Goal: Transaction & Acquisition: Purchase product/service

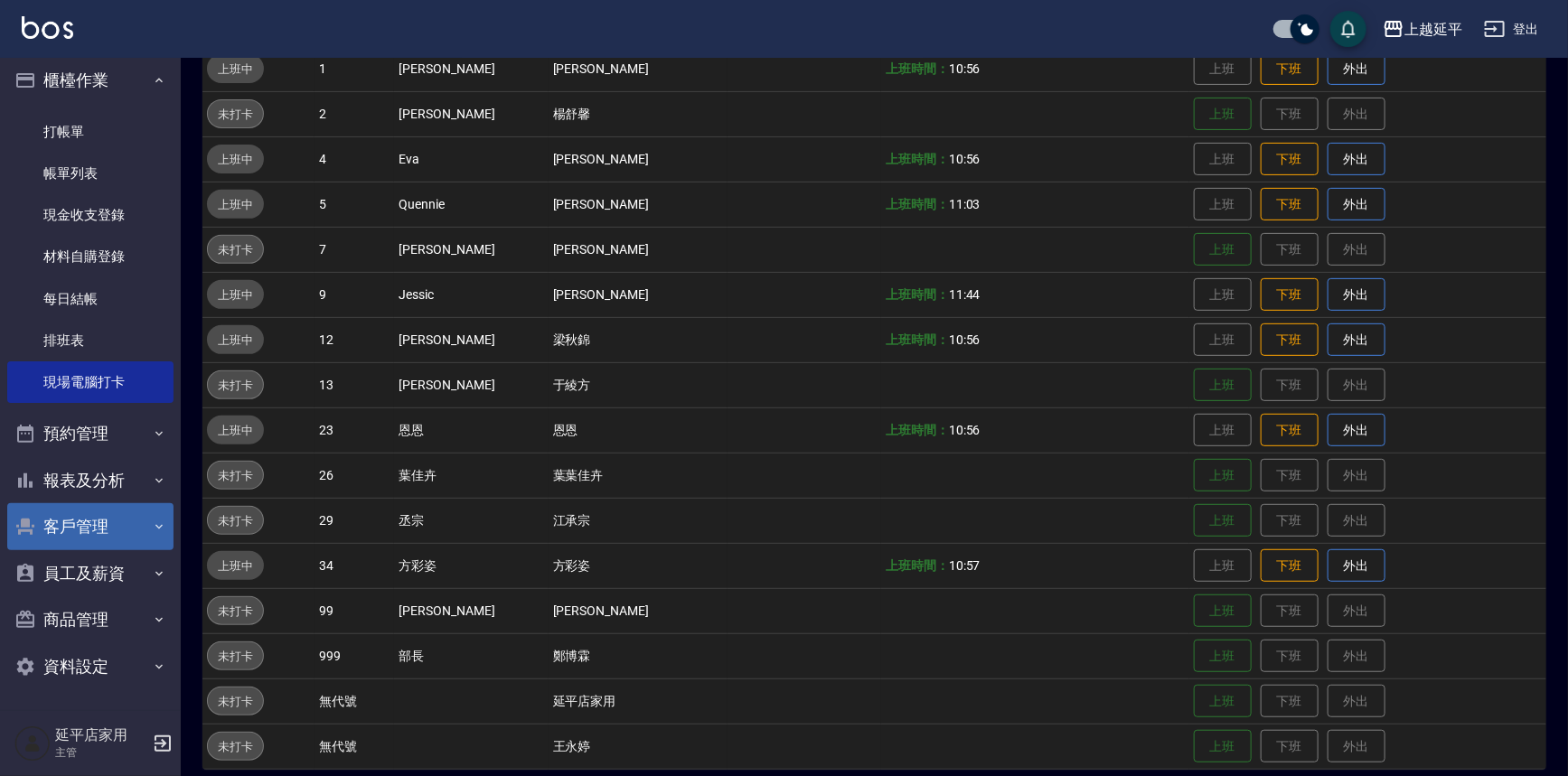
scroll to position [9, 0]
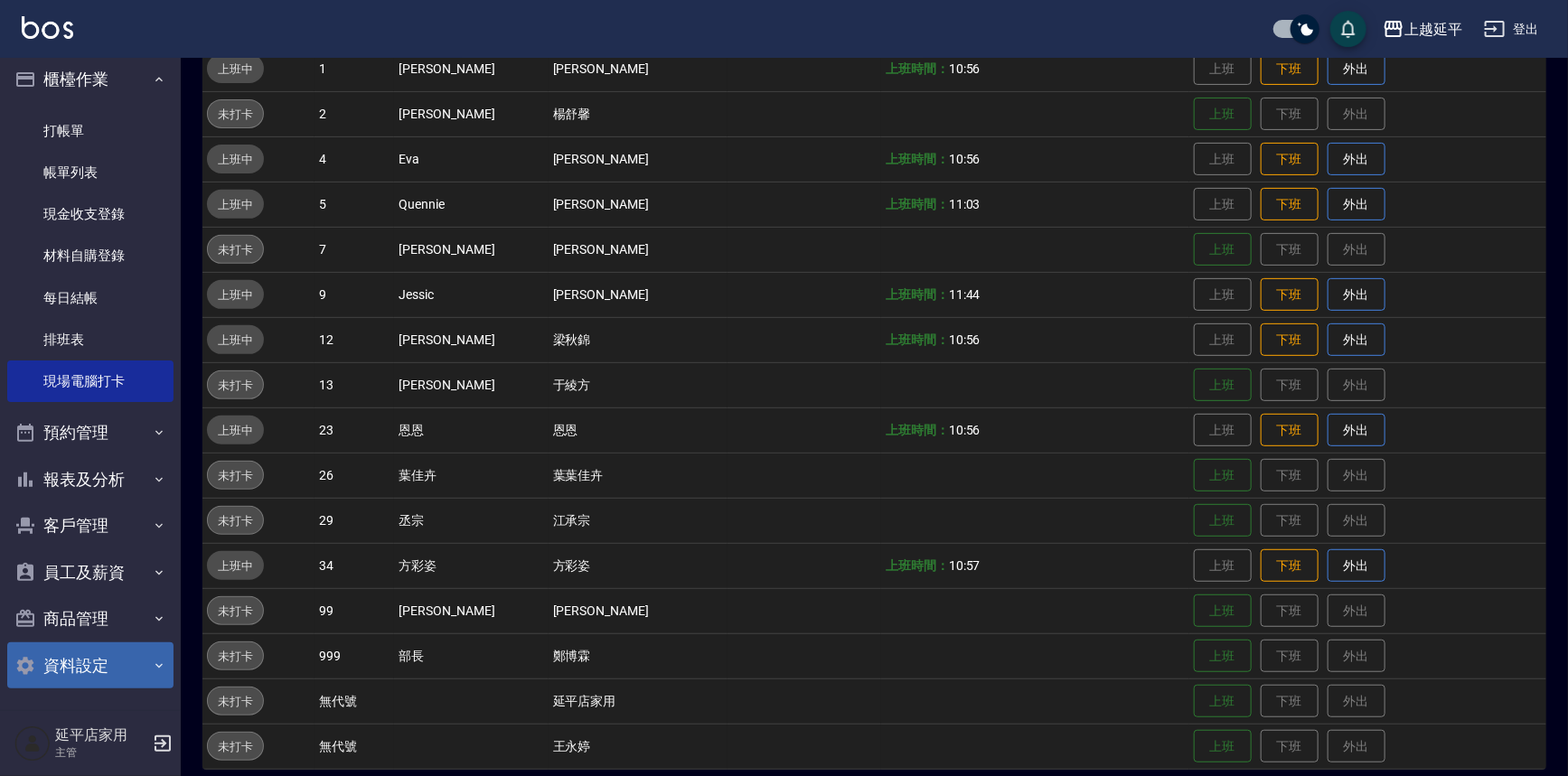
click at [95, 658] on button "資料設定" at bounding box center [91, 666] width 166 height 47
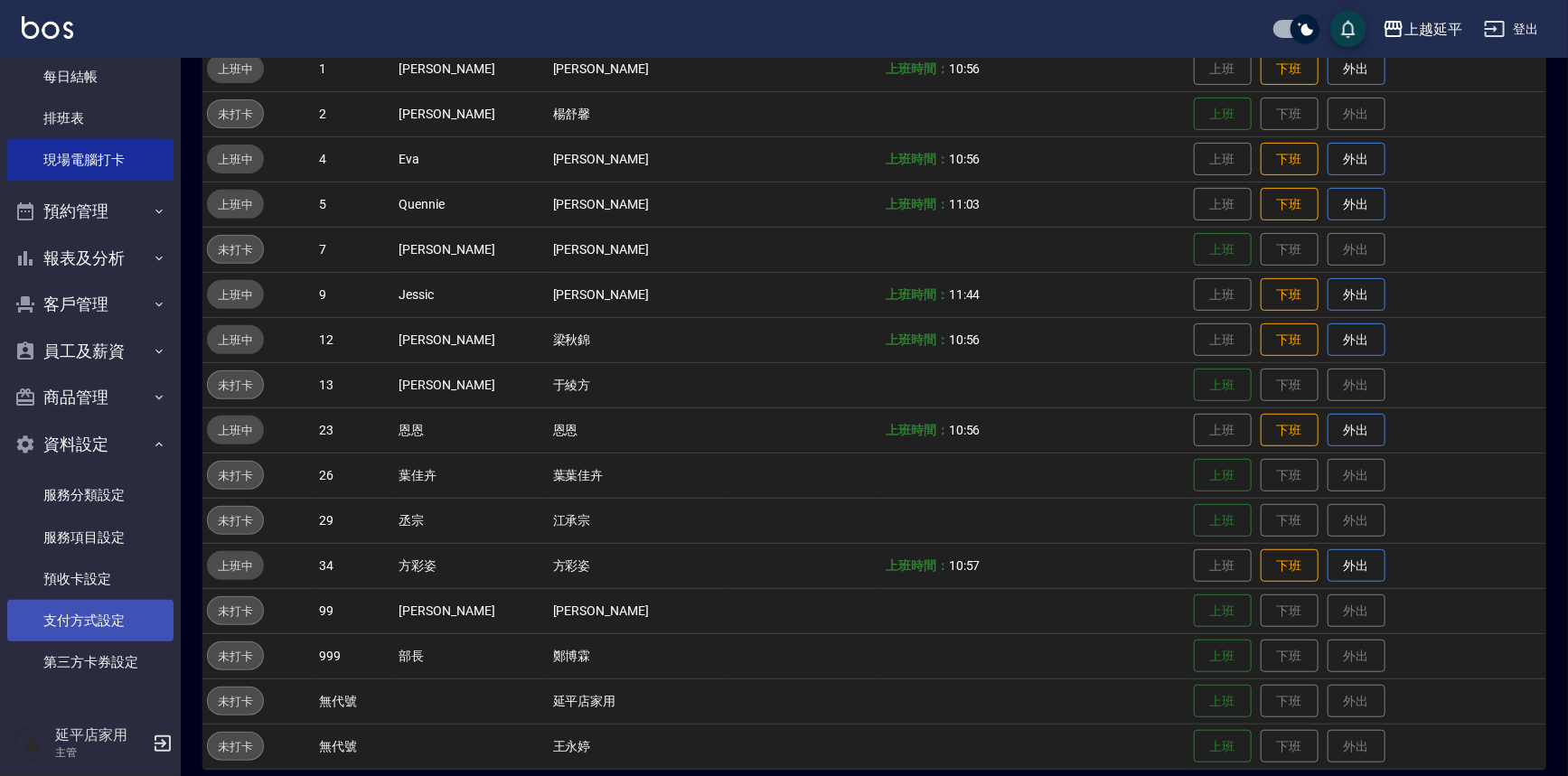
scroll to position [233, 0]
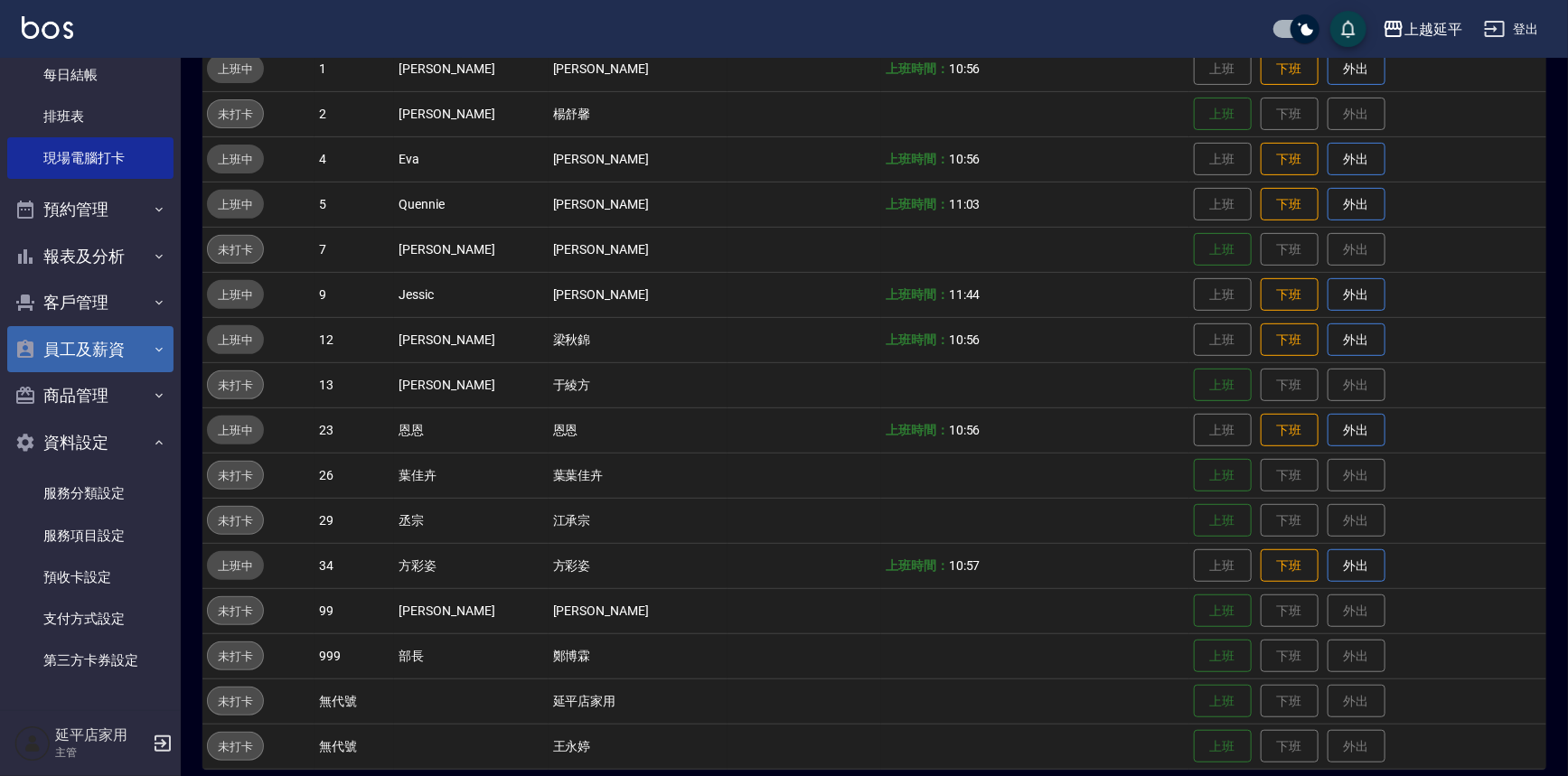
click at [92, 357] on button "員工及薪資" at bounding box center [91, 350] width 166 height 47
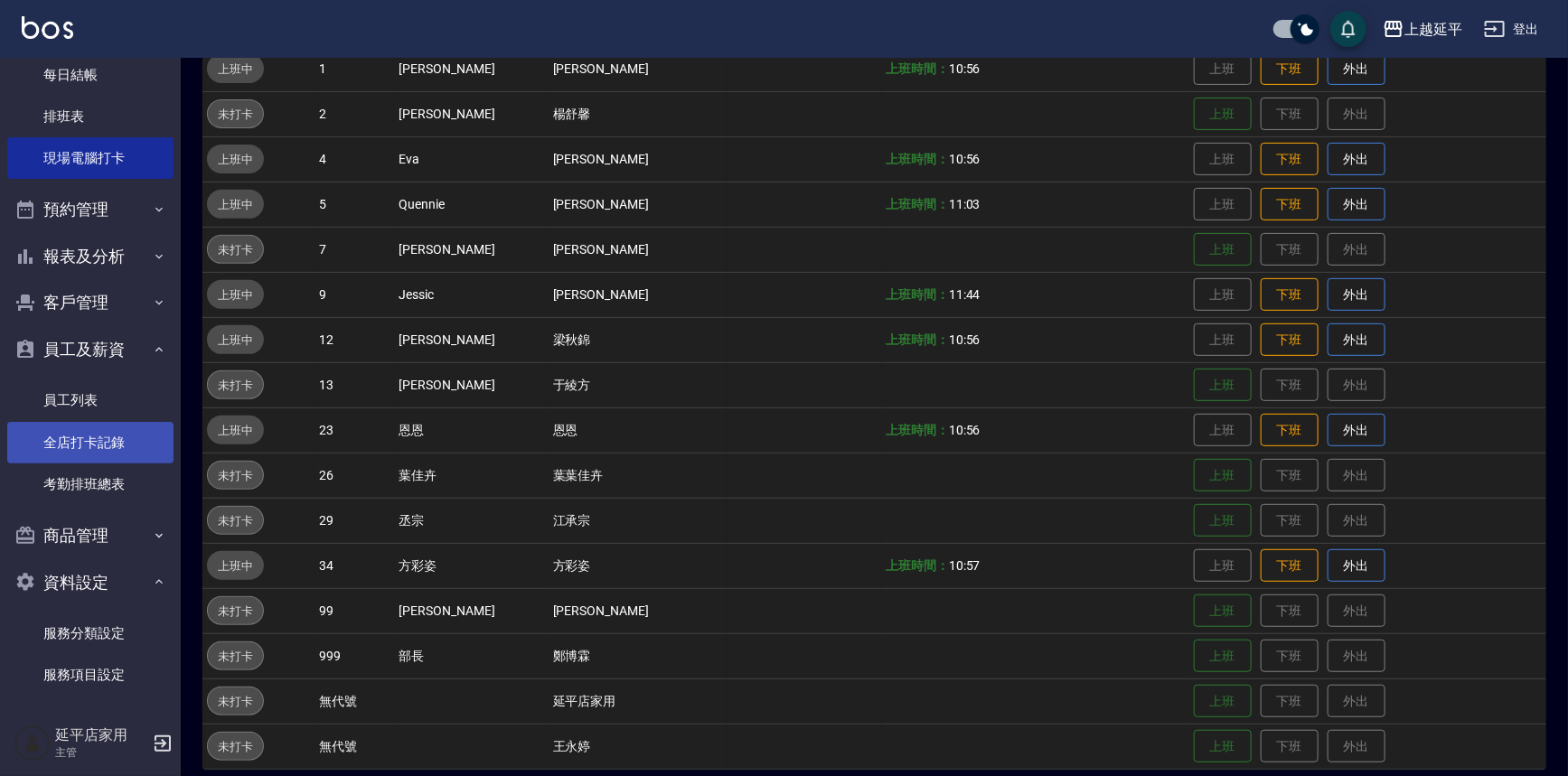
click at [82, 449] on link "全店打卡記錄" at bounding box center [91, 443] width 166 height 42
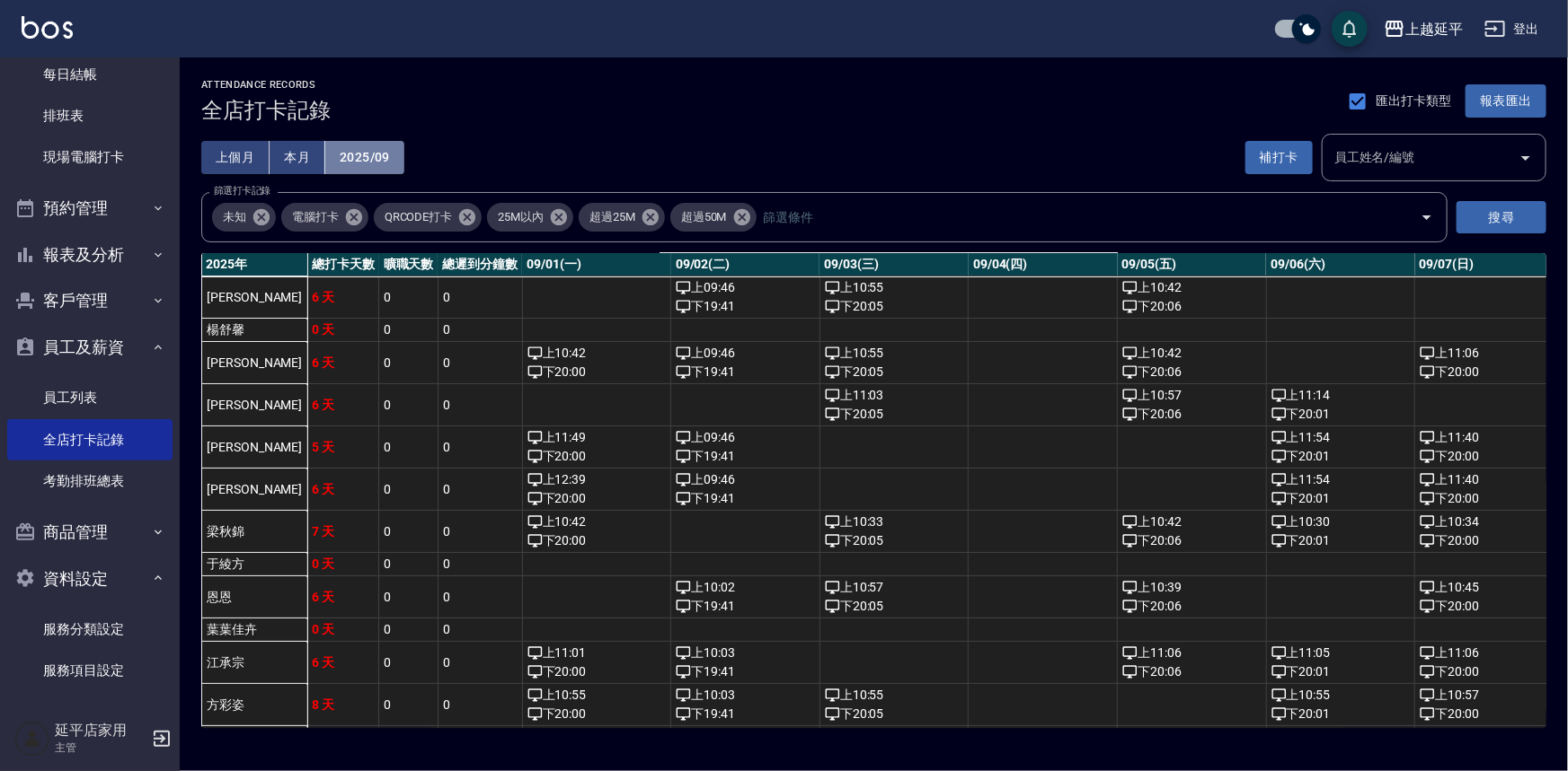
click at [366, 165] on button "2025/09" at bounding box center [365, 157] width 79 height 33
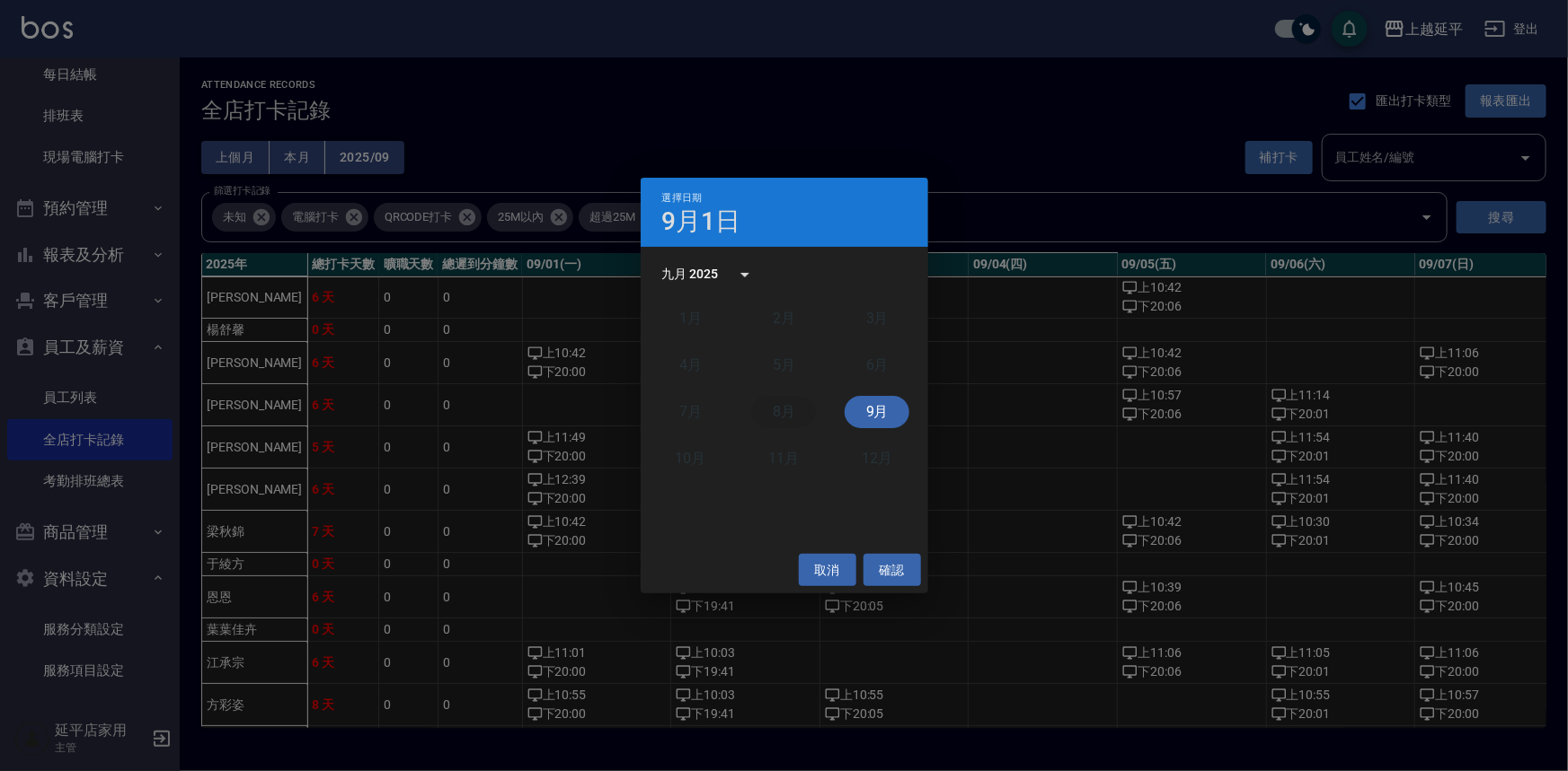
click at [809, 416] on button "8月" at bounding box center [783, 412] width 65 height 32
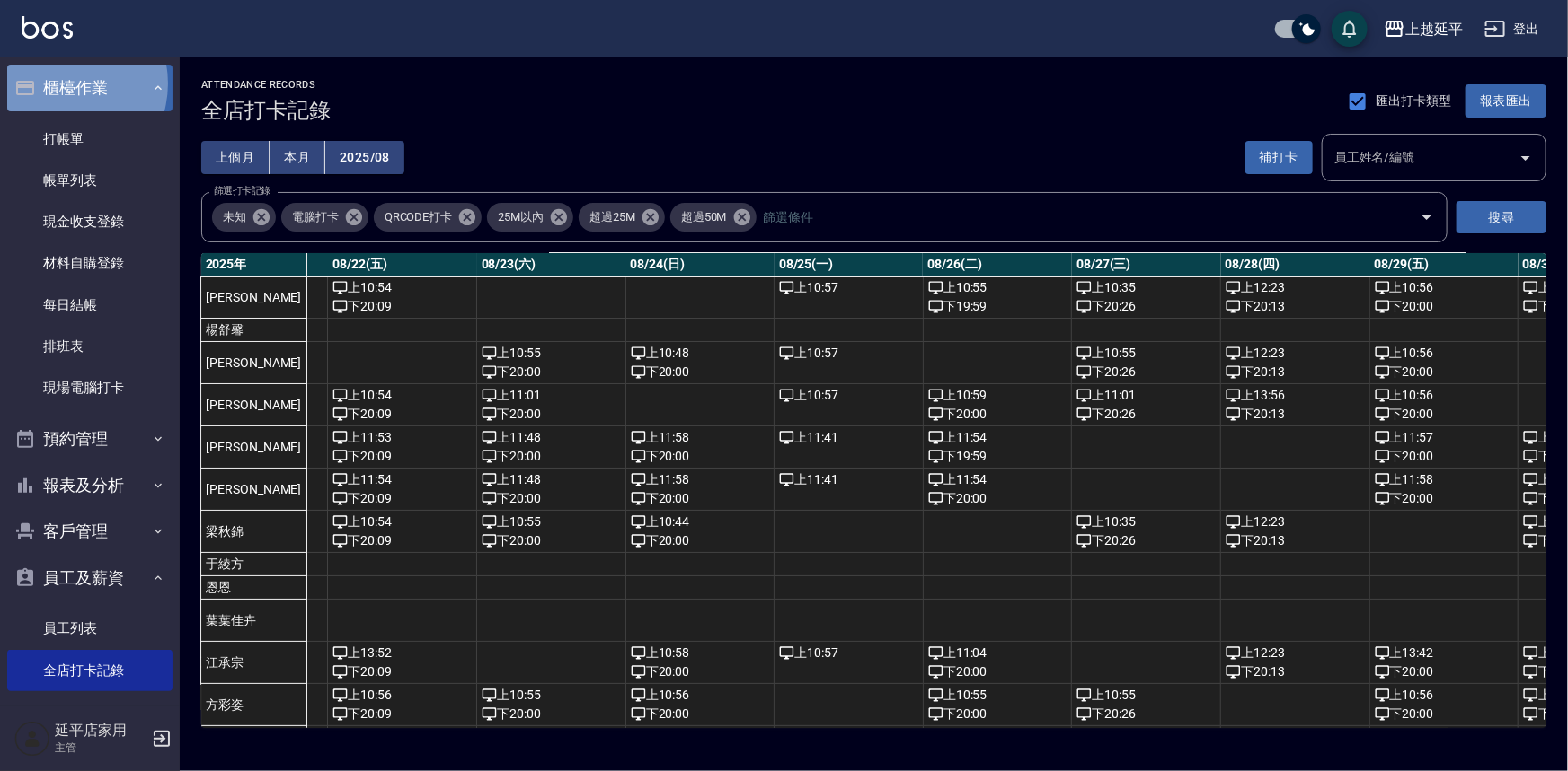
click at [58, 84] on button "櫃檯作業" at bounding box center [90, 88] width 165 height 47
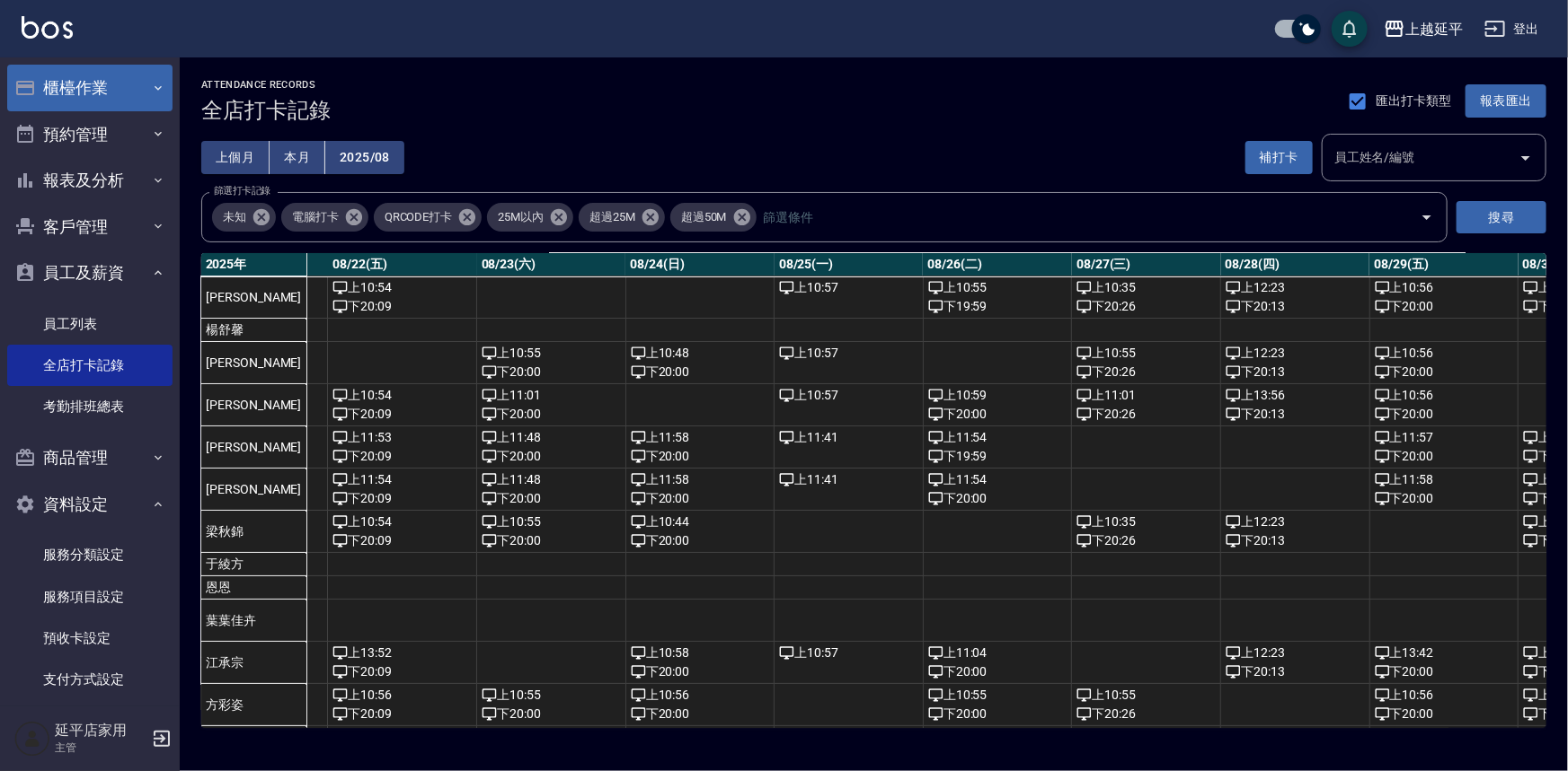
click at [61, 86] on button "櫃檯作業" at bounding box center [90, 88] width 165 height 47
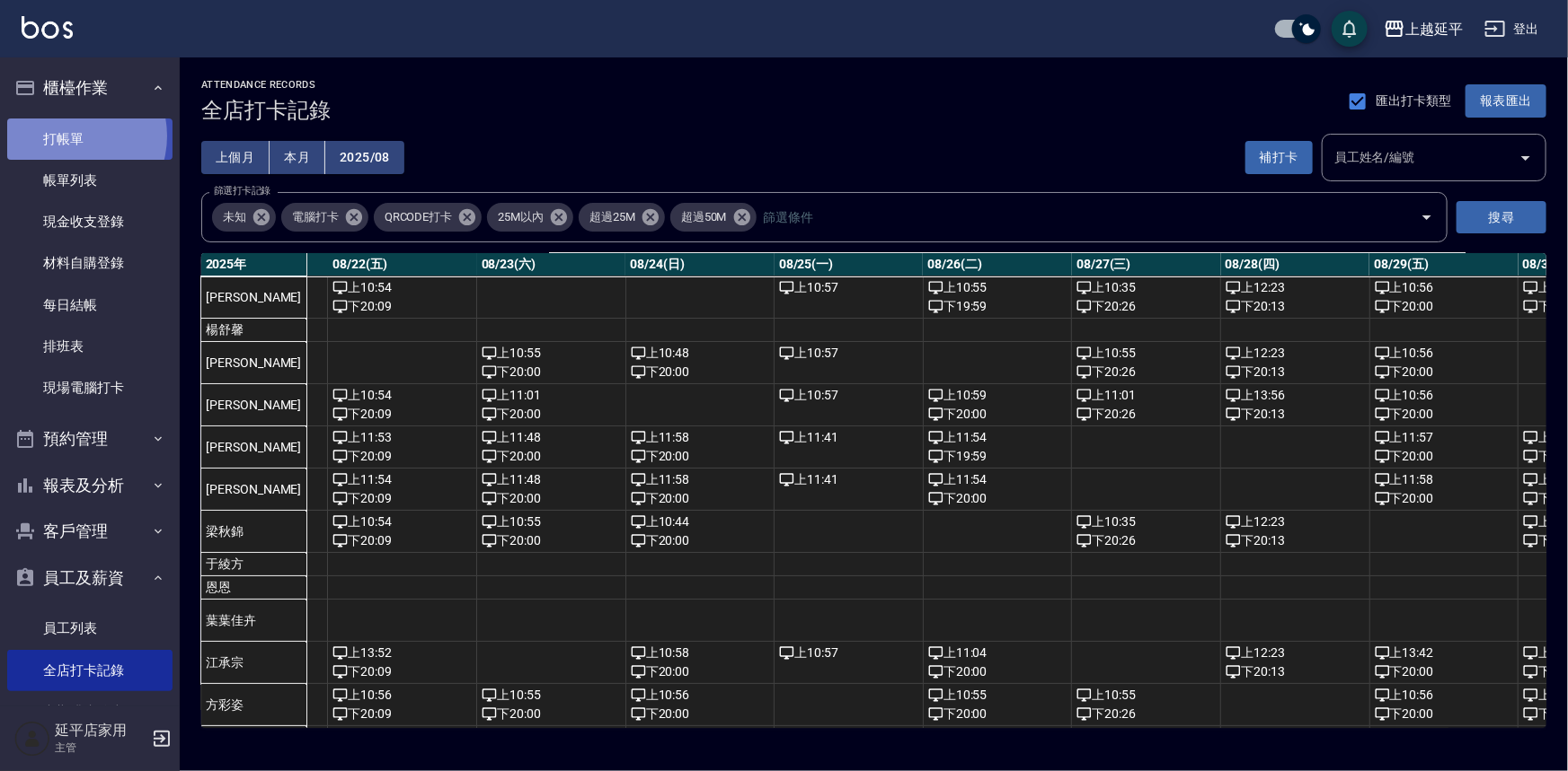
click at [71, 135] on link "打帳單" at bounding box center [90, 139] width 165 height 41
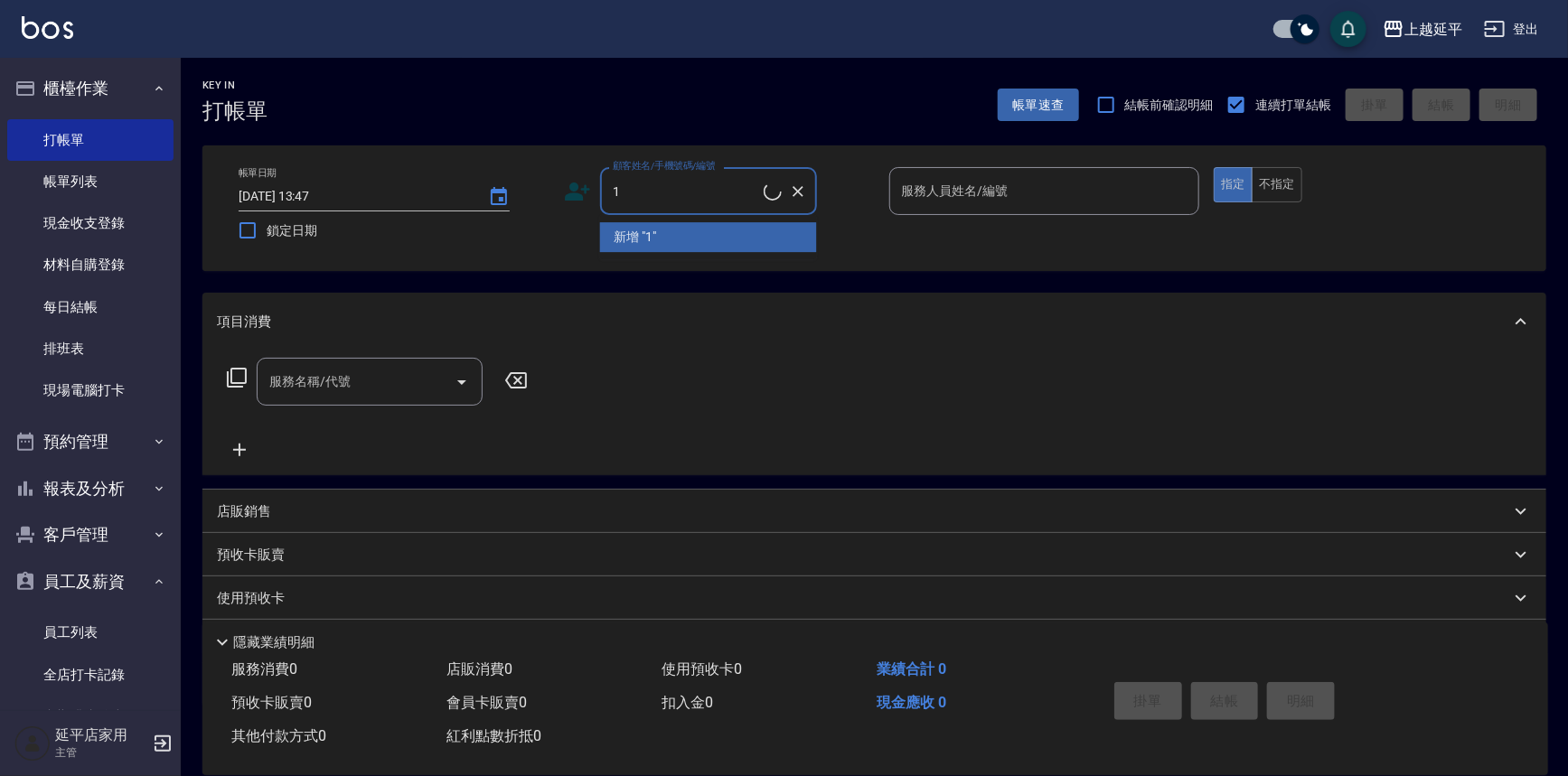
click at [628, 234] on li "新增 "1"" at bounding box center [708, 237] width 216 height 30
type input "1"
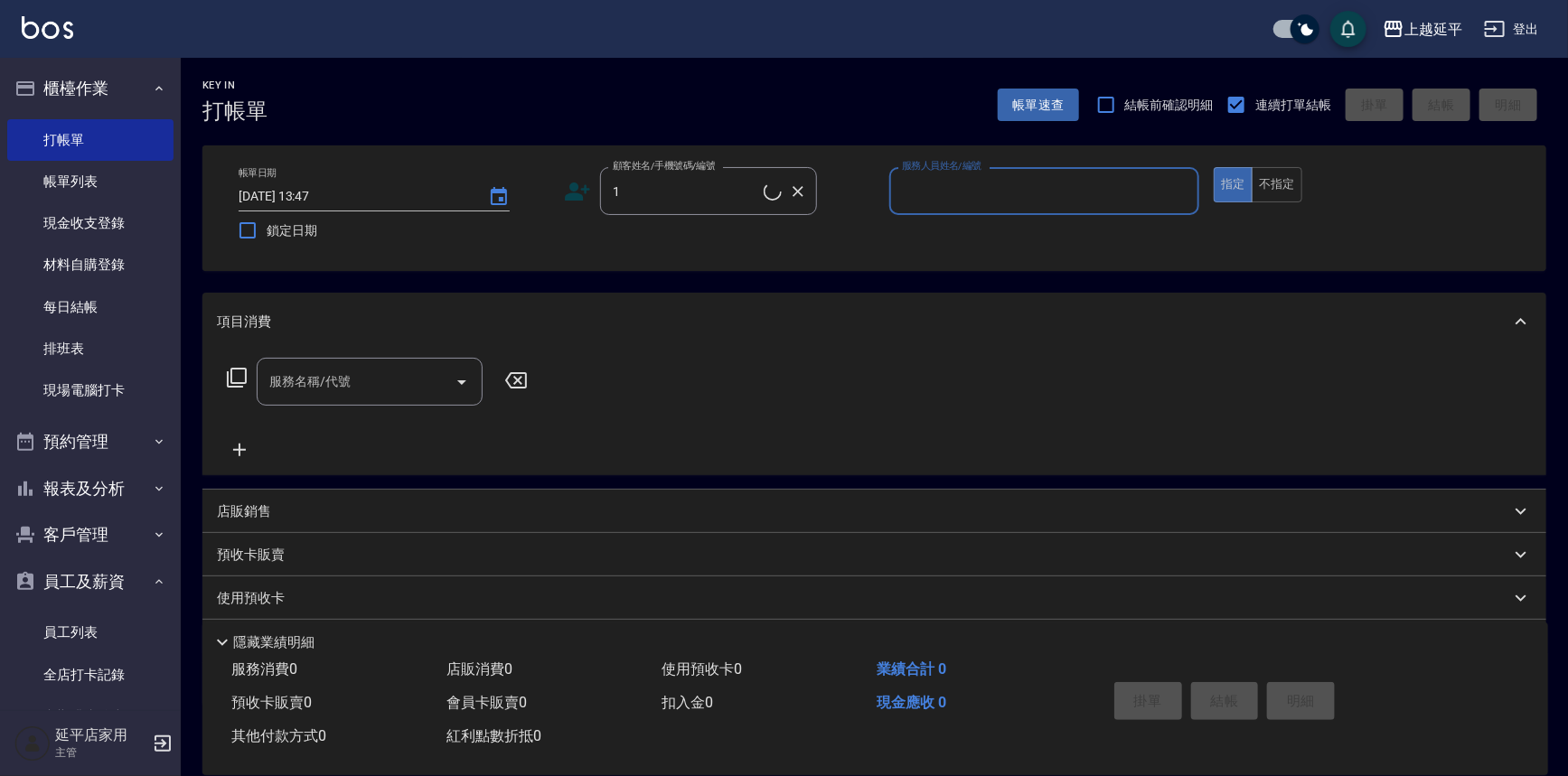
click at [647, 206] on input "1" at bounding box center [686, 191] width 155 height 31
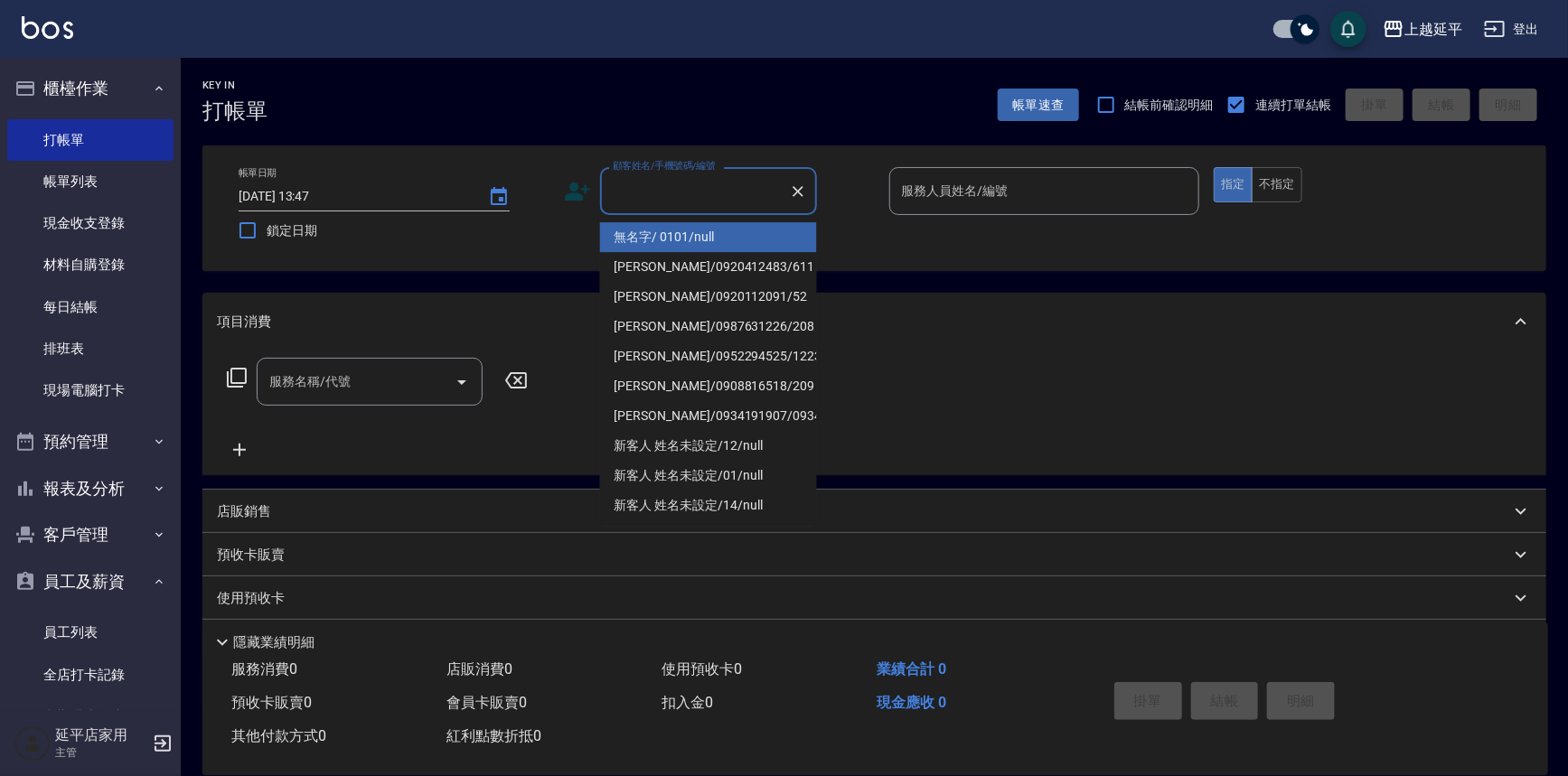
click at [649, 230] on li "無名字/ 0101/null" at bounding box center [708, 237] width 216 height 30
type input "無名字/ 0101/null"
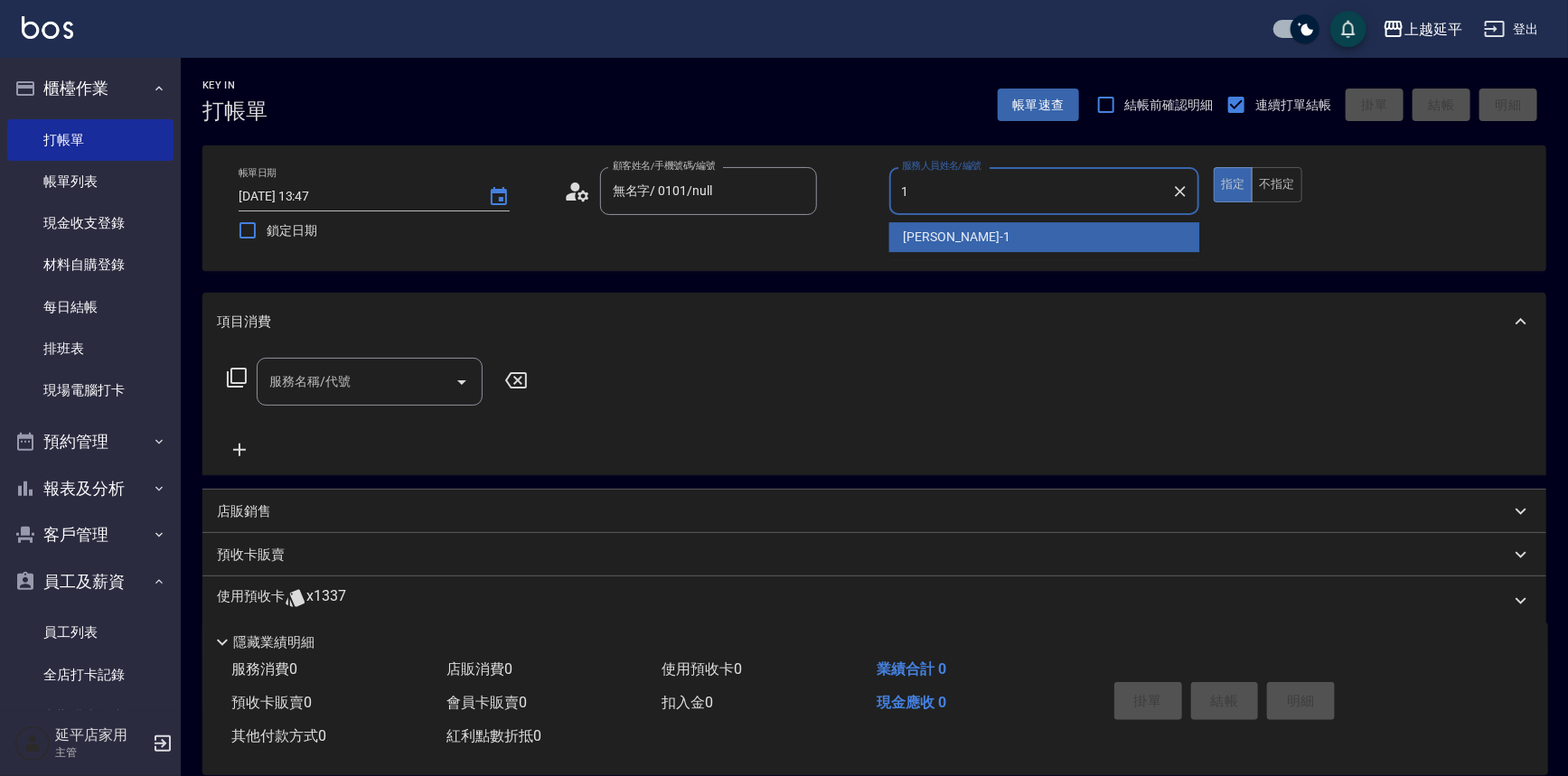
click at [984, 233] on div "[PERSON_NAME]-1" at bounding box center [1044, 237] width 311 height 30
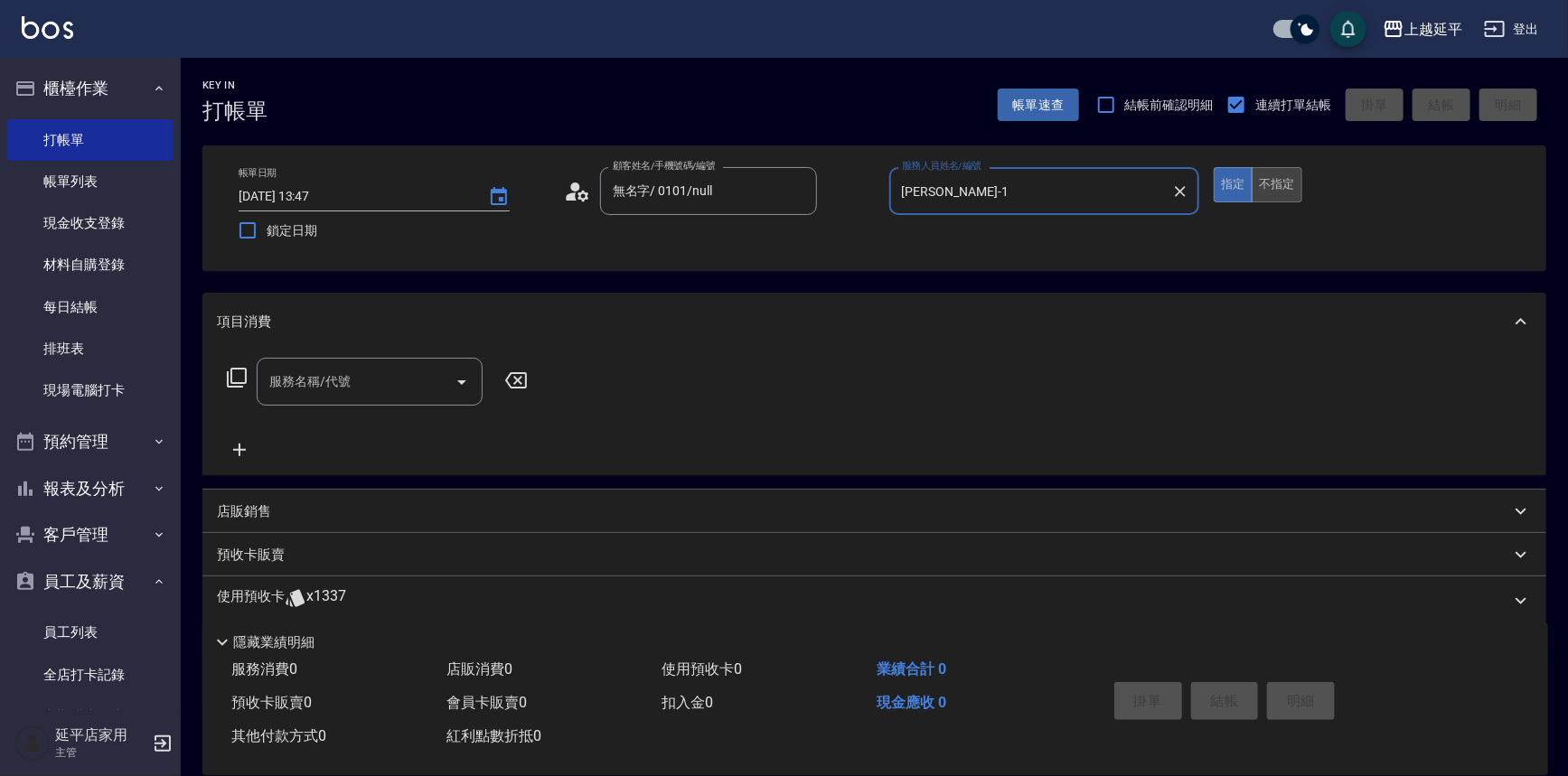
type input "[PERSON_NAME]-1"
click at [1267, 181] on button "不指定" at bounding box center [1277, 184] width 51 height 35
click at [458, 385] on icon "Open" at bounding box center [461, 382] width 22 height 22
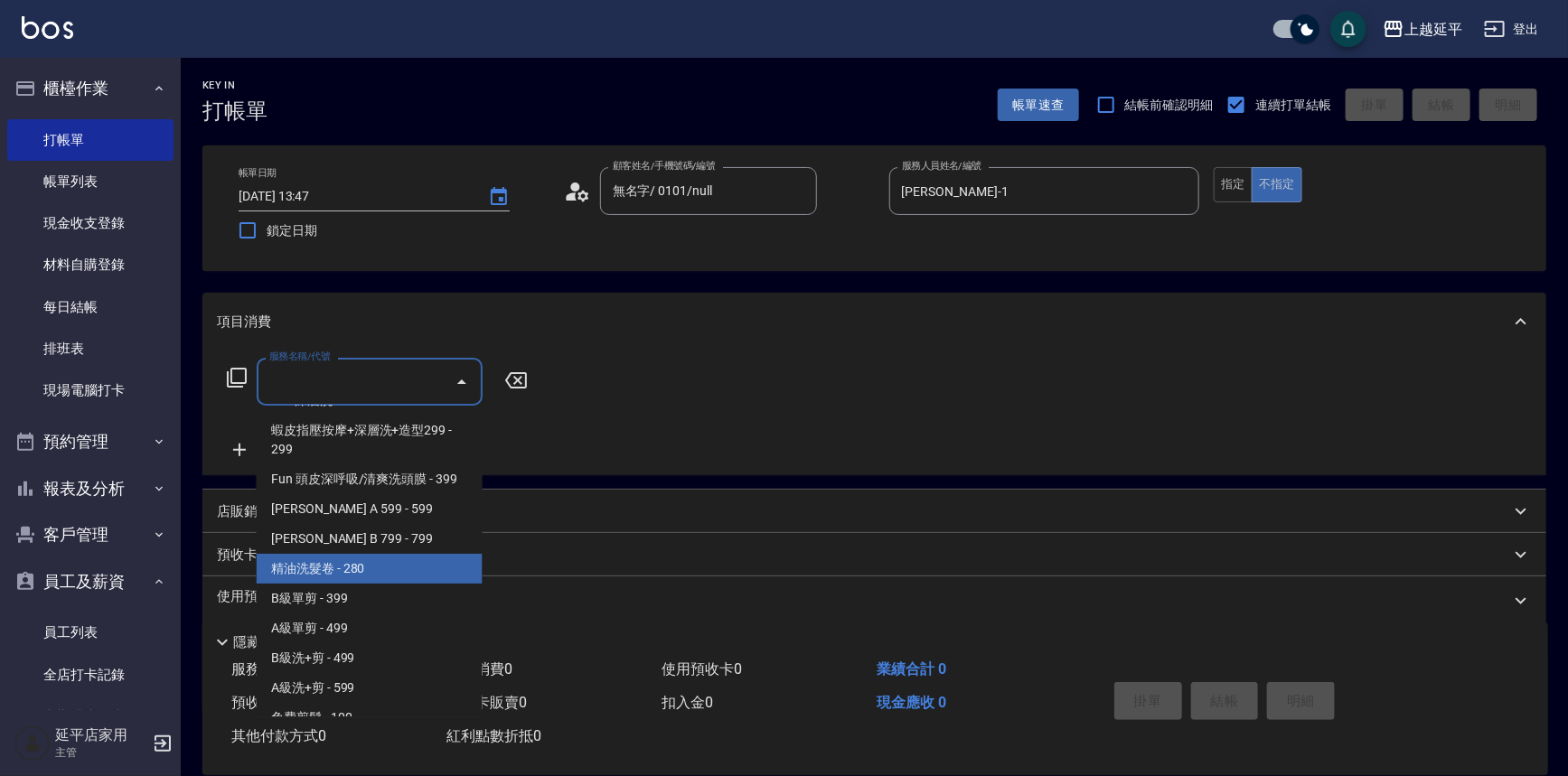
scroll to position [575, 0]
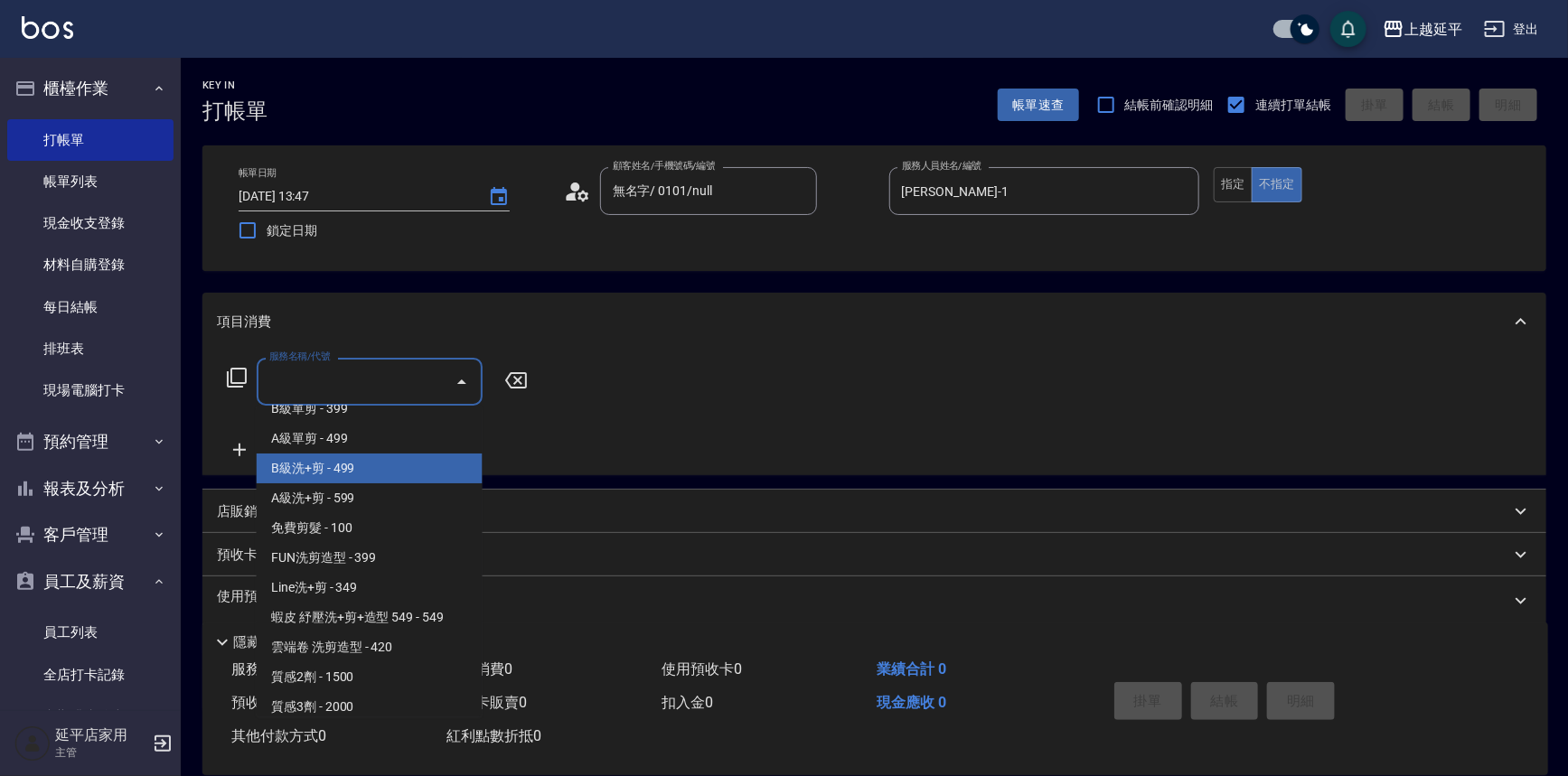
click at [350, 463] on span "B級洗+剪 - 499" at bounding box center [370, 469] width 226 height 30
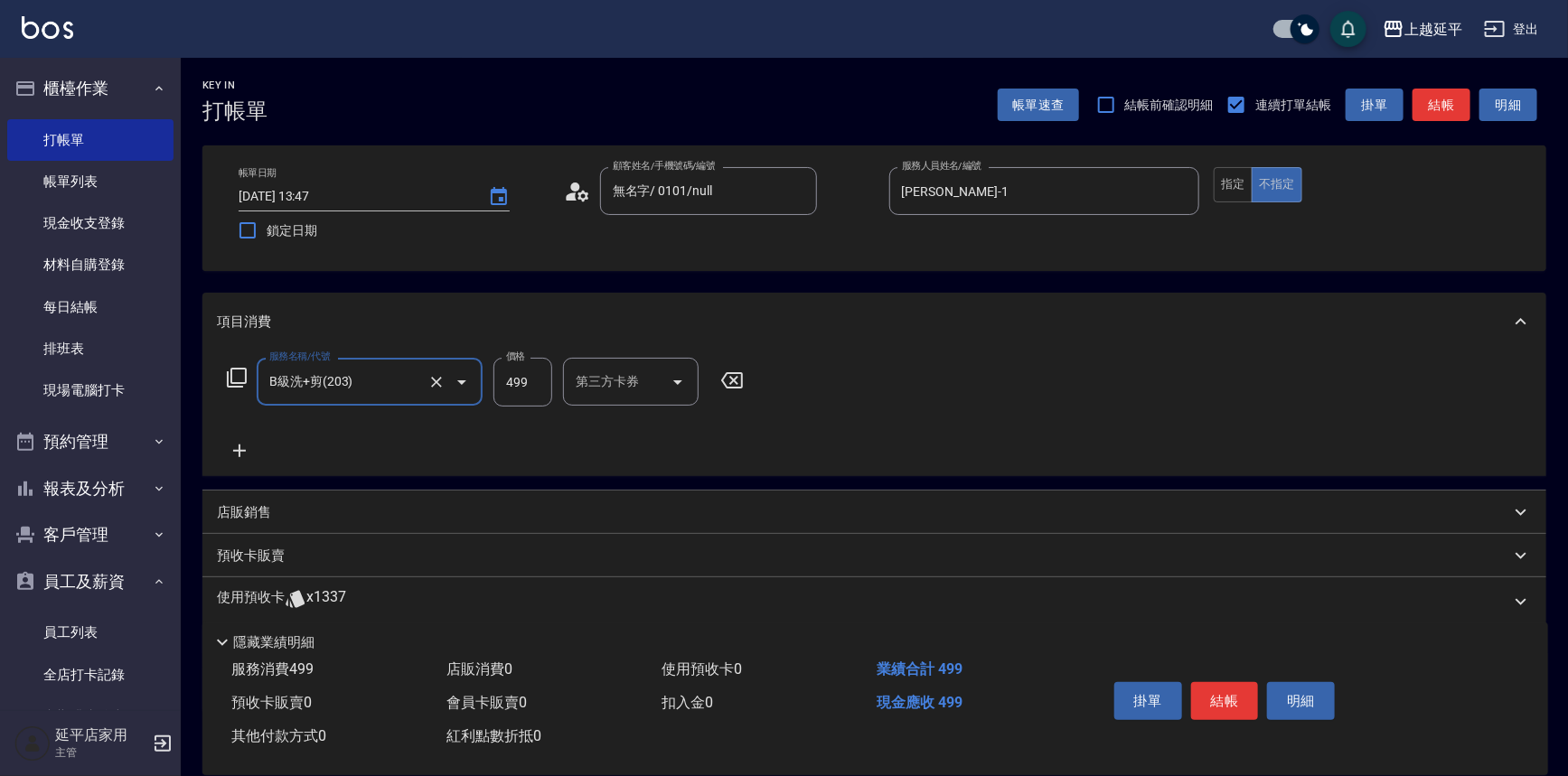
type input "B級洗+剪(203)"
click at [589, 384] on input "洗髮互助-1" at bounding box center [617, 381] width 93 height 31
click at [592, 434] on span "恩恩 -23" at bounding box center [599, 428] width 43 height 19
type input "恩恩-23"
click at [1219, 708] on button "結帳" at bounding box center [1225, 701] width 68 height 38
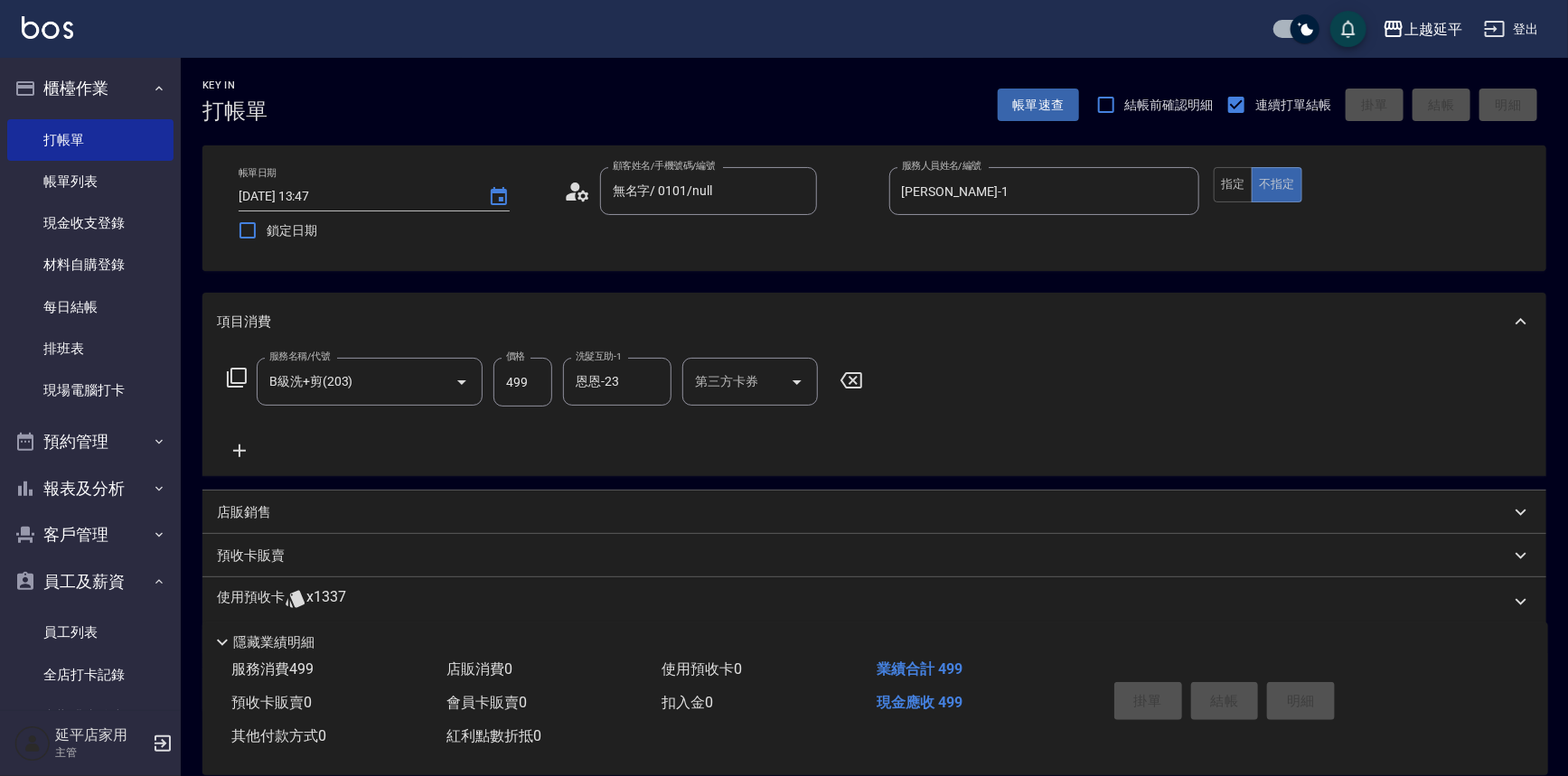
type input "[DATE] 13:55"
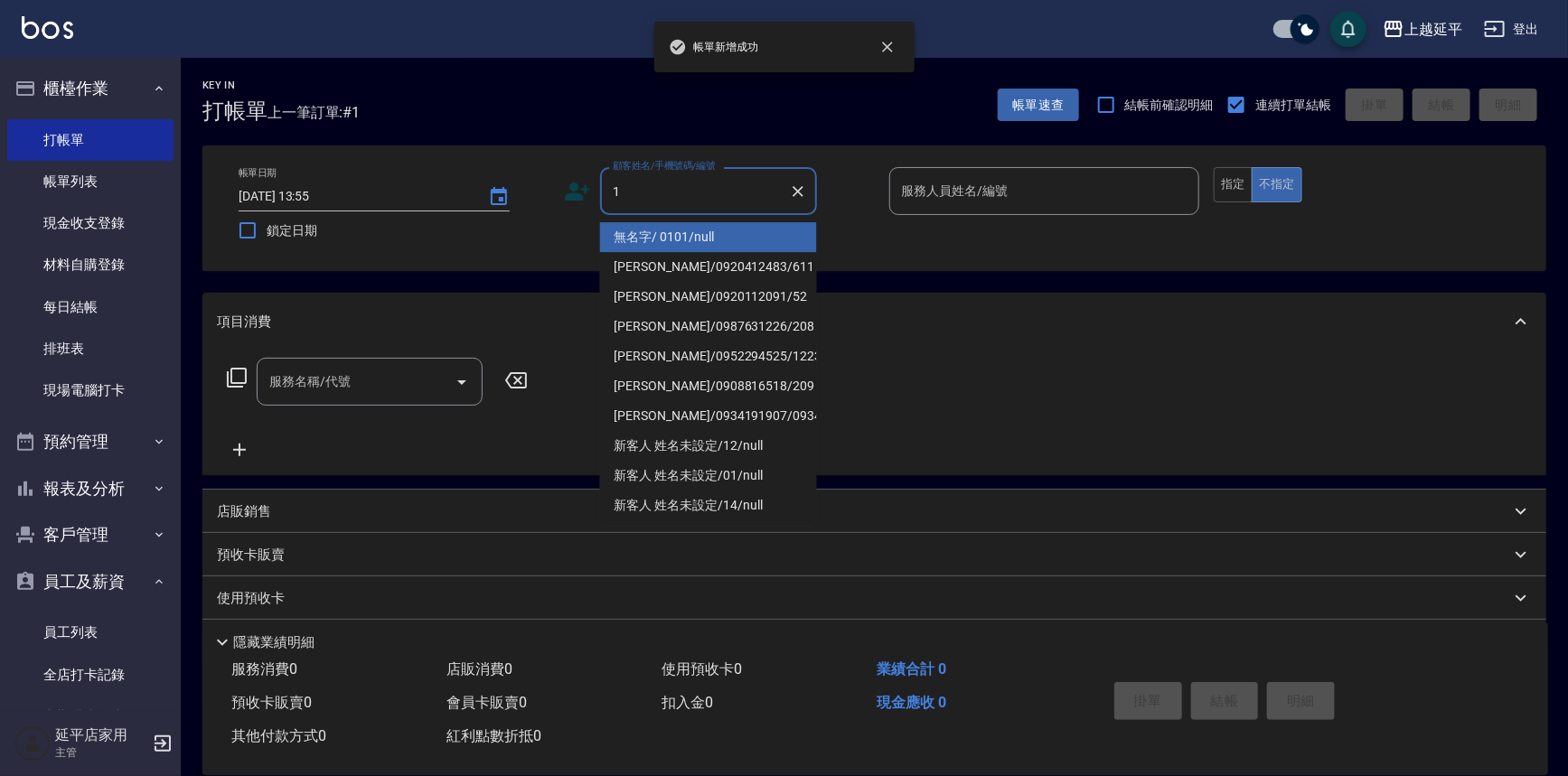
click at [637, 237] on li "無名字/ 0101/null" at bounding box center [708, 237] width 216 height 30
type input "無名字/ 0101/null"
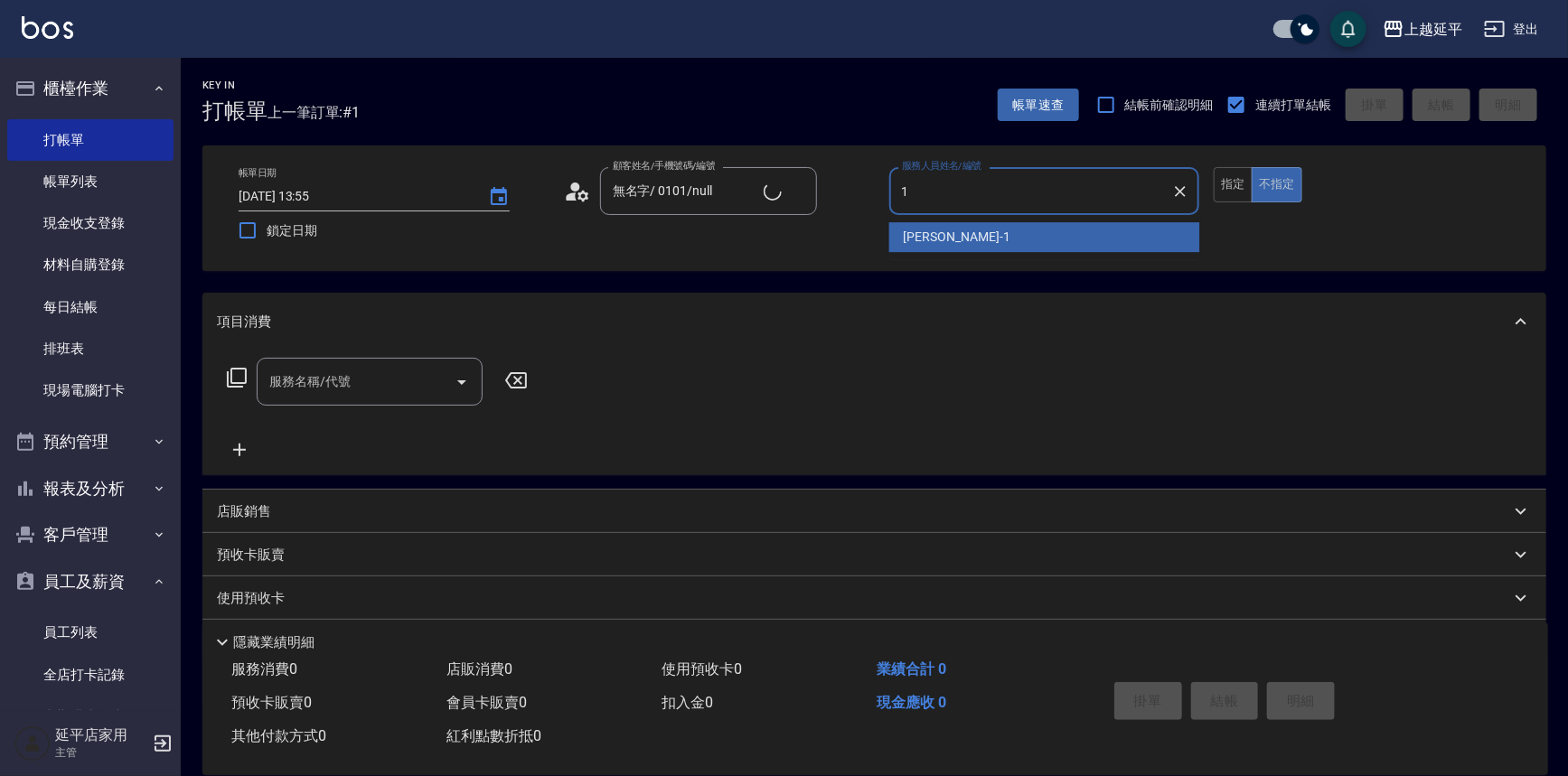
click at [939, 244] on span "[PERSON_NAME]-1" at bounding box center [956, 237] width 107 height 19
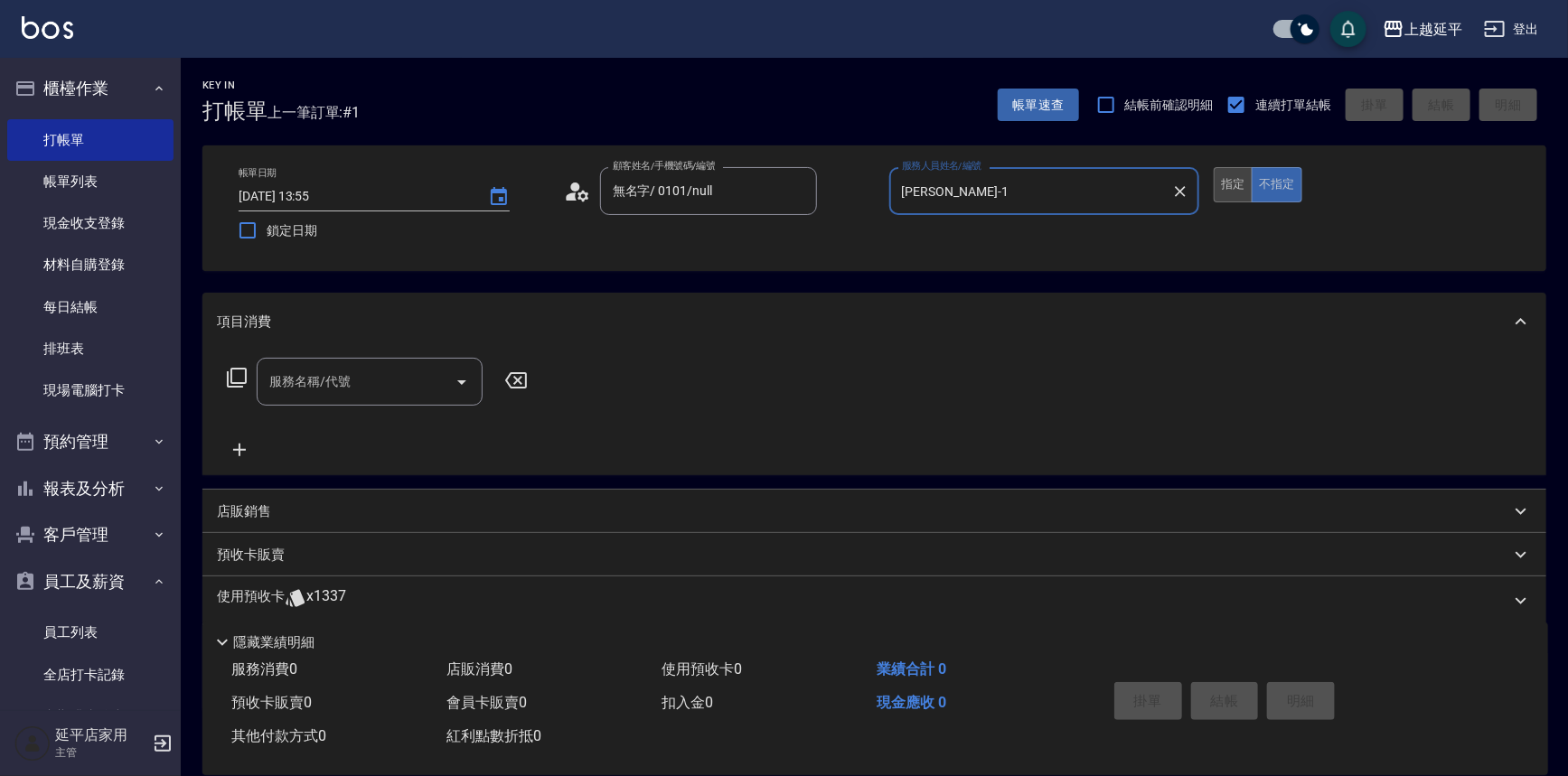
type input "[PERSON_NAME]-1"
click at [1236, 192] on button "指定" at bounding box center [1232, 184] width 39 height 35
click at [460, 371] on icon "Open" at bounding box center [461, 382] width 22 height 22
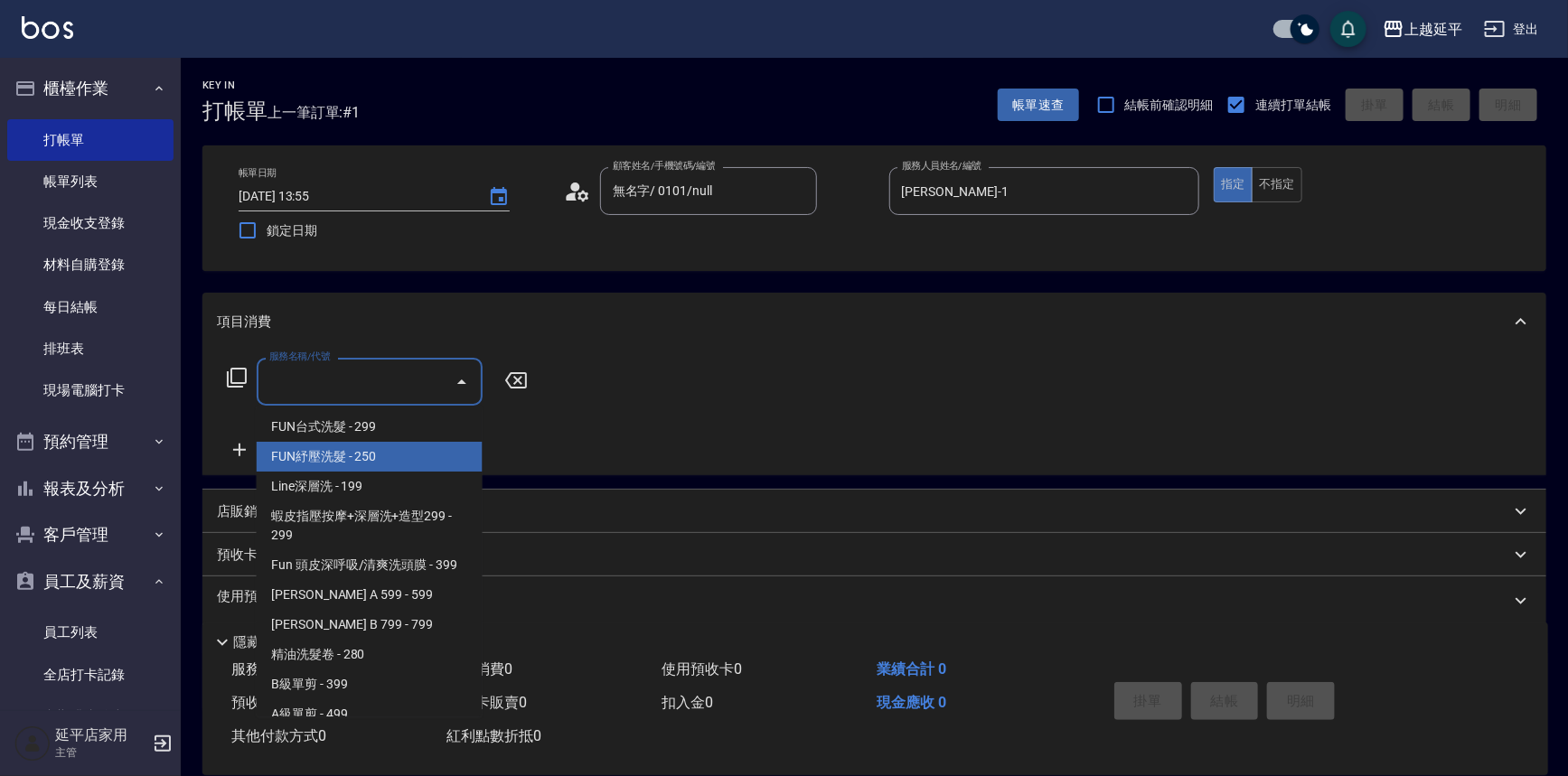
scroll to position [328, 0]
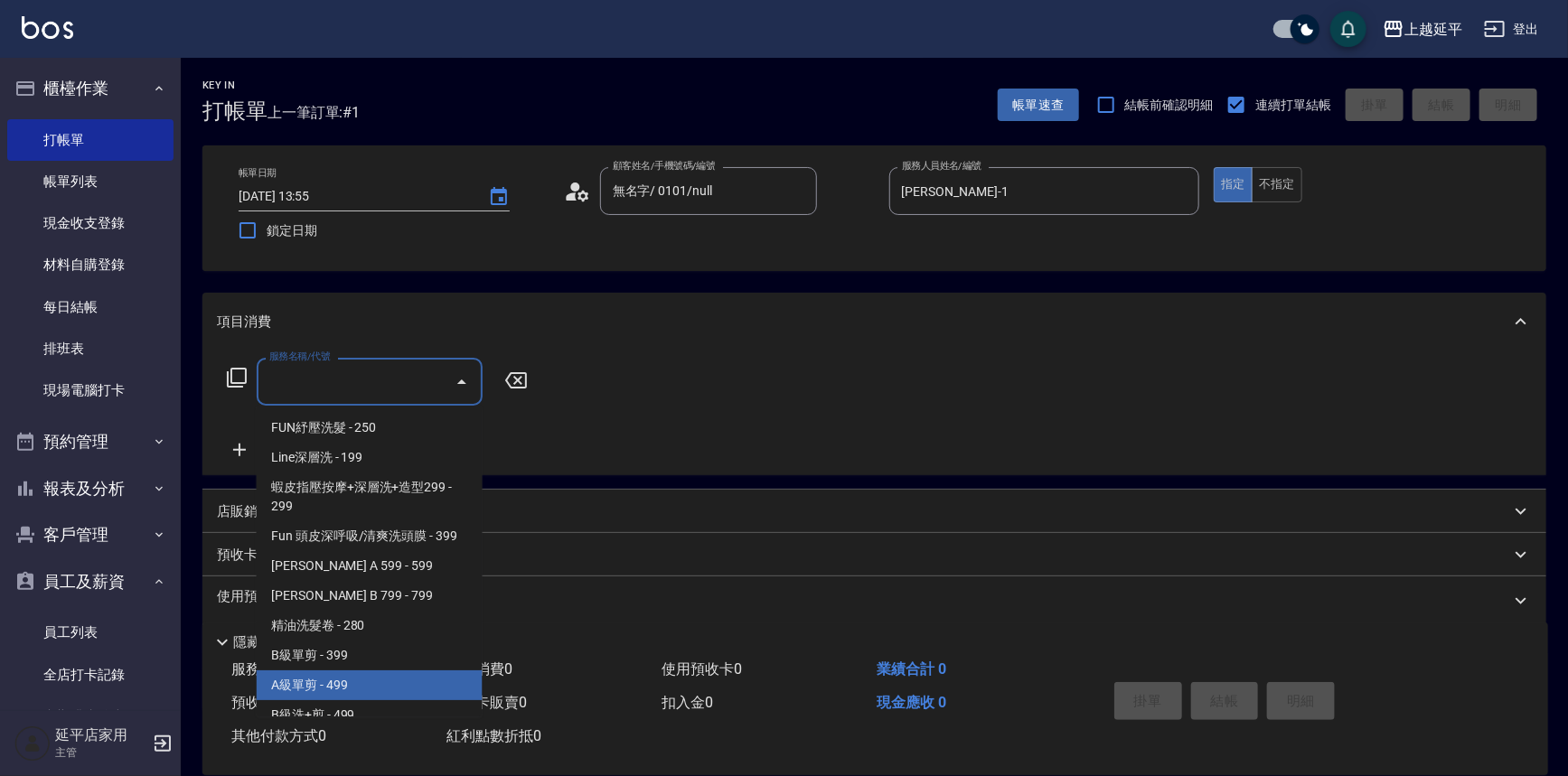
click at [346, 692] on span "A級單剪 - 499" at bounding box center [370, 686] width 226 height 30
type input "A級單剪(202)"
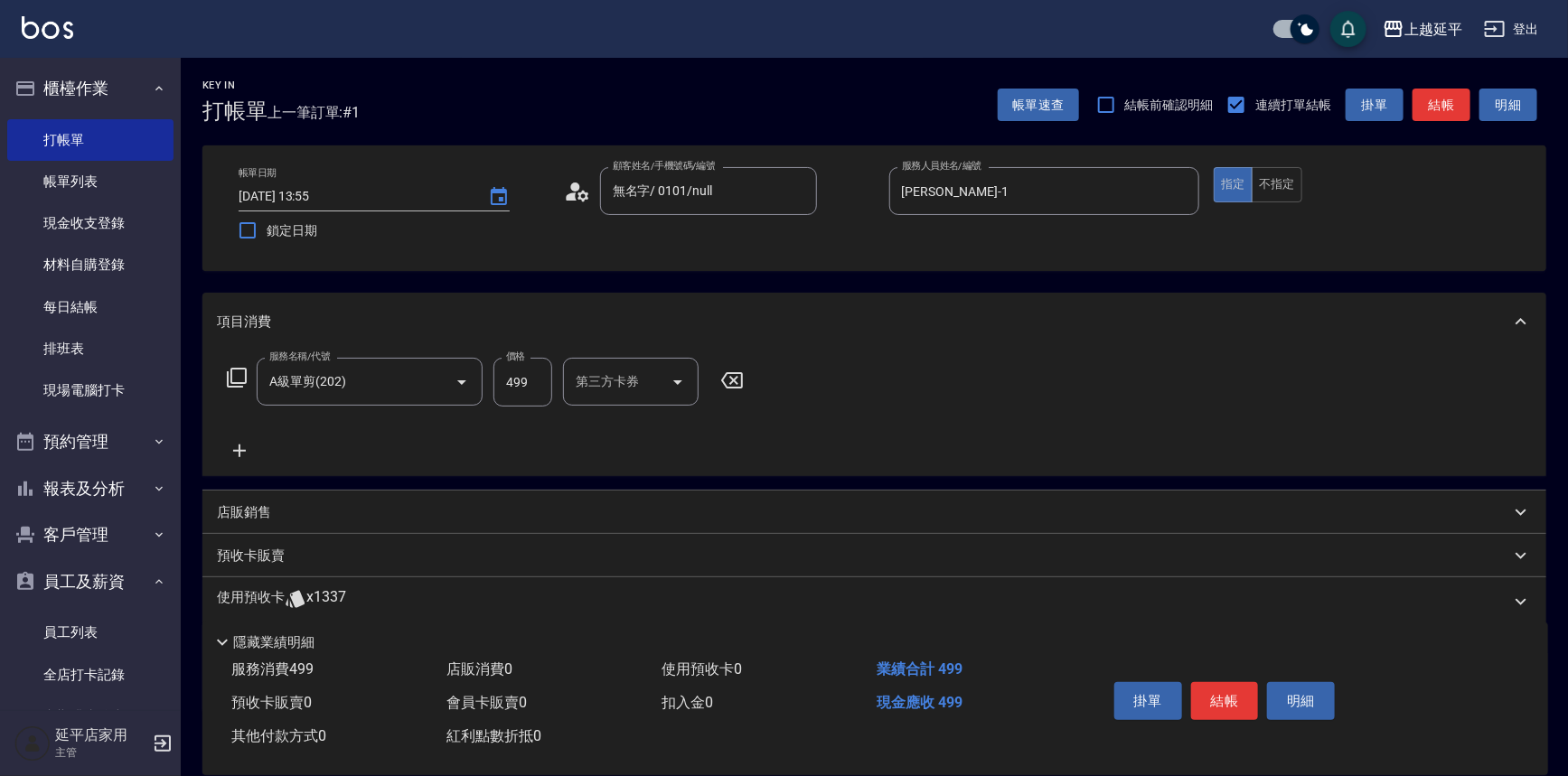
click at [236, 515] on p "店販銷售" at bounding box center [243, 513] width 54 height 19
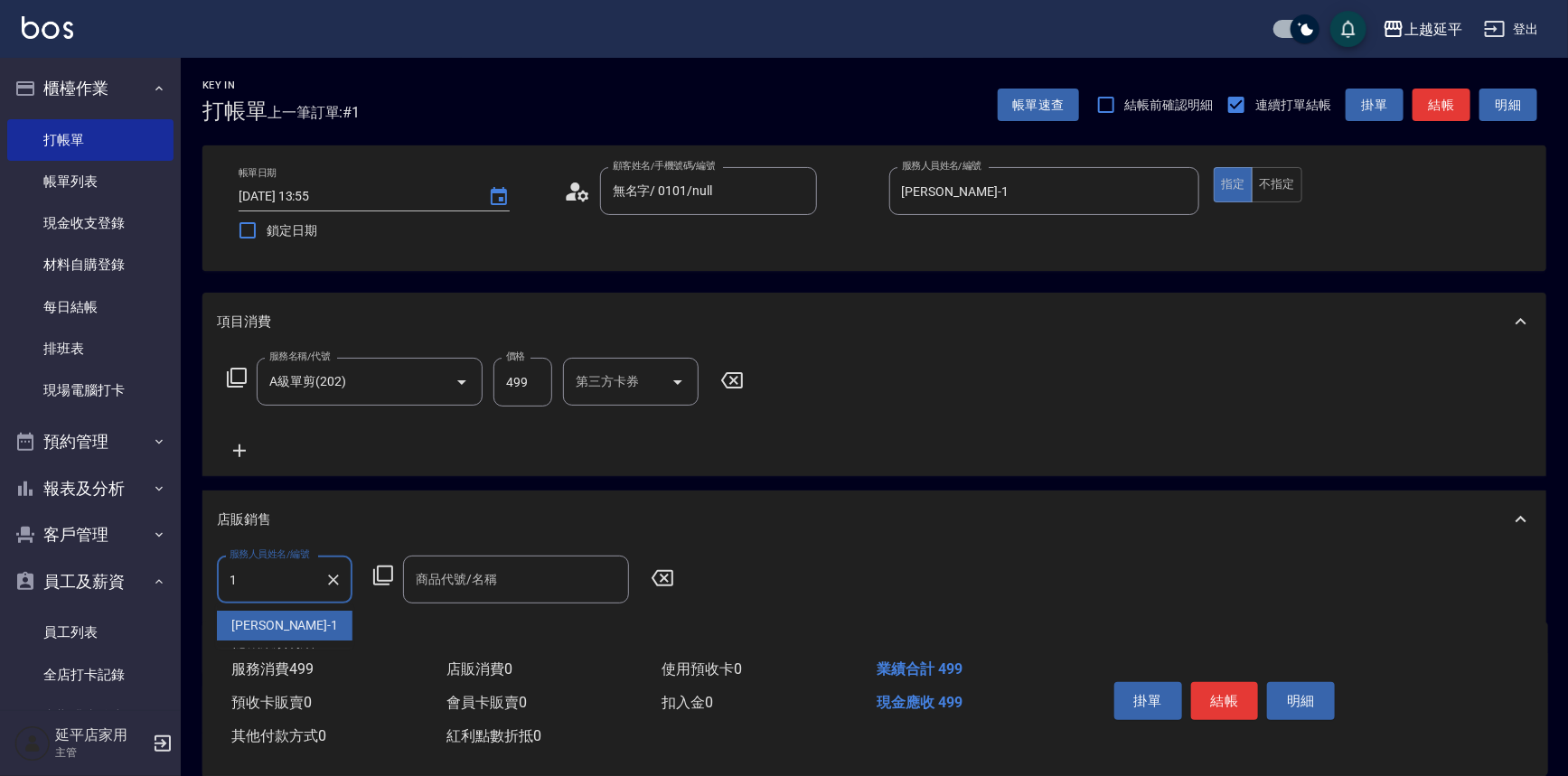
click at [306, 629] on div "[PERSON_NAME]-1" at bounding box center [284, 626] width 135 height 30
type input "[PERSON_NAME]-1"
click at [383, 585] on icon at bounding box center [383, 576] width 20 height 20
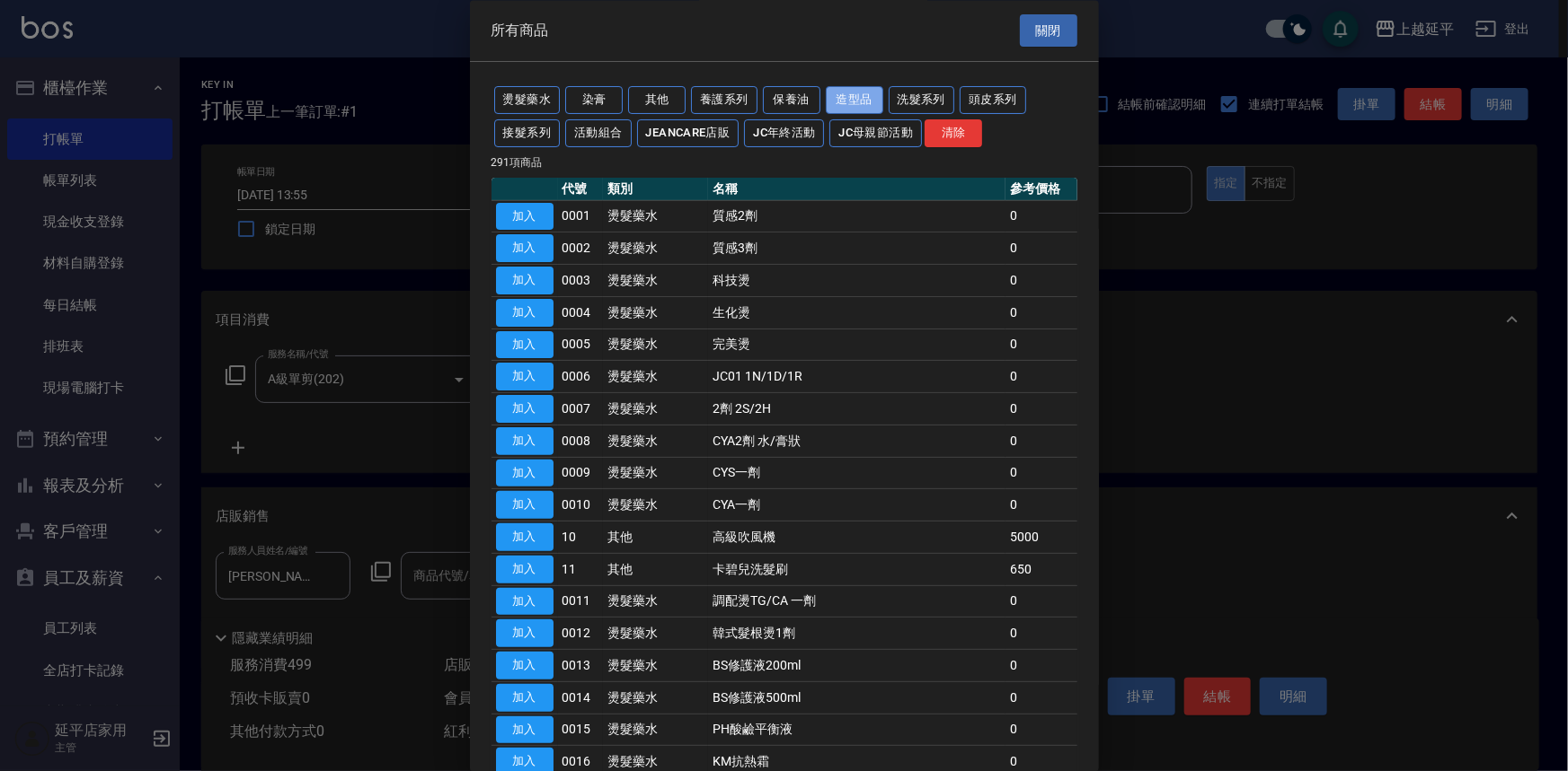
click at [835, 103] on button "造型品" at bounding box center [854, 101] width 57 height 28
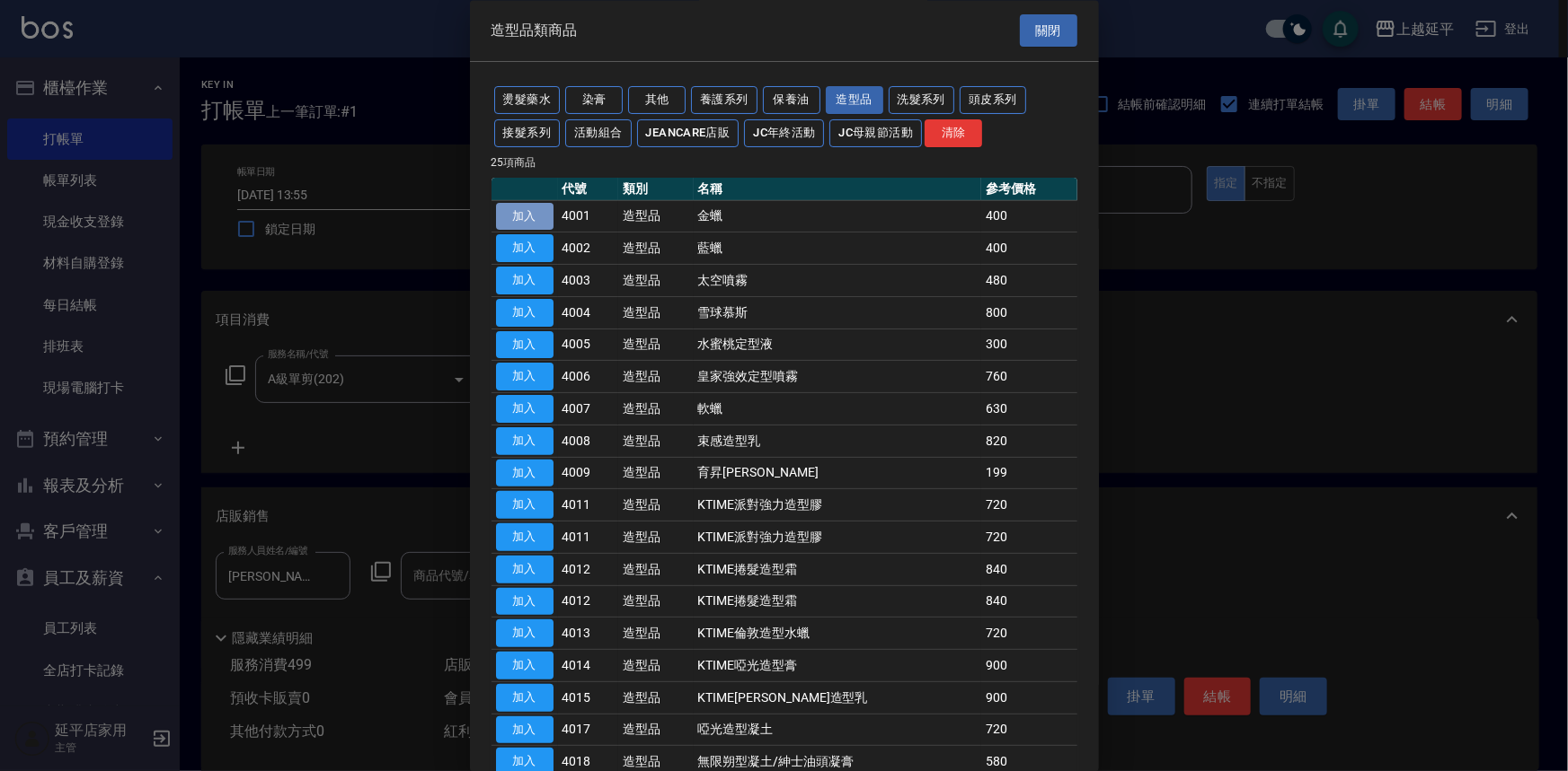
click at [537, 220] on button "加入" at bounding box center [524, 217] width 57 height 28
type input "金蠟"
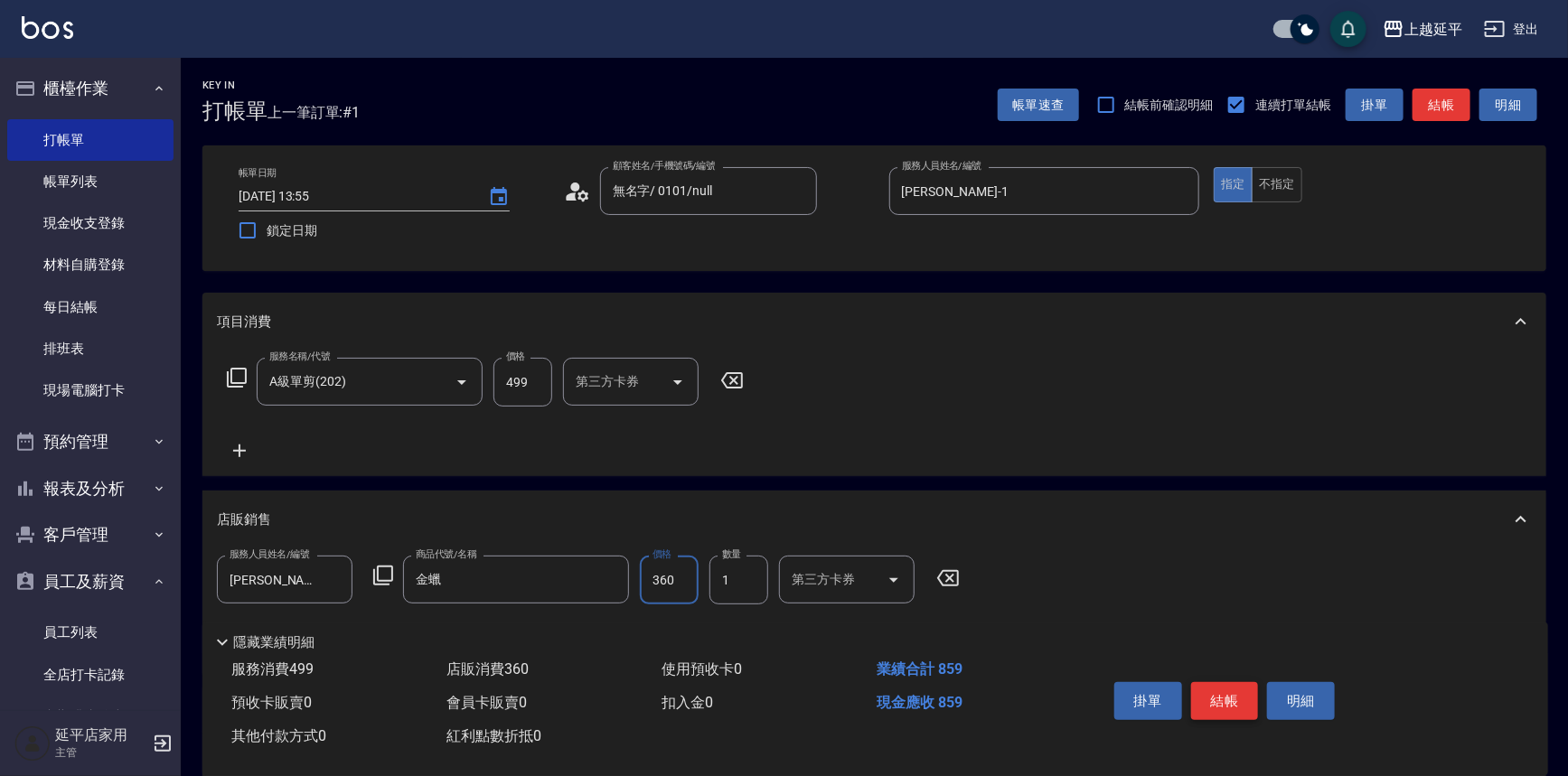
type input "360"
click at [1222, 691] on button "結帳" at bounding box center [1225, 701] width 68 height 38
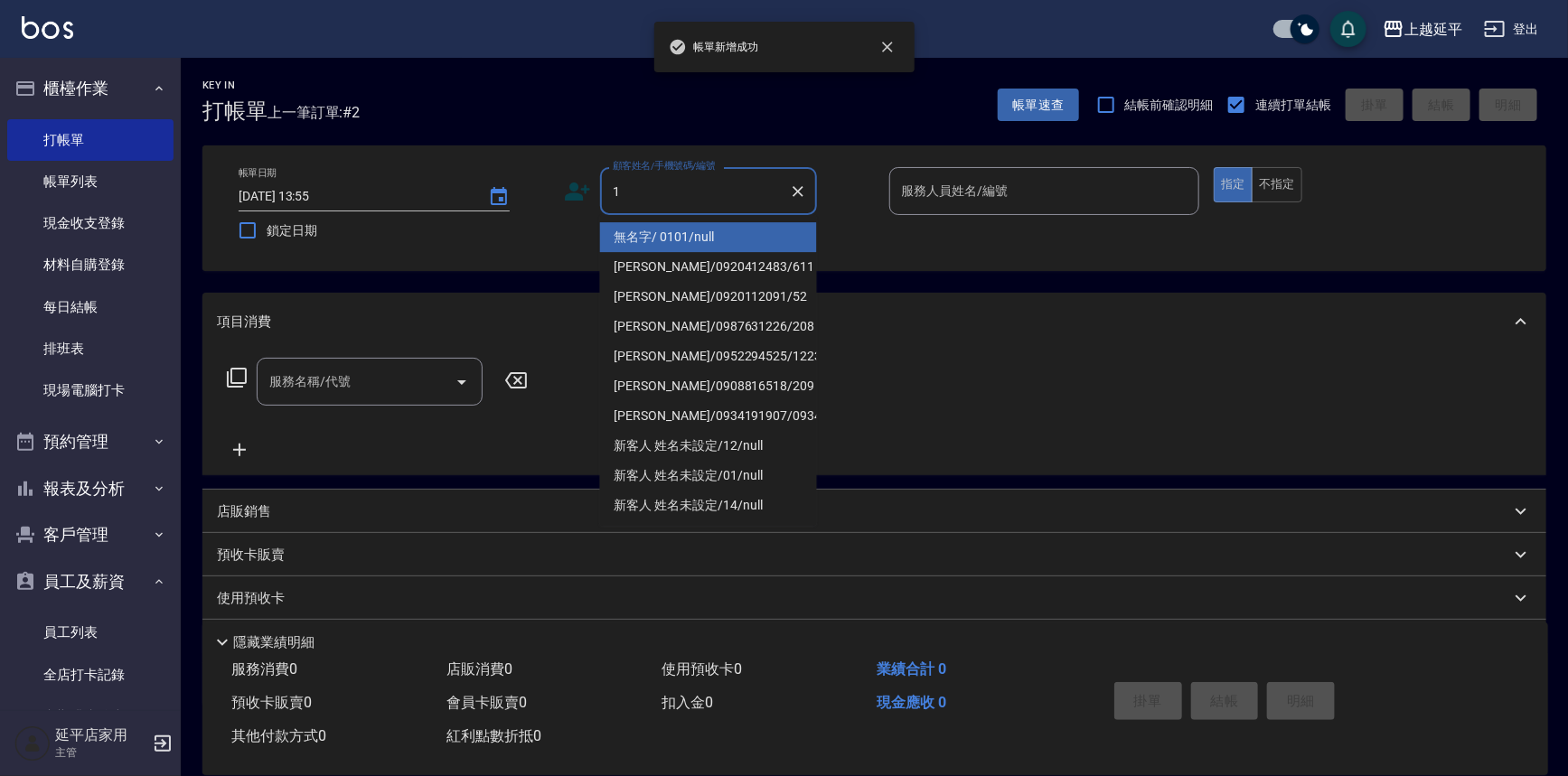
click at [663, 233] on li "無名字/ 0101/null" at bounding box center [708, 237] width 216 height 30
type input "無名字/ 0101/null"
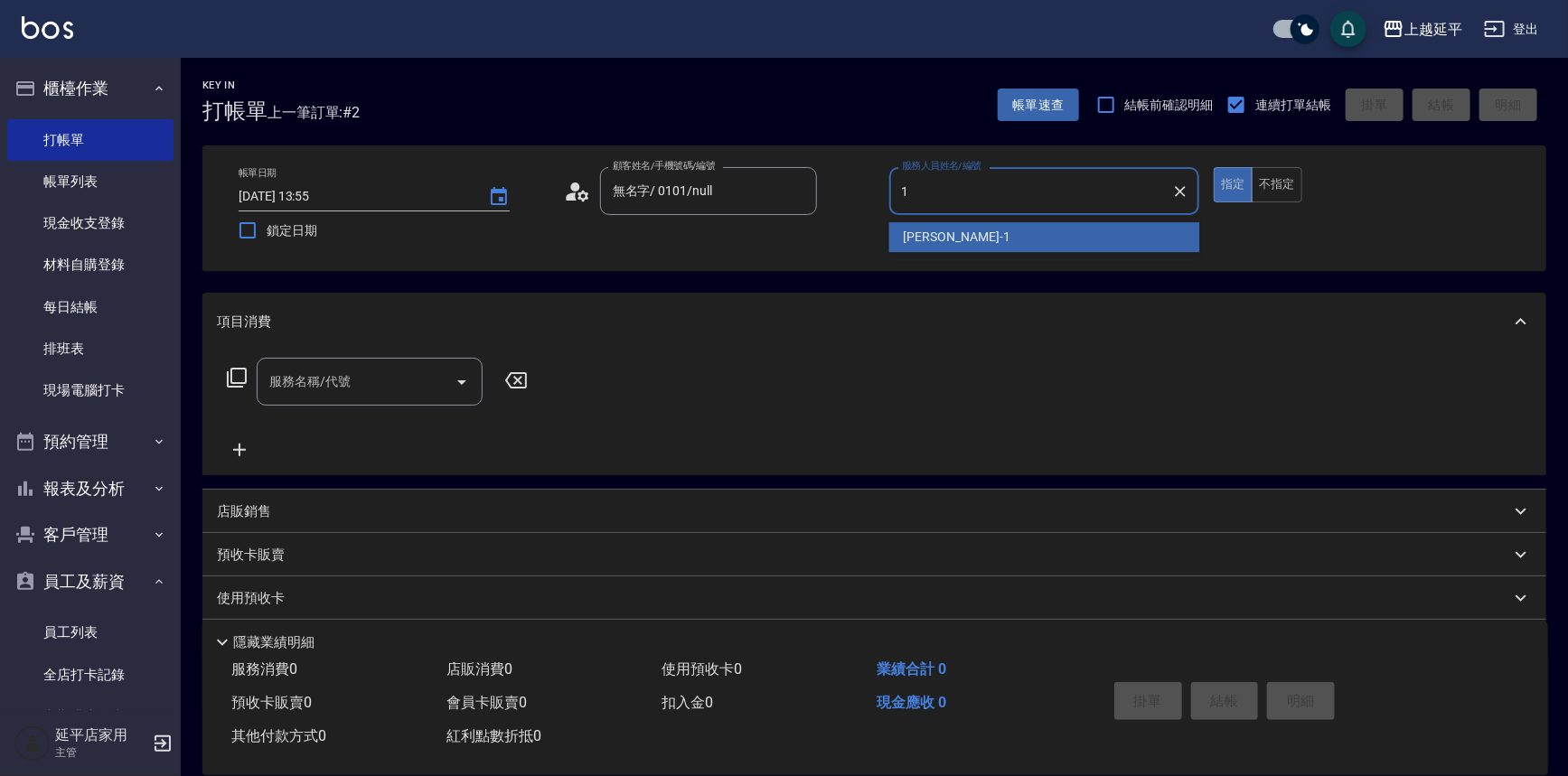
click at [953, 226] on div "[PERSON_NAME]-1" at bounding box center [1044, 237] width 311 height 30
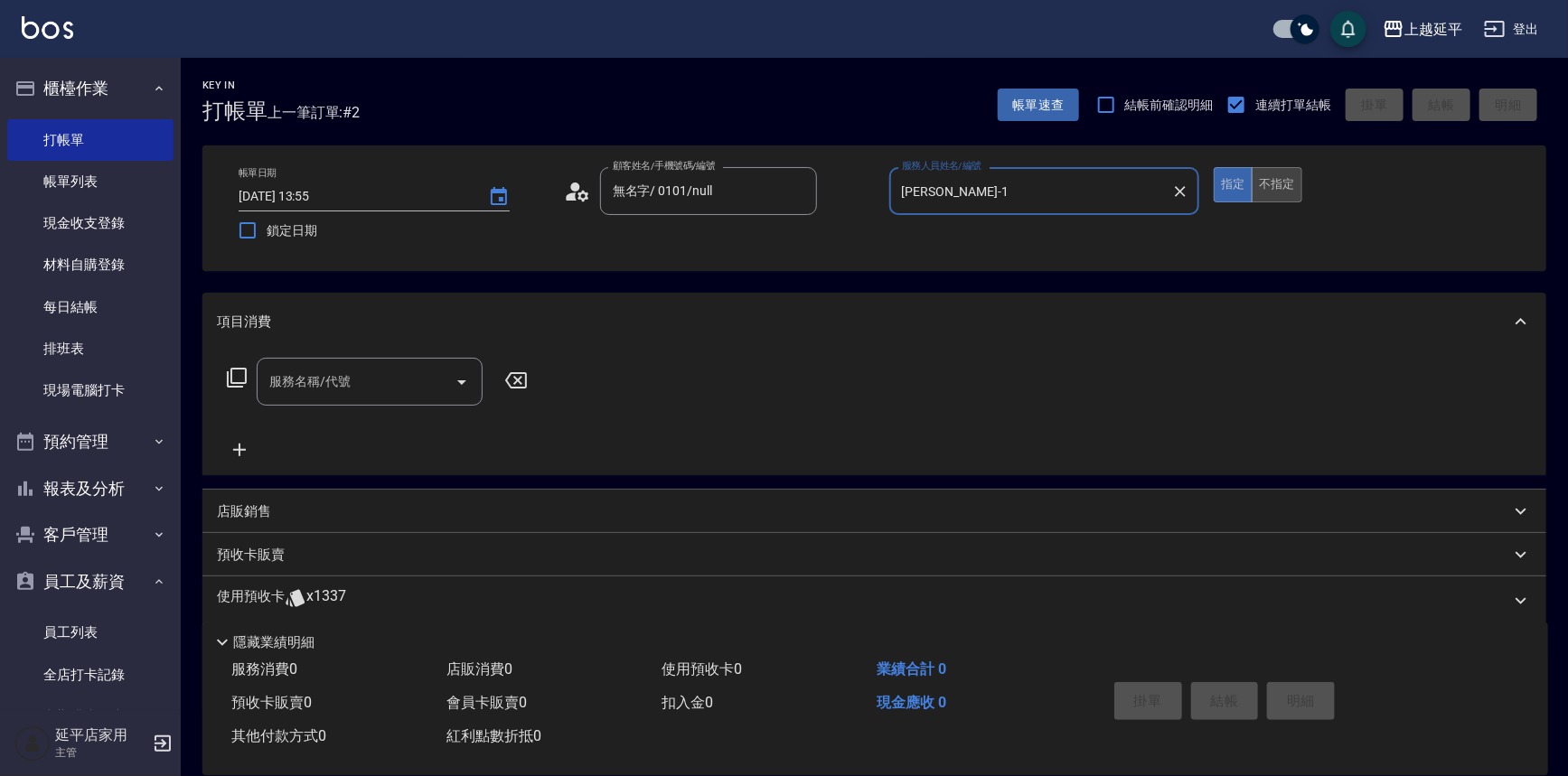
type input "[PERSON_NAME]-1"
click at [1274, 172] on button "不指定" at bounding box center [1277, 184] width 51 height 35
click at [463, 380] on icon "Open" at bounding box center [461, 382] width 22 height 22
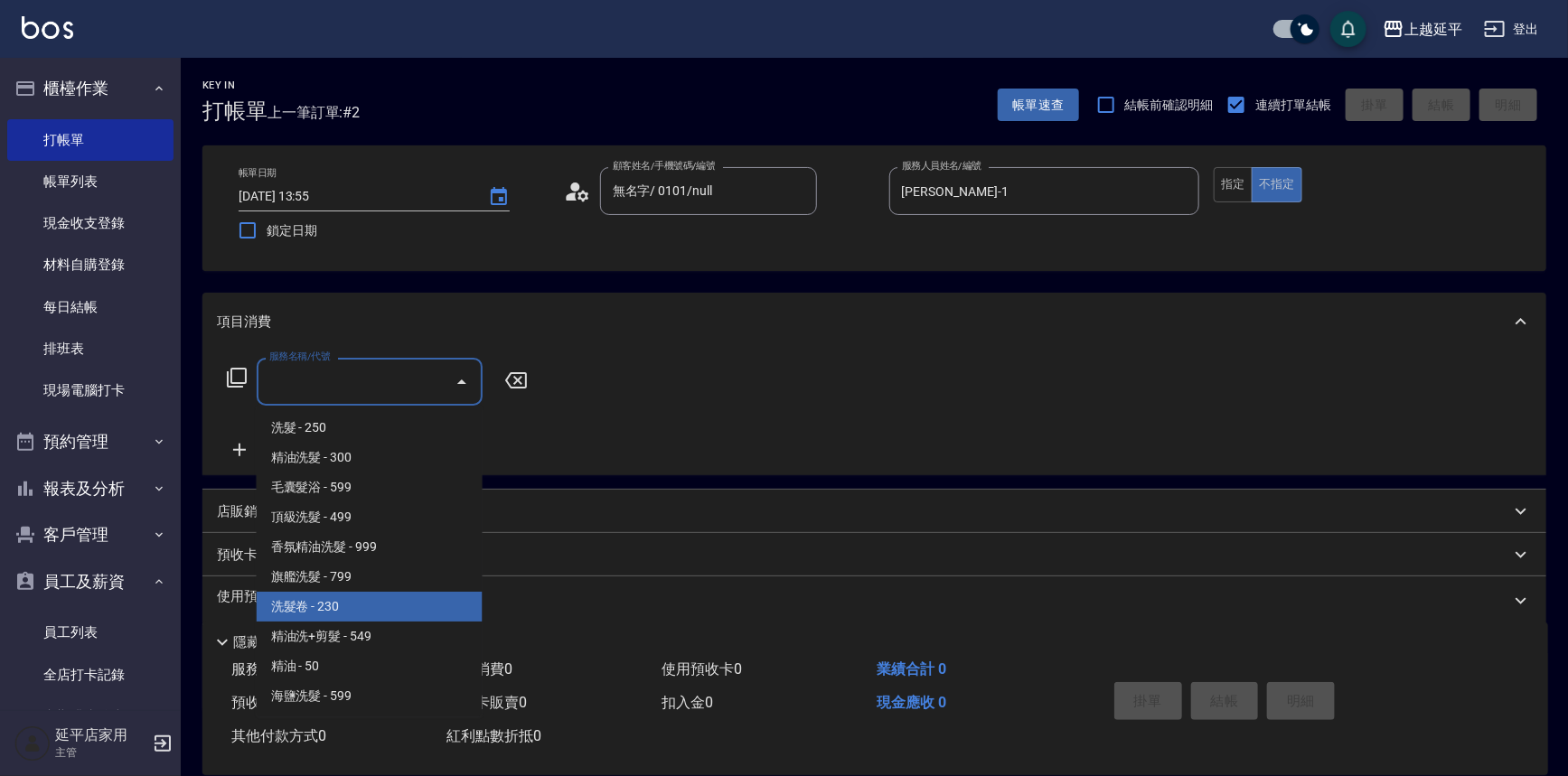
click at [422, 612] on span "洗髮卷 - 230" at bounding box center [370, 607] width 226 height 30
type input "洗髮卷(107)"
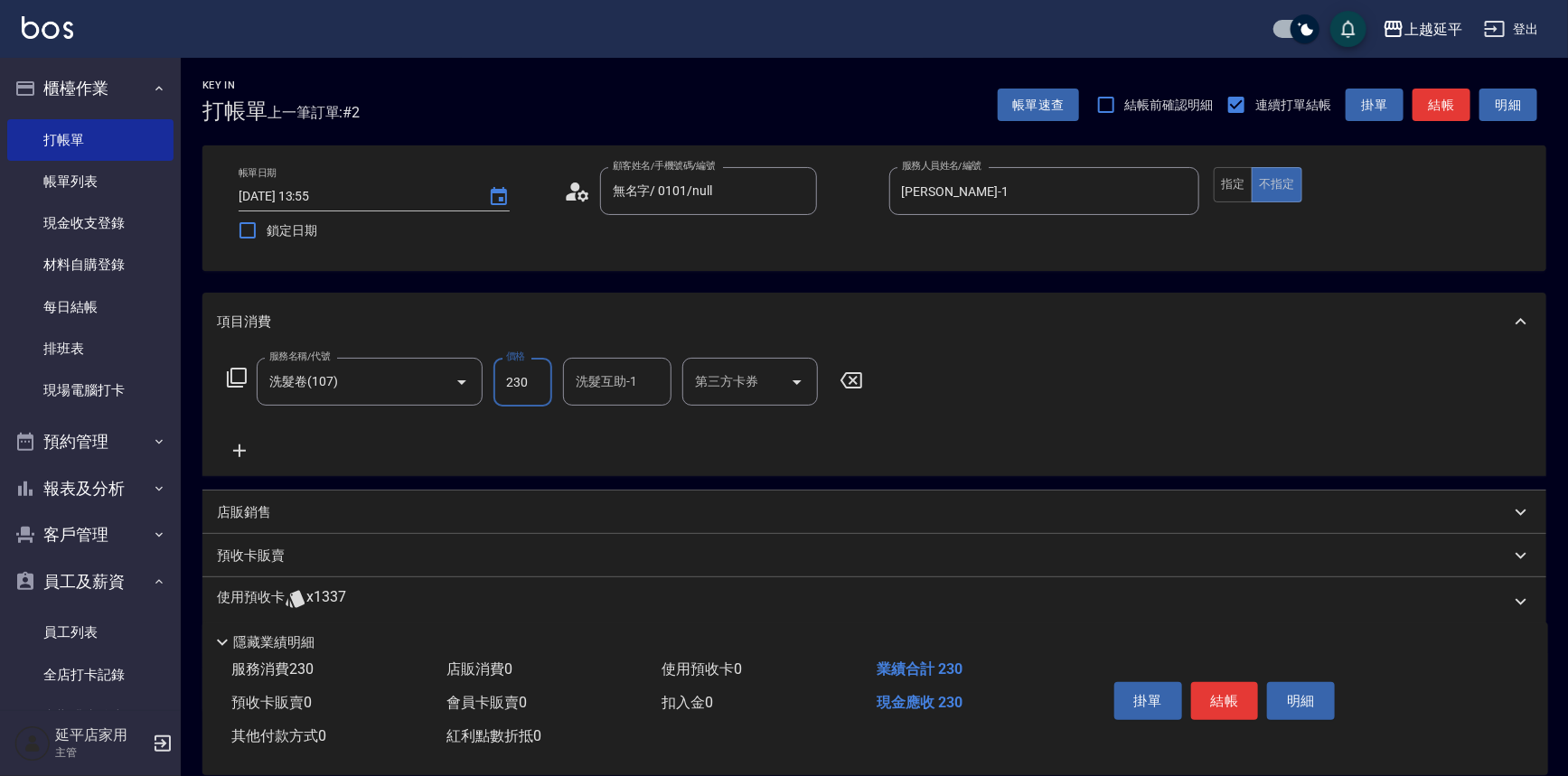
click at [544, 385] on input "230" at bounding box center [523, 383] width 59 height 49
type input "280"
click at [740, 377] on div "第三方卡券 第三方卡券" at bounding box center [750, 382] width 135 height 48
click at [733, 426] on span "舊有卡券" at bounding box center [750, 428] width 135 height 30
type input "舊有卡券"
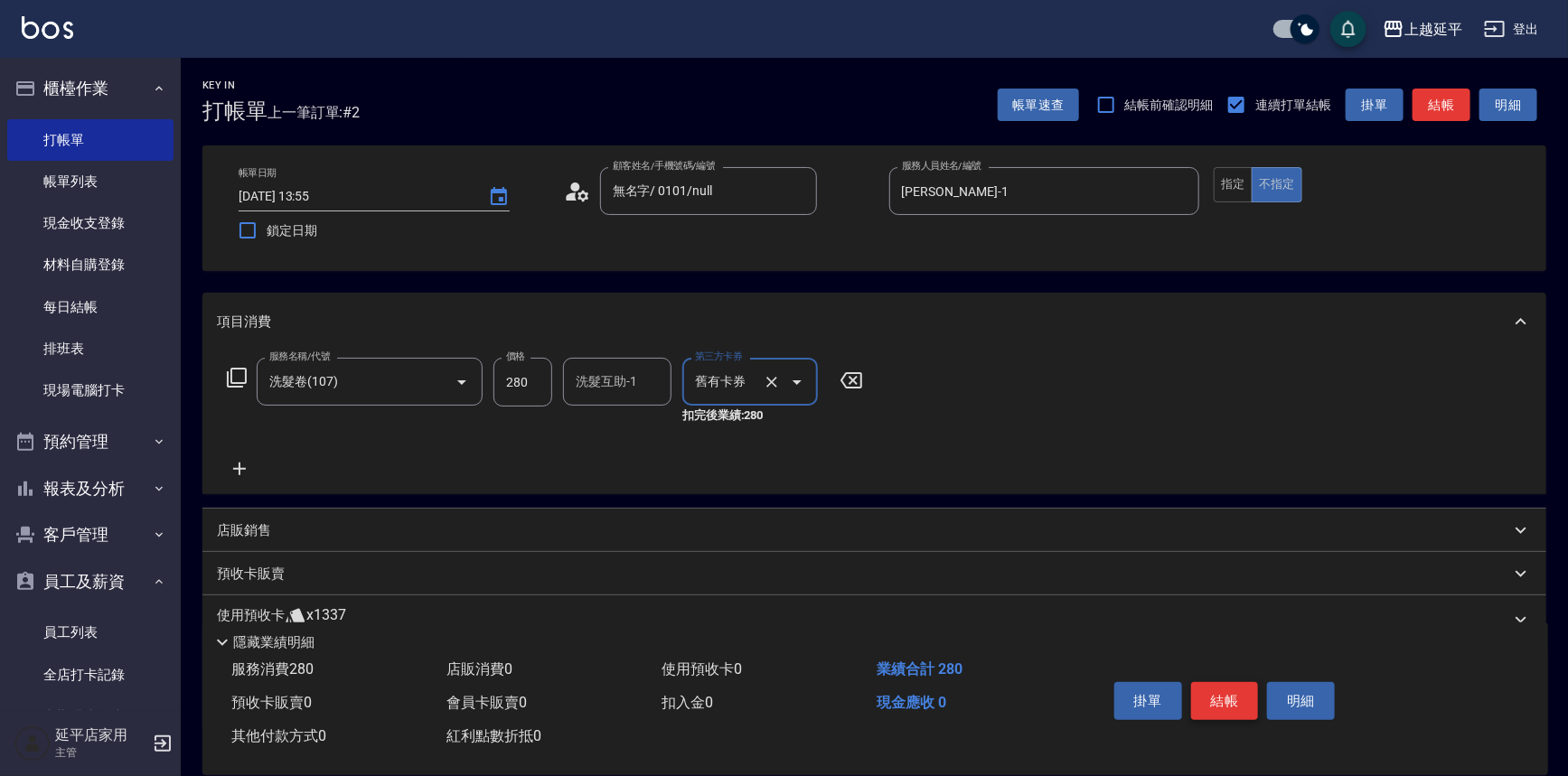
click at [1209, 693] on button "結帳" at bounding box center [1225, 701] width 68 height 38
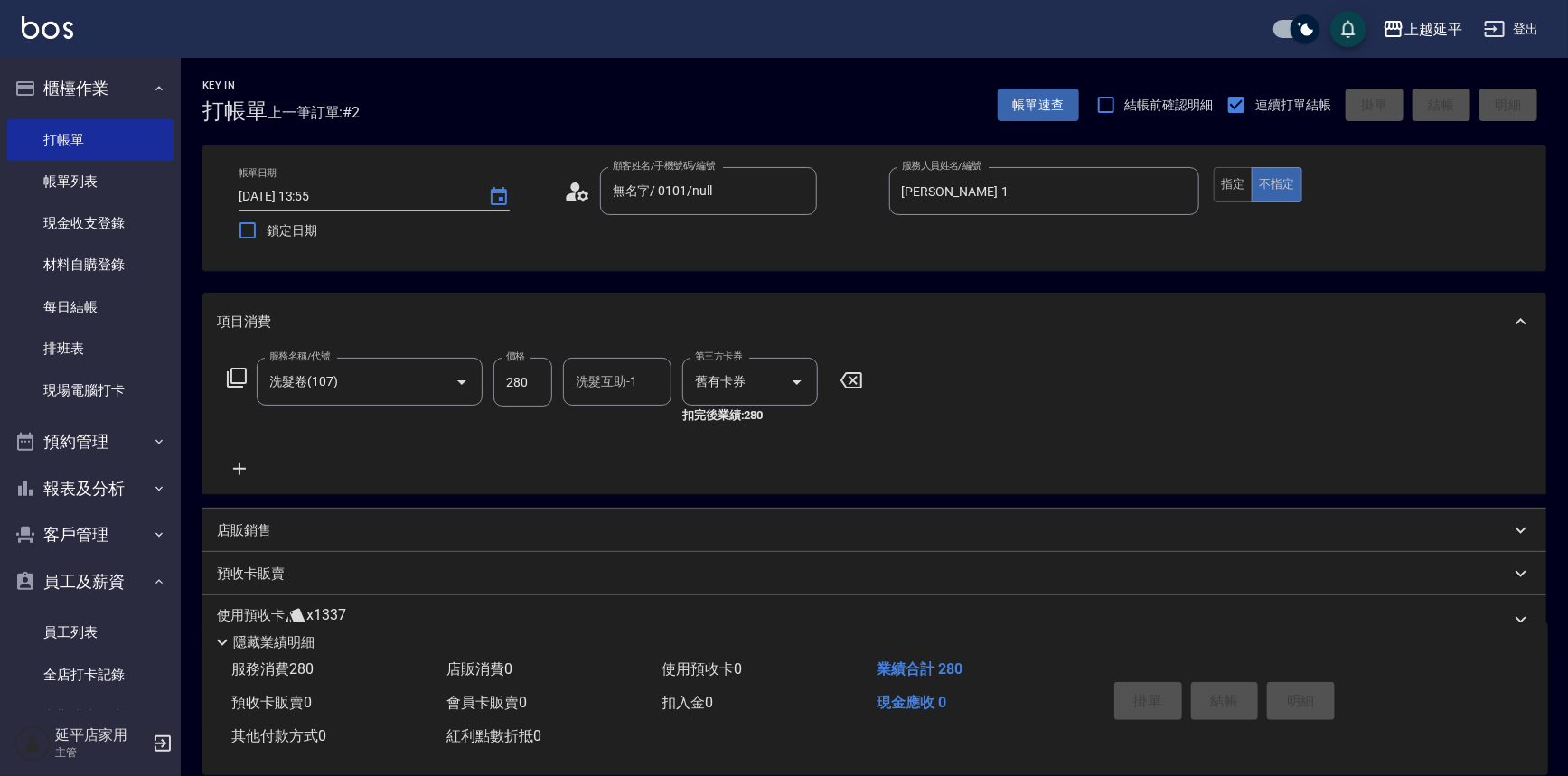
type input "[DATE] 13:56"
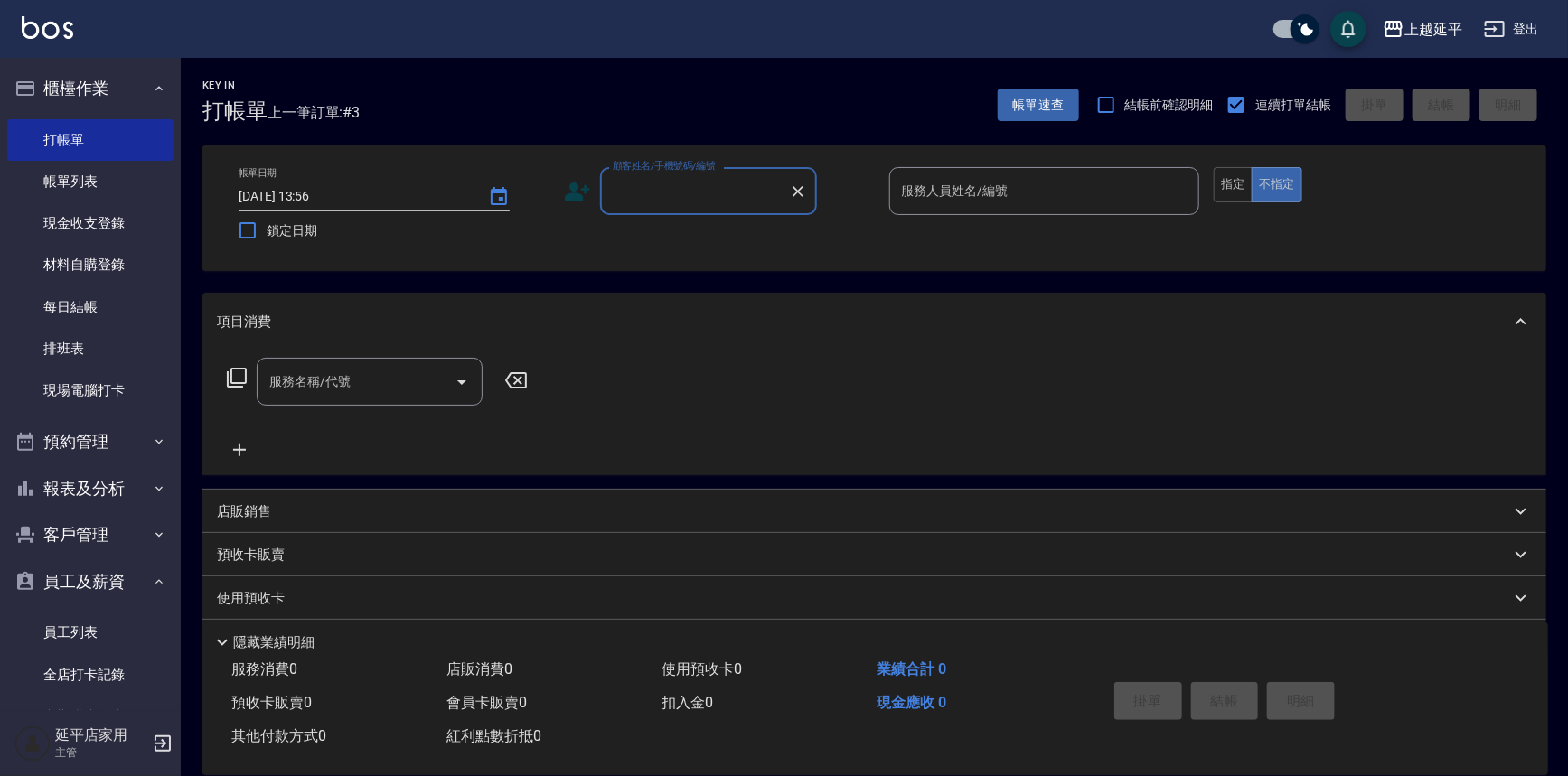
click at [793, 225] on div "帳單日期 [DATE] 13:56 鎖定日期 顧客姓名/手機號碼/編號 顧客姓名/手機號碼/編號 服務人員姓名/編號 服務人員姓名/編號 指定 不指定" at bounding box center [874, 208] width 1301 height 82
click at [835, 247] on div "帳單日期 [DATE] 13:56 鎖定日期 顧客姓名/手機號碼/編號 顧客姓名/手機號碼/編號 服務人員姓名/編號 服務人員姓名/編號 指定 不指定" at bounding box center [874, 208] width 1301 height 82
drag, startPoint x: 904, startPoint y: 285, endPoint x: 917, endPoint y: 289, distance: 13.6
click at [910, 288] on div "Key In 打帳單 上一筆訂單:#3 帳單速查 結帳前確認明細 連續打單結帳 掛單 結帳 明細 帳單日期 [DATE] 13:56 鎖定日期 顧客姓名/手機…" at bounding box center [874, 467] width 1387 height 819
click at [1004, 359] on div "服務名稱/代號 服務名稱/代號" at bounding box center [874, 413] width 1344 height 125
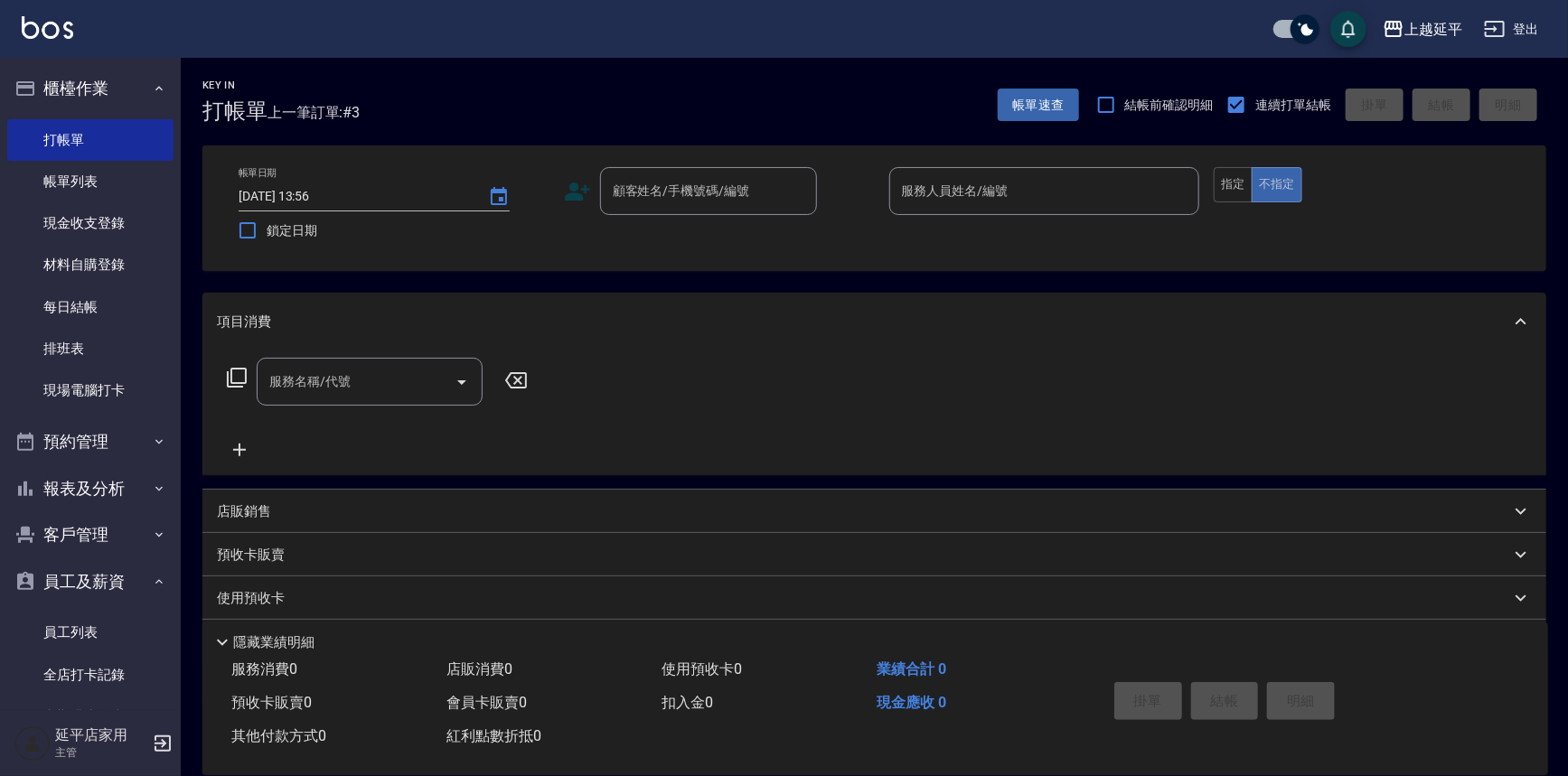
click at [1012, 356] on div "服務名稱/代號 服務名稱/代號" at bounding box center [874, 413] width 1344 height 125
click at [749, 192] on input "顧客姓名/手機號碼/編號" at bounding box center [696, 191] width 174 height 31
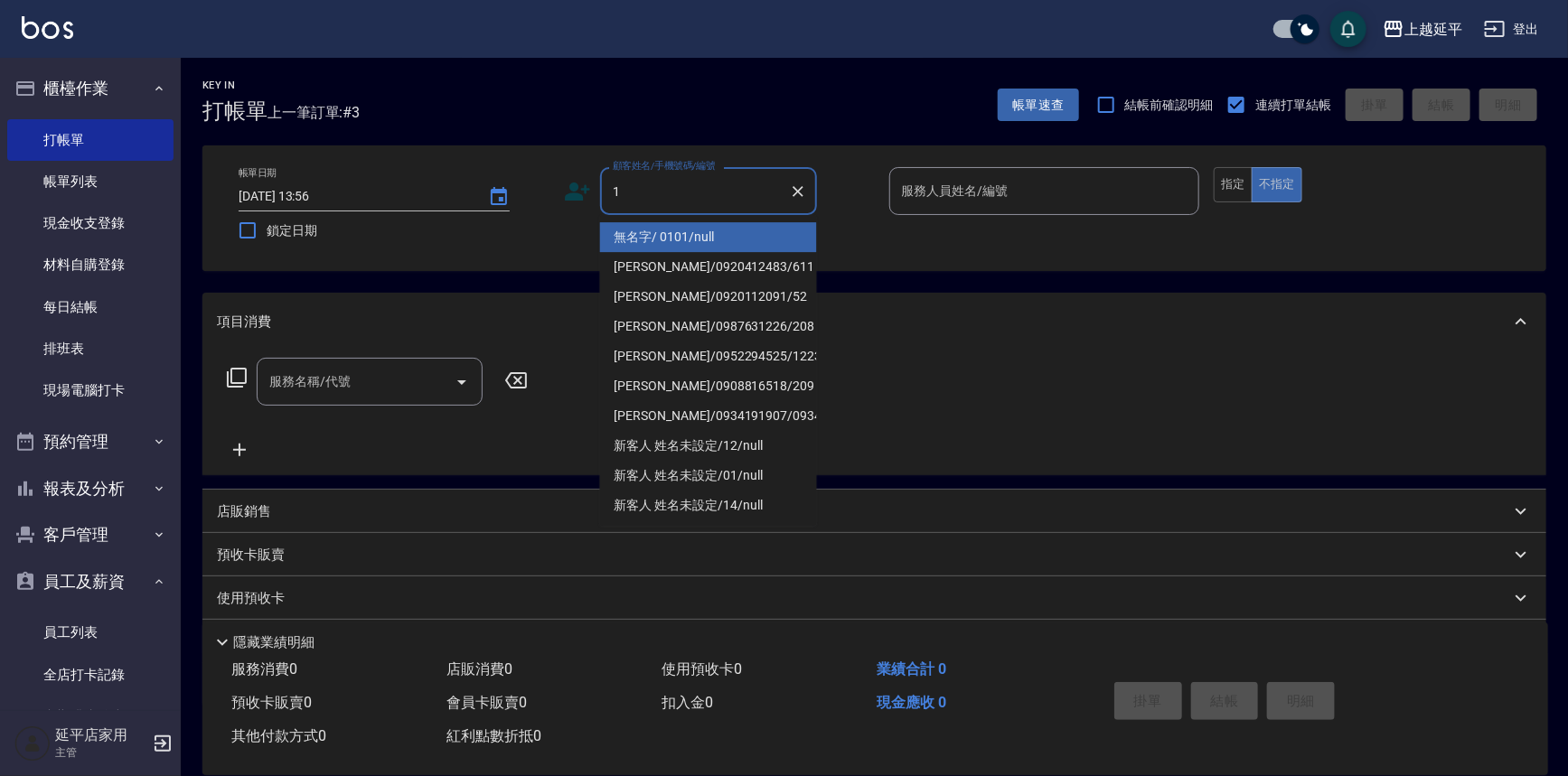
click at [714, 237] on li "無名字/ 0101/null" at bounding box center [708, 237] width 216 height 30
type input "無名字/ 0101/null"
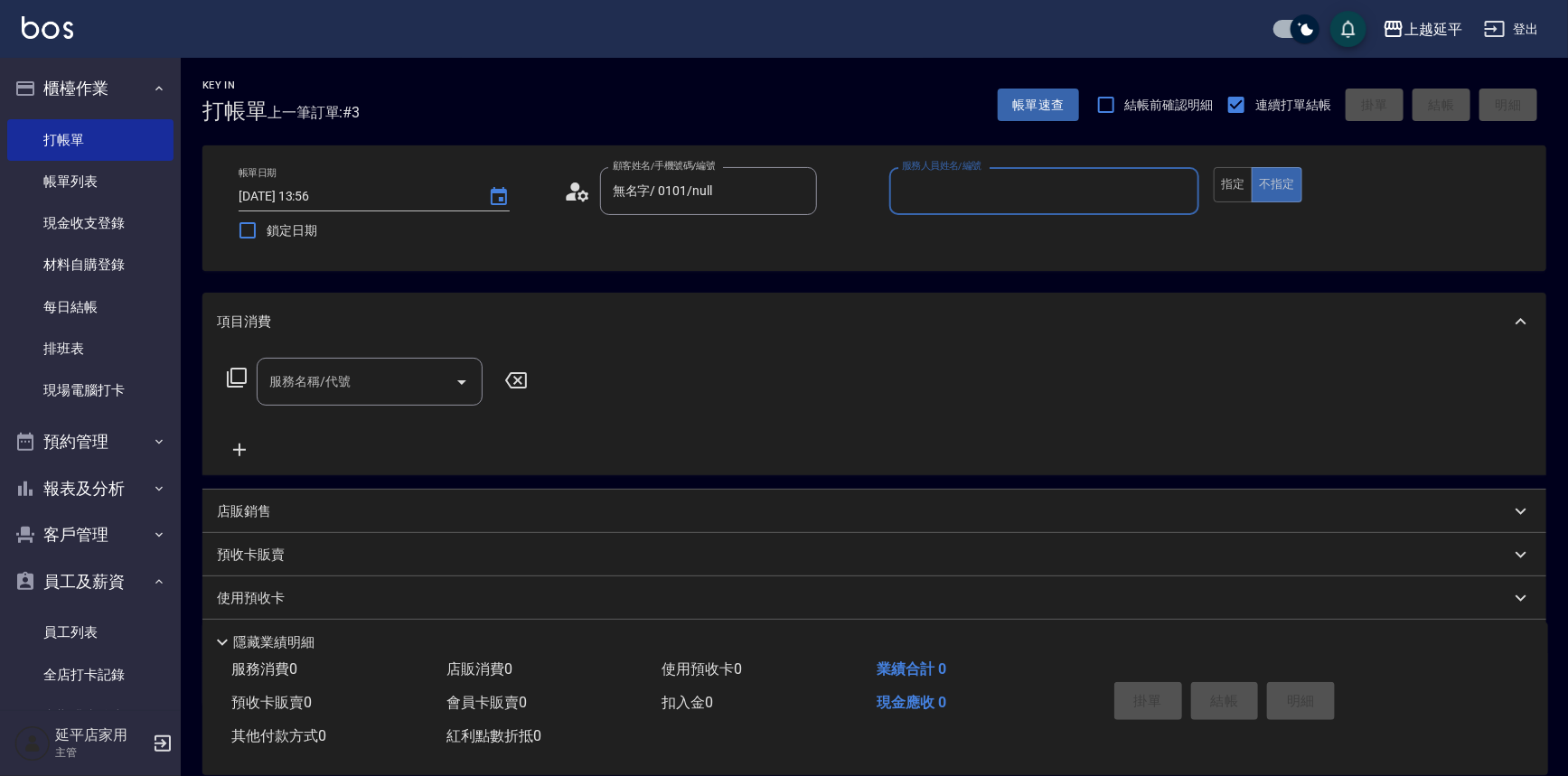
click at [939, 193] on input "服務人員姓名/編號" at bounding box center [1045, 191] width 295 height 31
click at [954, 235] on div "[PERSON_NAME] -4" at bounding box center [1044, 237] width 311 height 30
type input "[PERSON_NAME]-4"
click at [381, 391] on input "服務名稱/代號" at bounding box center [355, 381] width 182 height 31
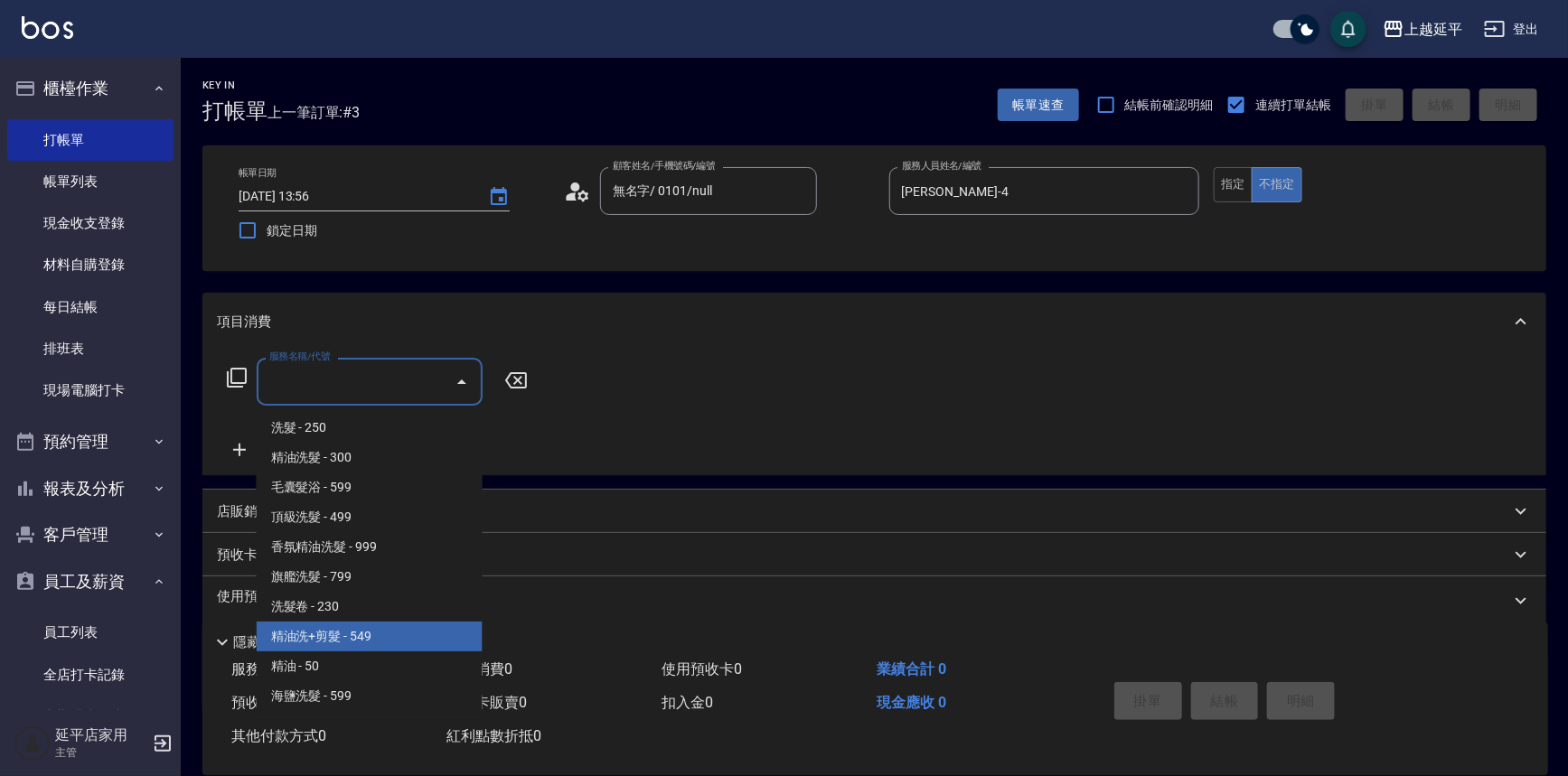
click at [403, 642] on span "精油洗+剪髮 - 549" at bounding box center [370, 637] width 226 height 30
type input "精油洗+剪髮(108)"
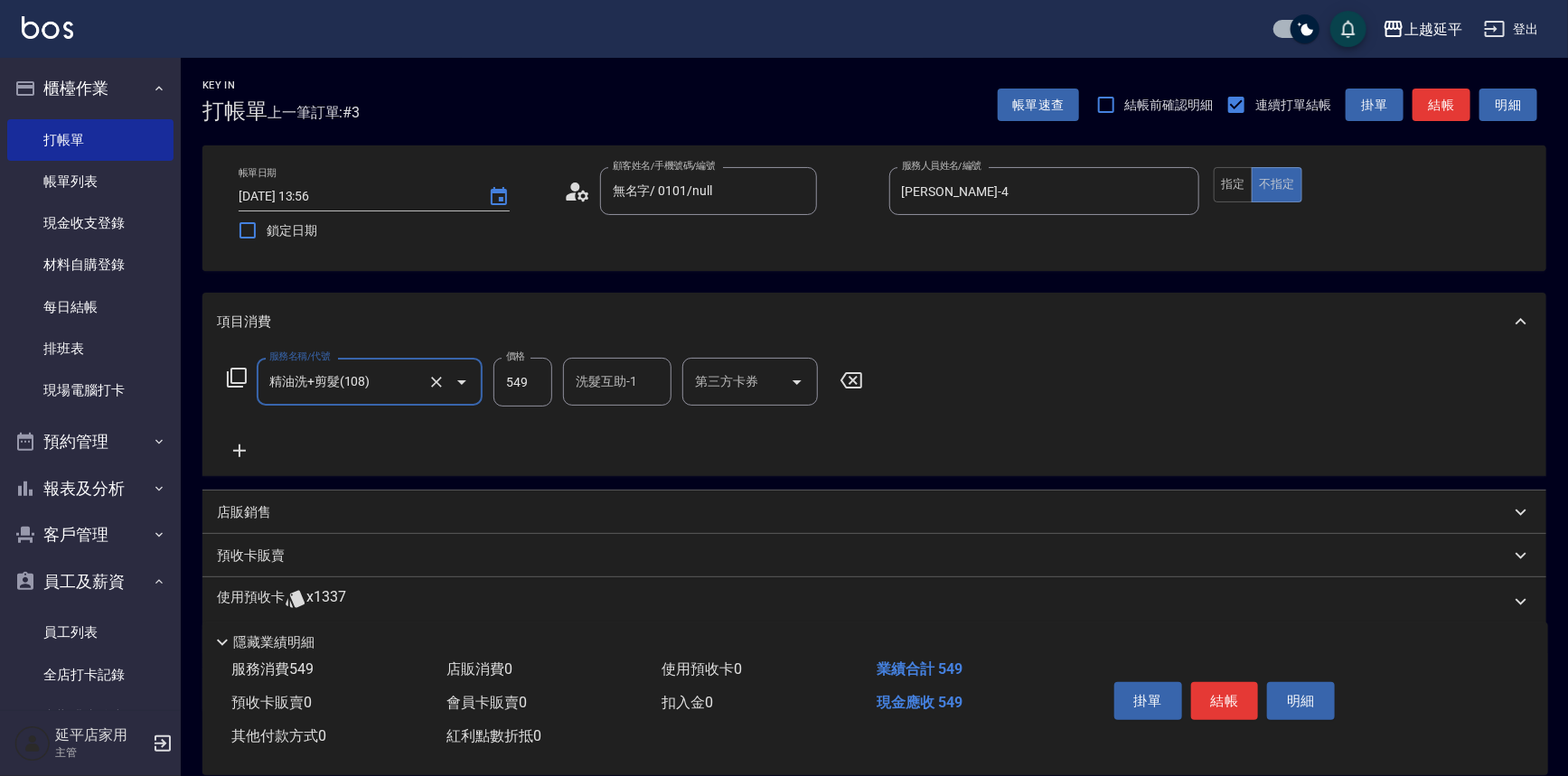
click at [611, 382] on div "洗髮互助-1 洗髮互助-1" at bounding box center [617, 382] width 109 height 48
click at [601, 431] on span "[PERSON_NAME]-1" at bounding box center [630, 428] width 107 height 19
type input "[PERSON_NAME]-1"
click at [243, 450] on icon at bounding box center [239, 450] width 12 height 12
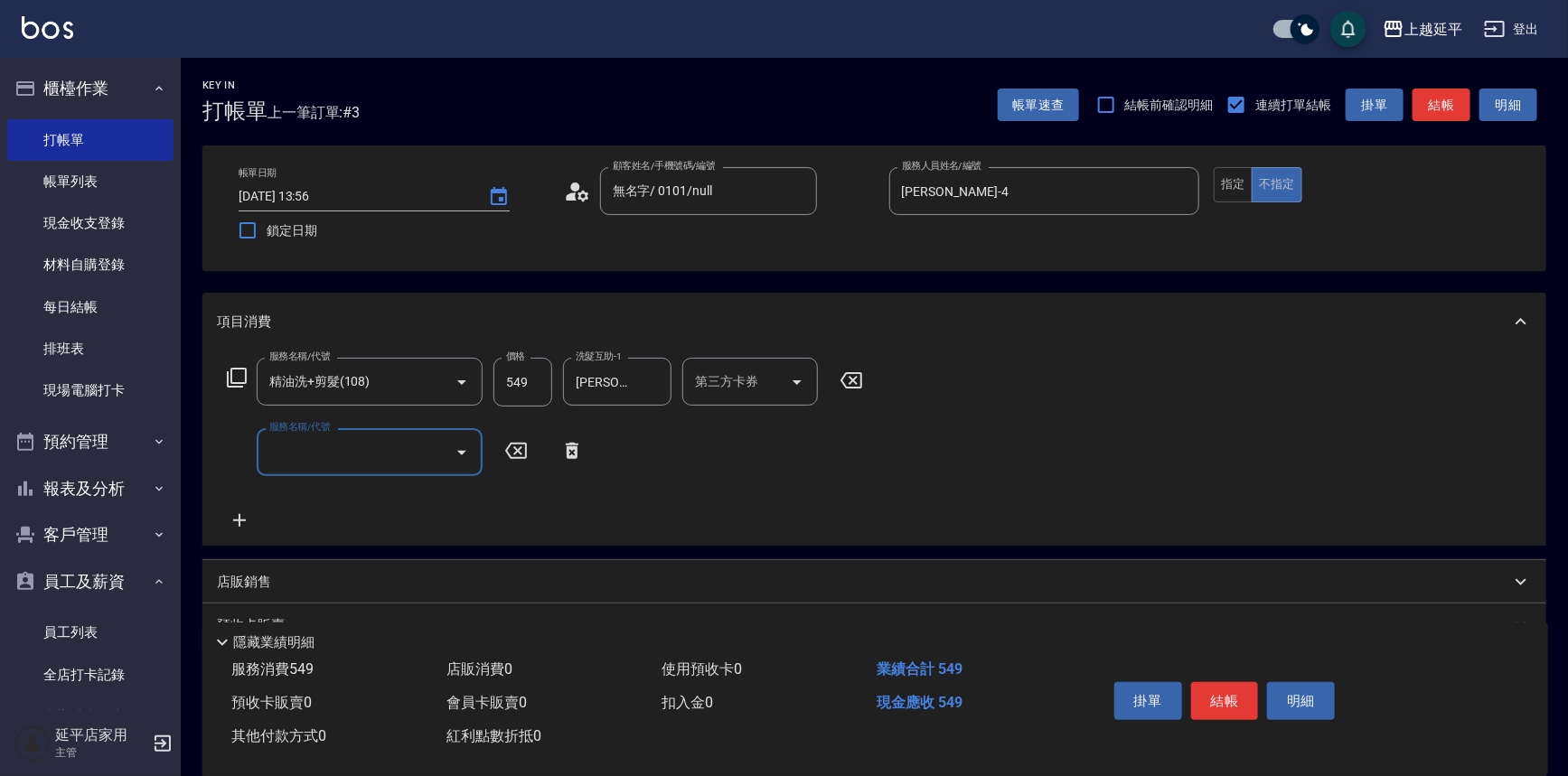
click at [336, 455] on input "服務名稱/代號" at bounding box center [355, 452] width 182 height 31
drag, startPoint x: 360, startPoint y: 497, endPoint x: 389, endPoint y: 496, distance: 29.0
click at [361, 497] on span "B級洗+剪 - 499" at bounding box center [370, 499] width 226 height 30
click at [617, 450] on div "洗髮互助-1 洗髮互助-1" at bounding box center [617, 452] width 109 height 48
type input "B級洗+剪(203)"
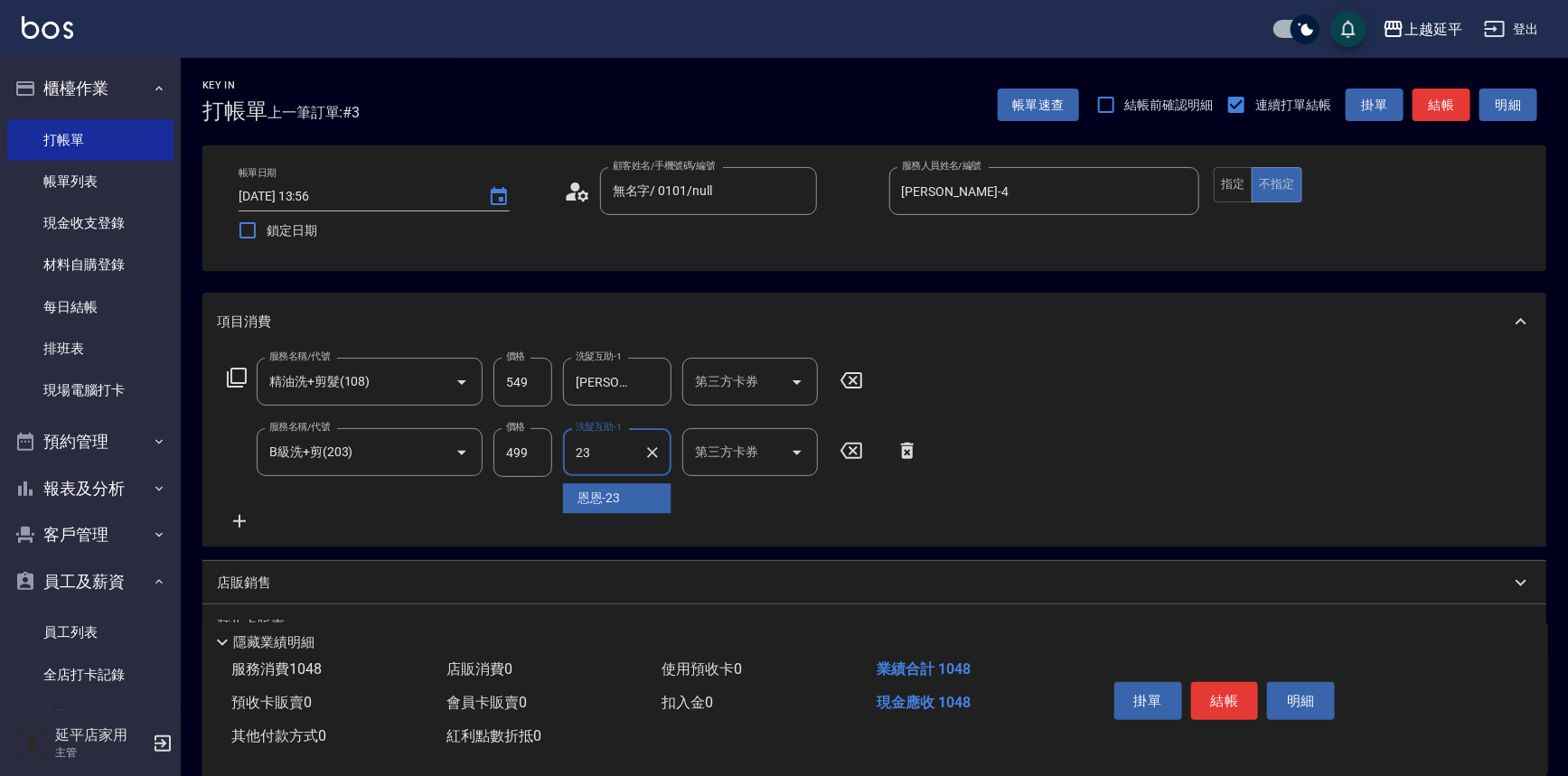
click at [638, 501] on div "恩恩 -23" at bounding box center [617, 499] width 109 height 30
type input "恩恩-23"
click at [246, 527] on icon at bounding box center [239, 521] width 45 height 22
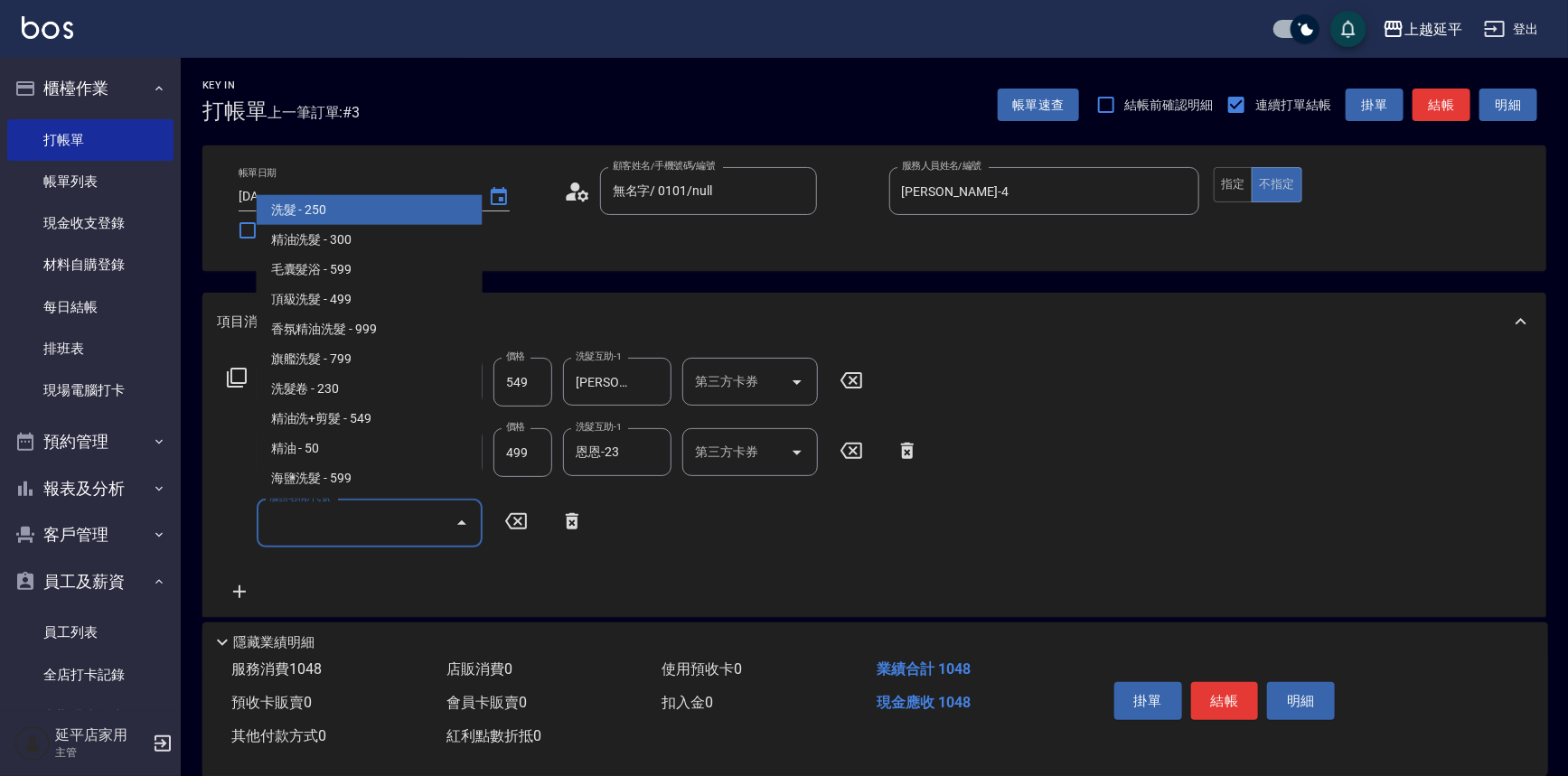
click at [320, 526] on input "服務名稱/代號" at bounding box center [355, 522] width 182 height 31
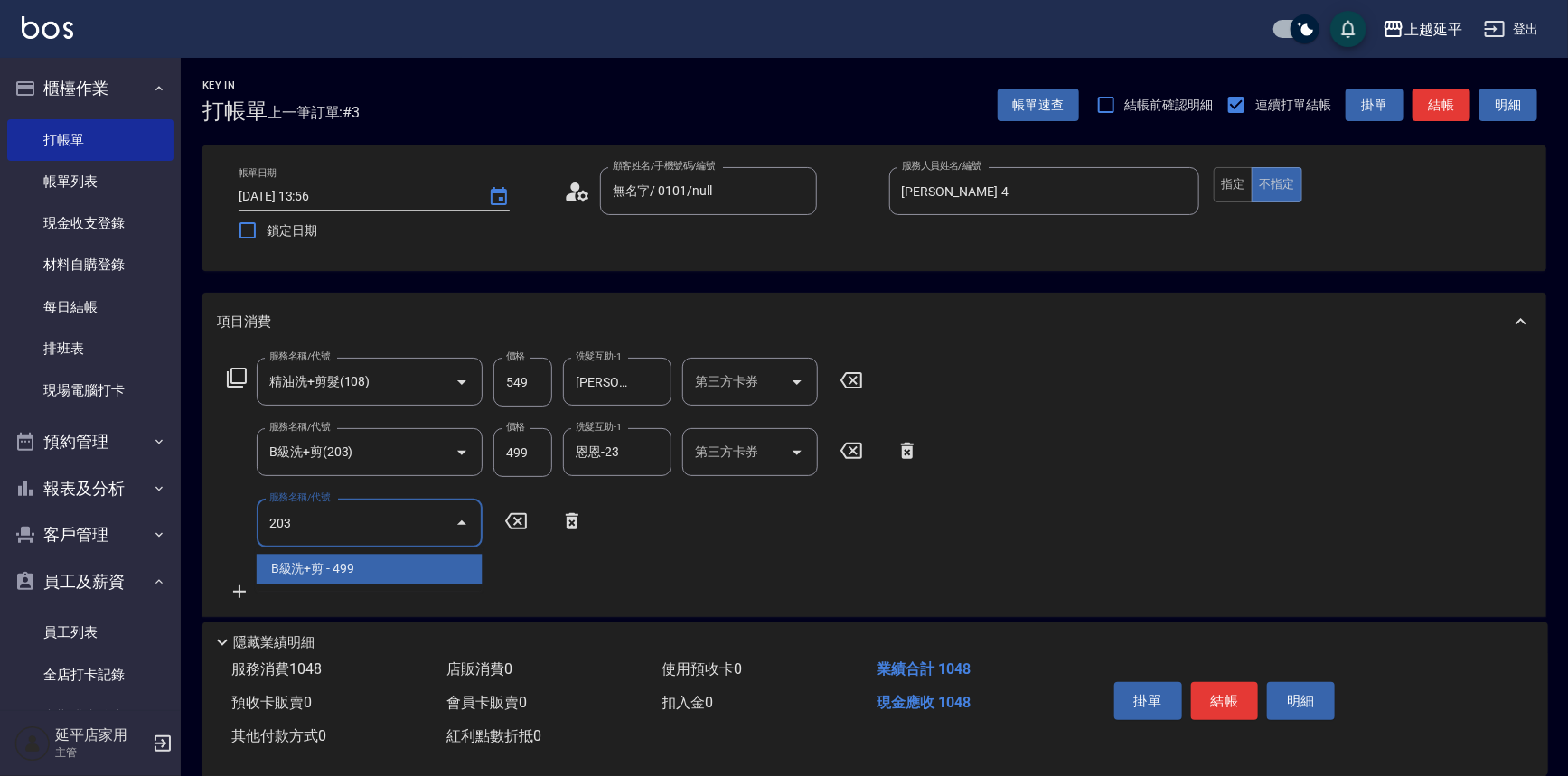
click at [364, 560] on span "B級洗+剪 - 499" at bounding box center [370, 569] width 226 height 30
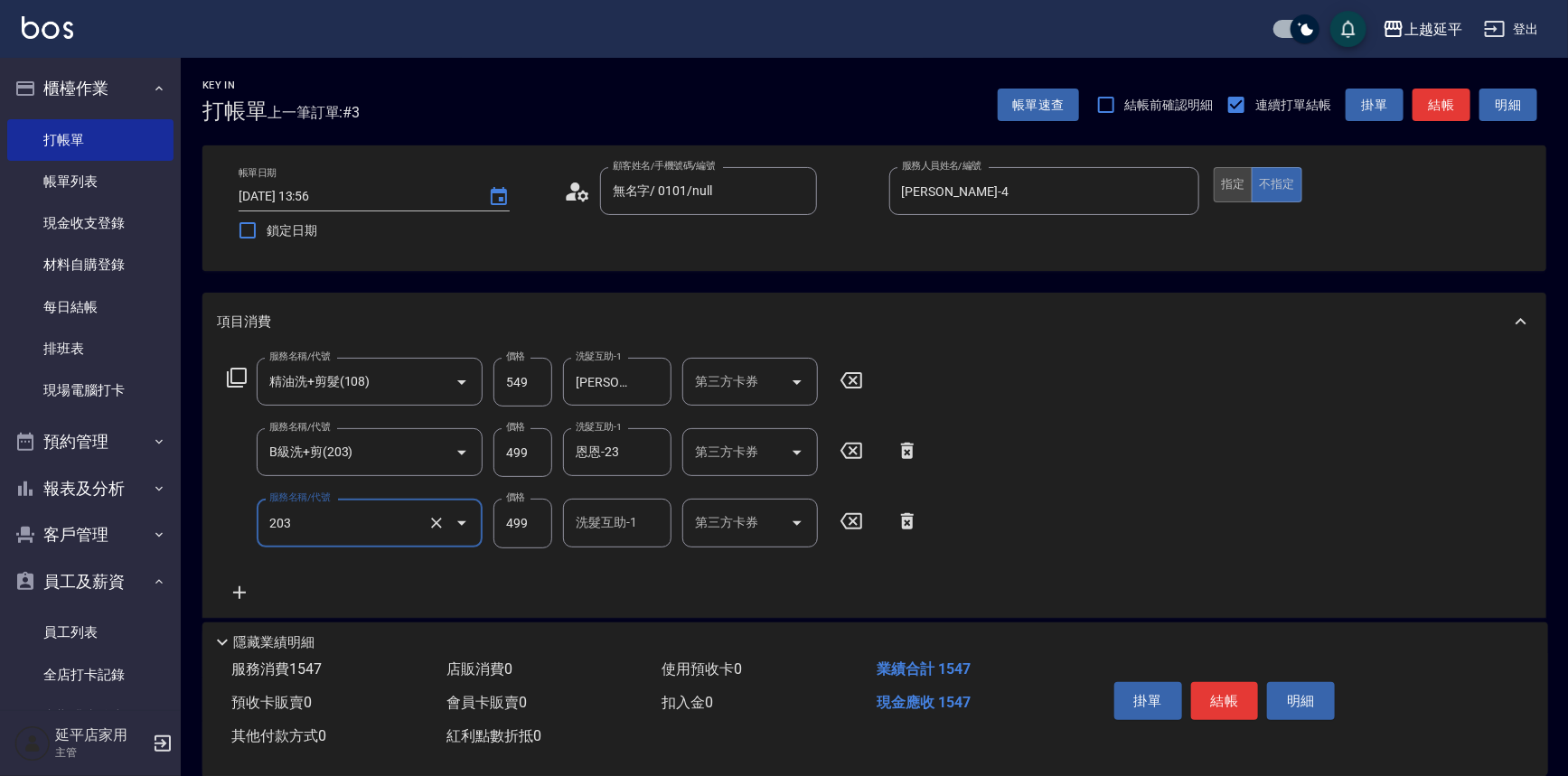
type input "B級洗+剪(203)"
click at [1247, 197] on button "指定" at bounding box center [1232, 184] width 39 height 35
click at [1437, 111] on button "結帳" at bounding box center [1441, 105] width 58 height 33
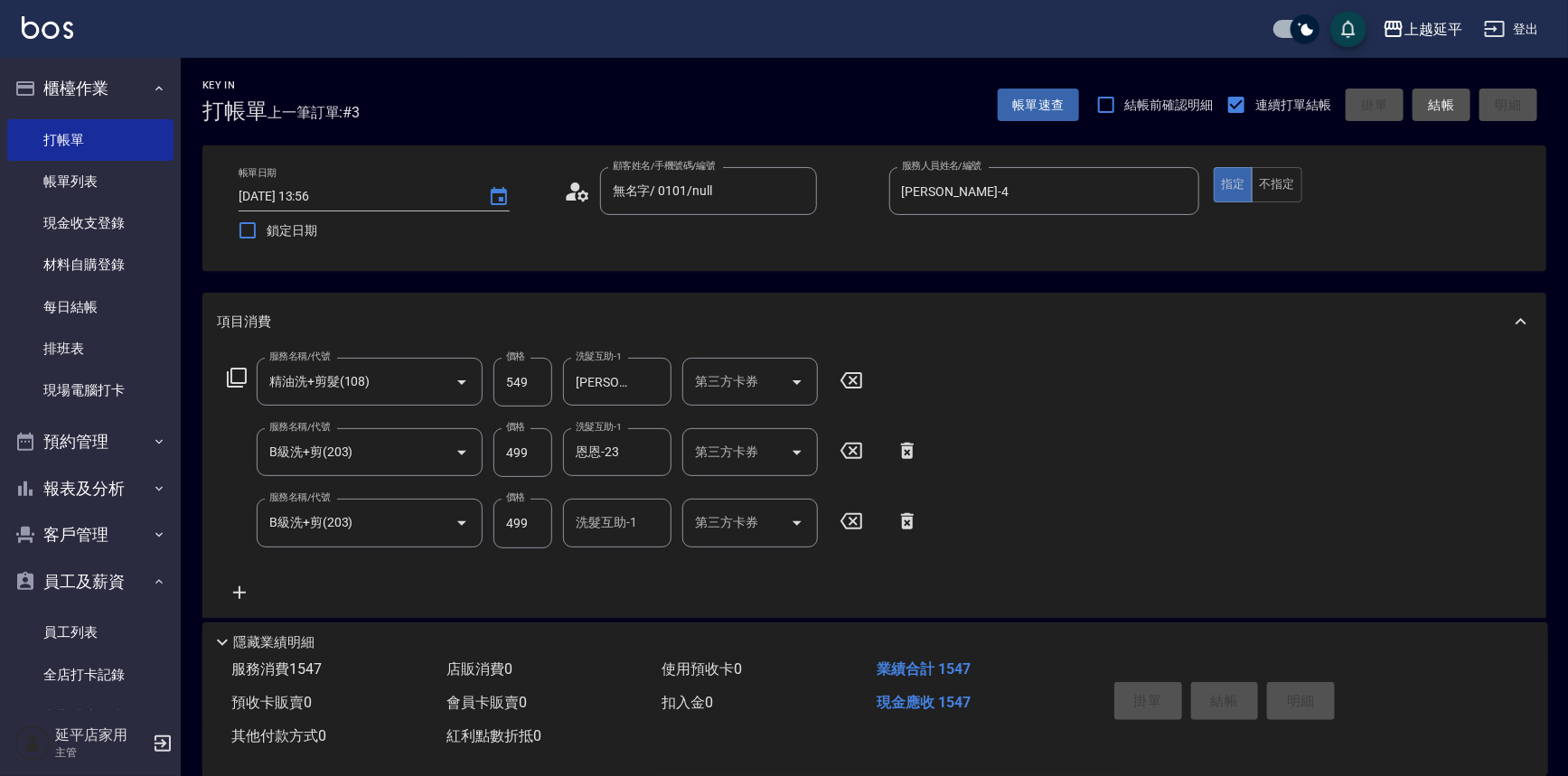
type input "[DATE] 14:12"
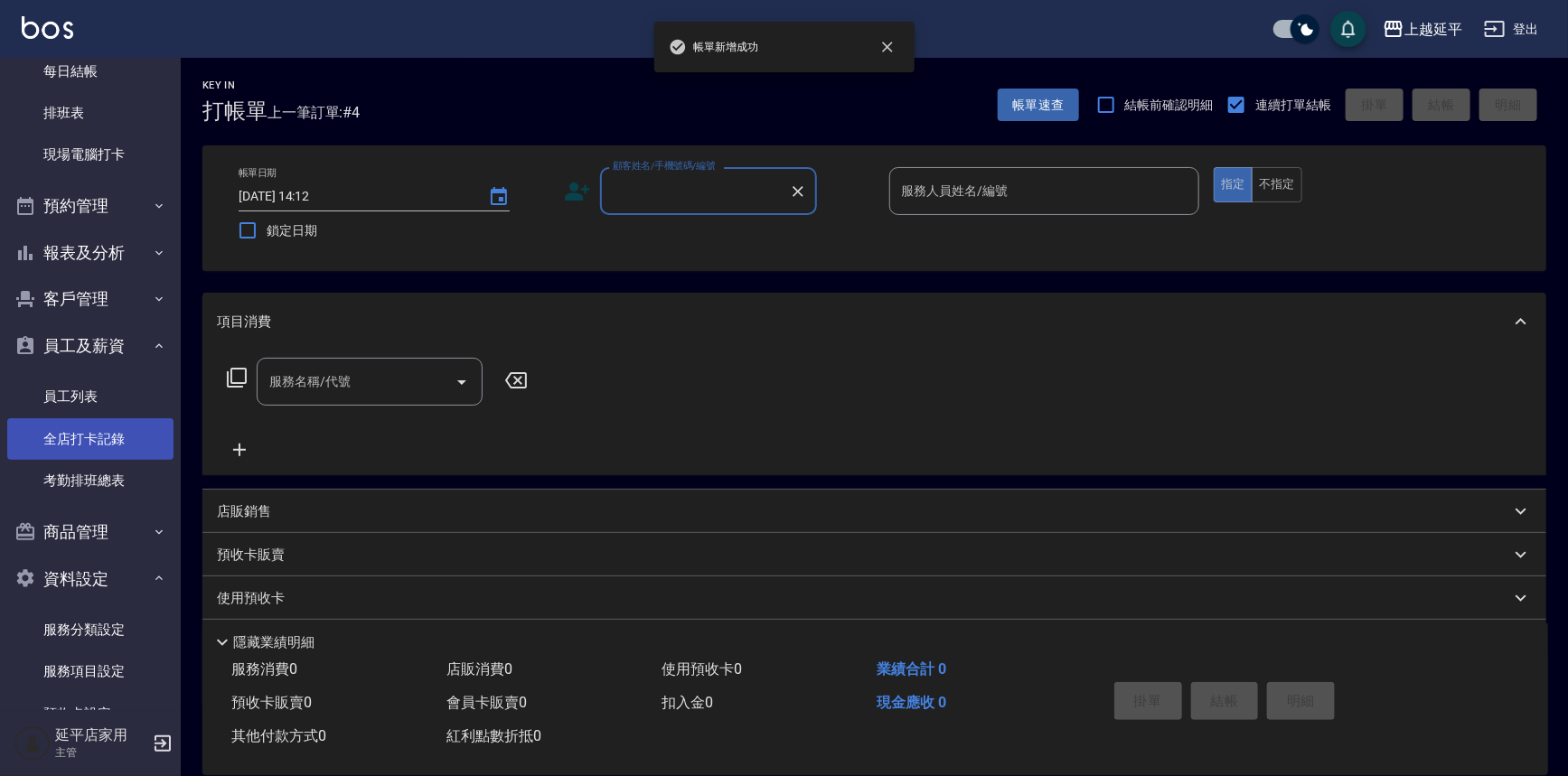
scroll to position [208, 0]
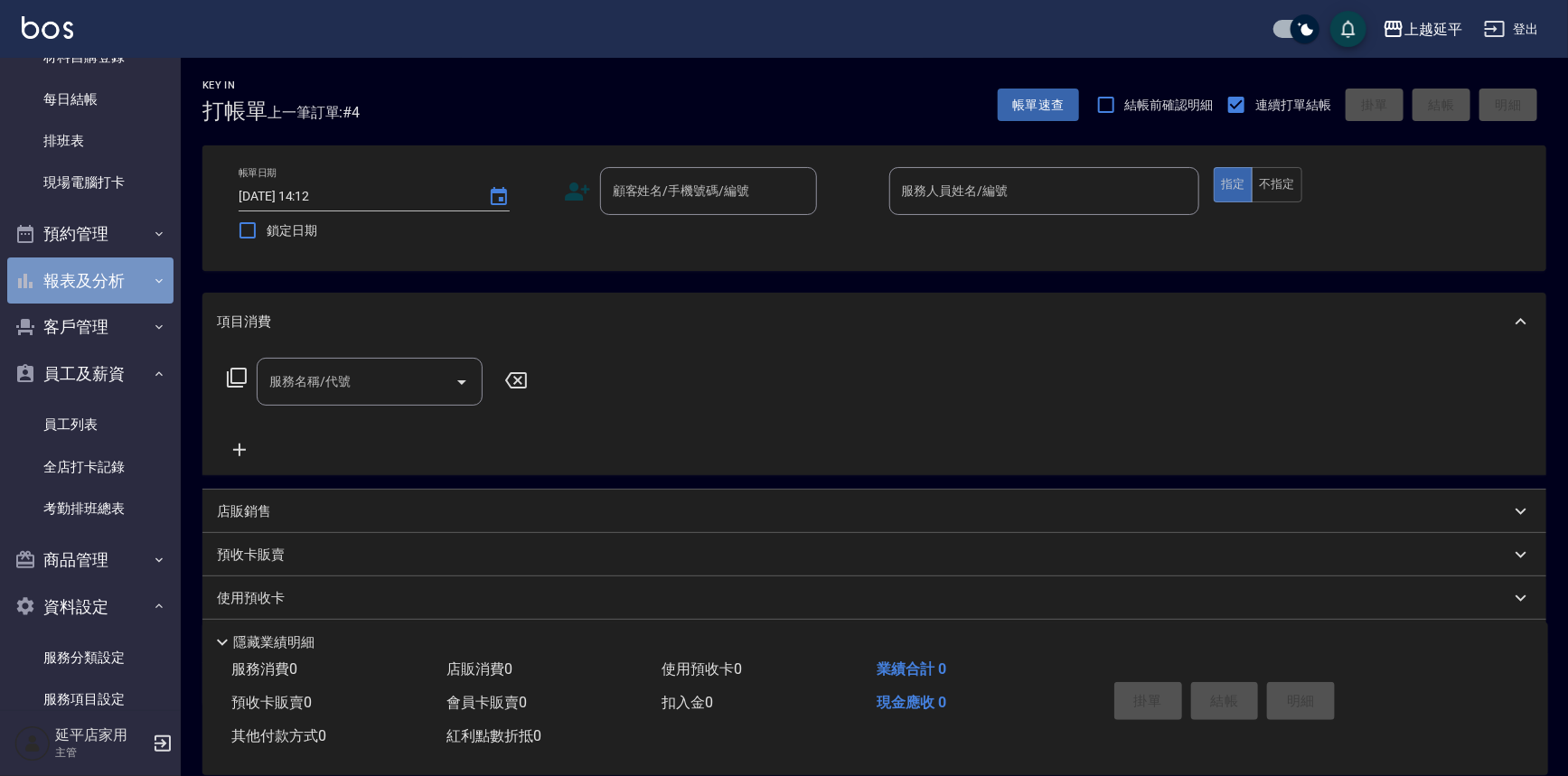
click at [102, 286] on button "報表及分析" at bounding box center [91, 282] width 166 height 47
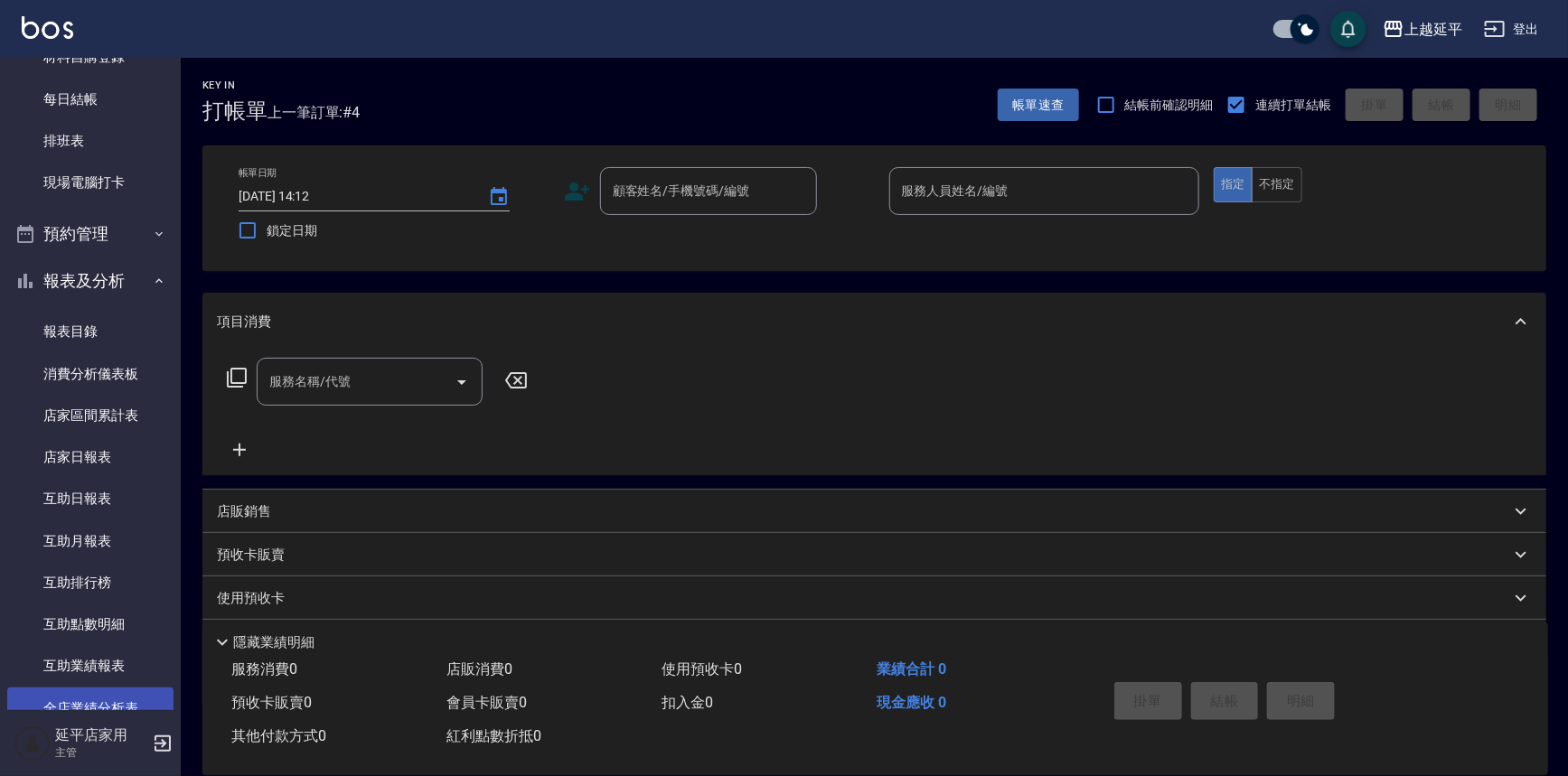
scroll to position [454, 0]
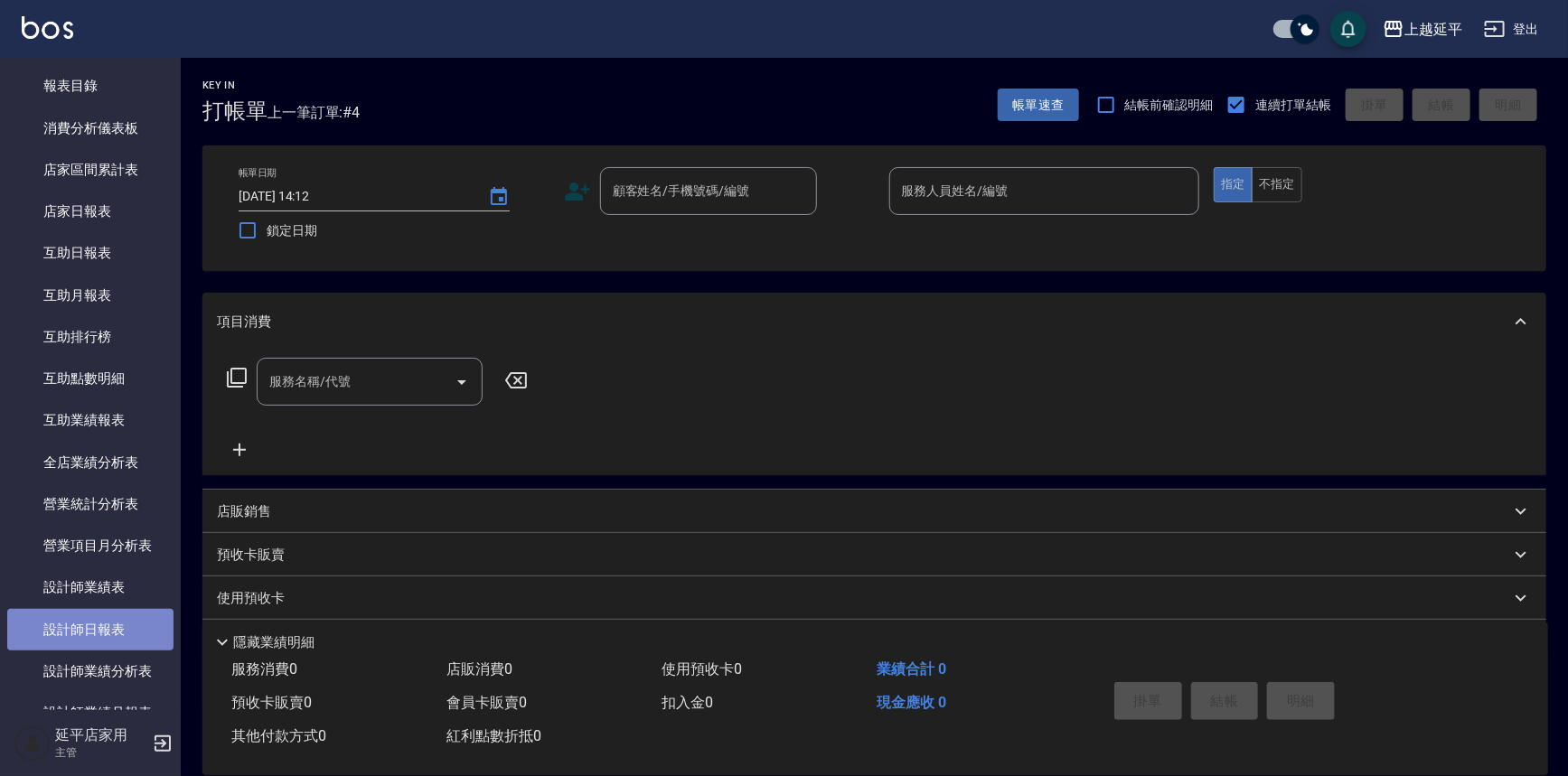
click at [109, 614] on link "設計師日報表" at bounding box center [91, 630] width 166 height 42
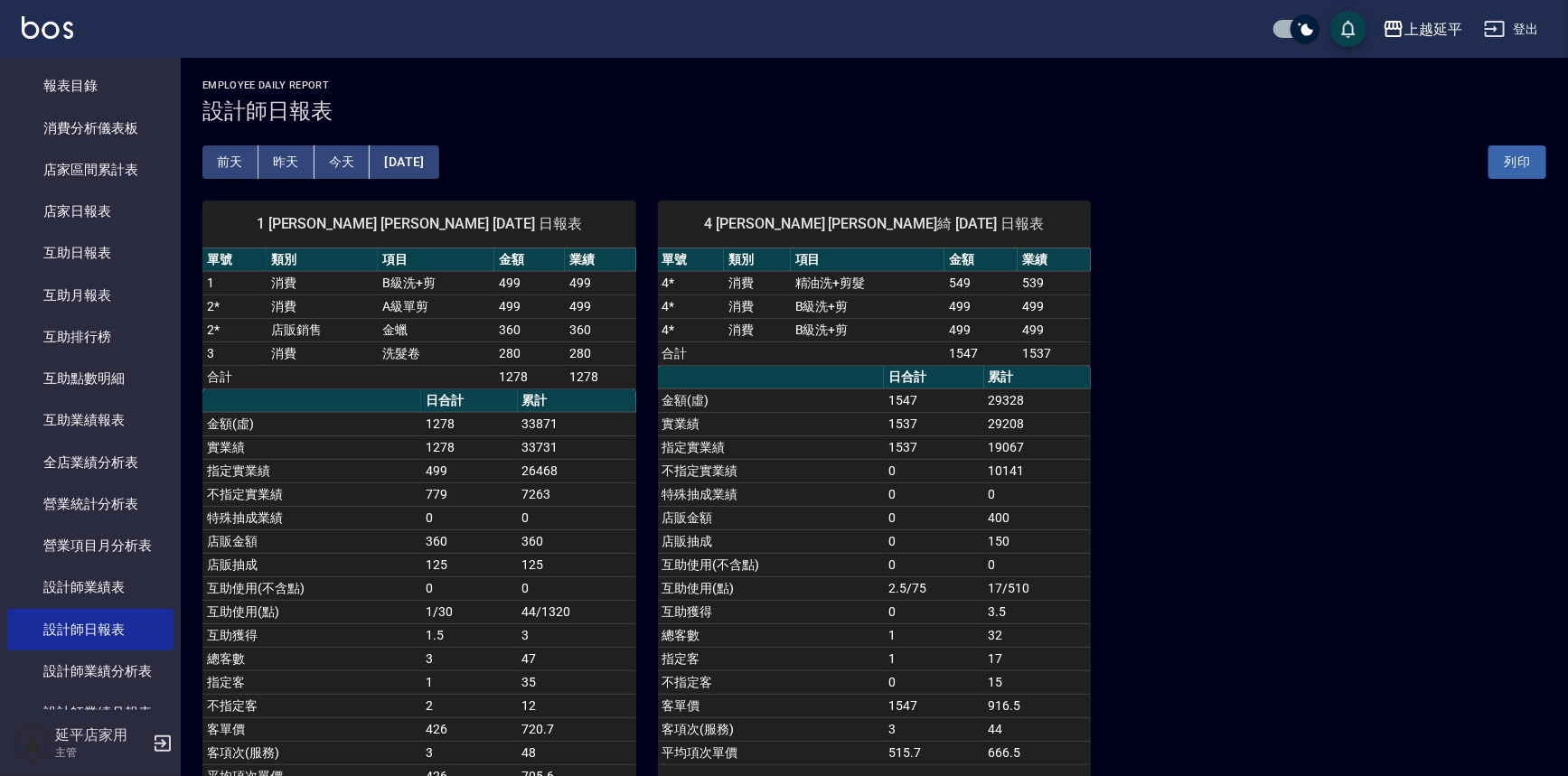
click at [433, 170] on button "[DATE]" at bounding box center [404, 162] width 69 height 33
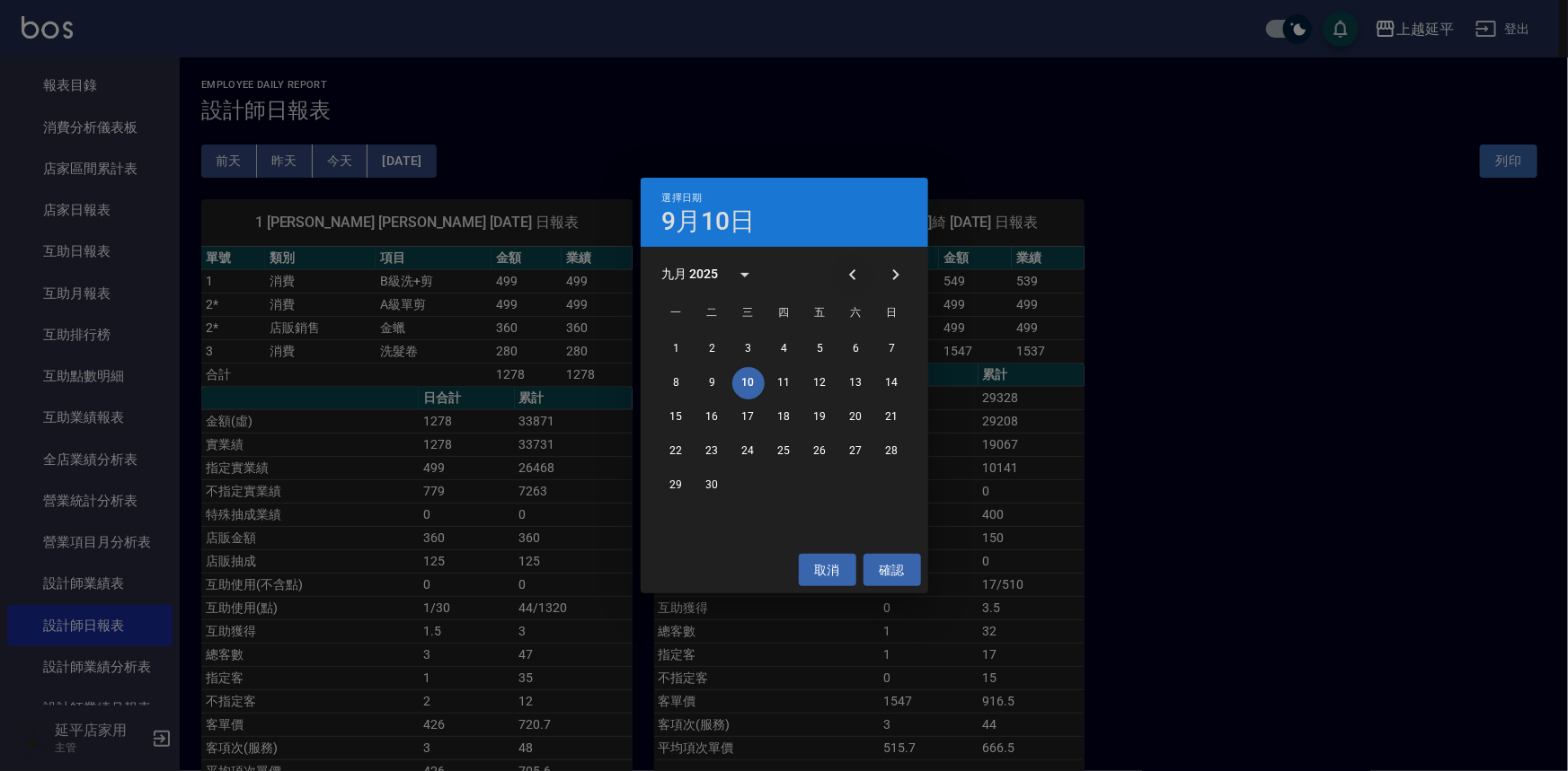
click at [838, 277] on button "Previous month" at bounding box center [853, 275] width 43 height 43
click at [889, 378] on button "10" at bounding box center [892, 383] width 32 height 32
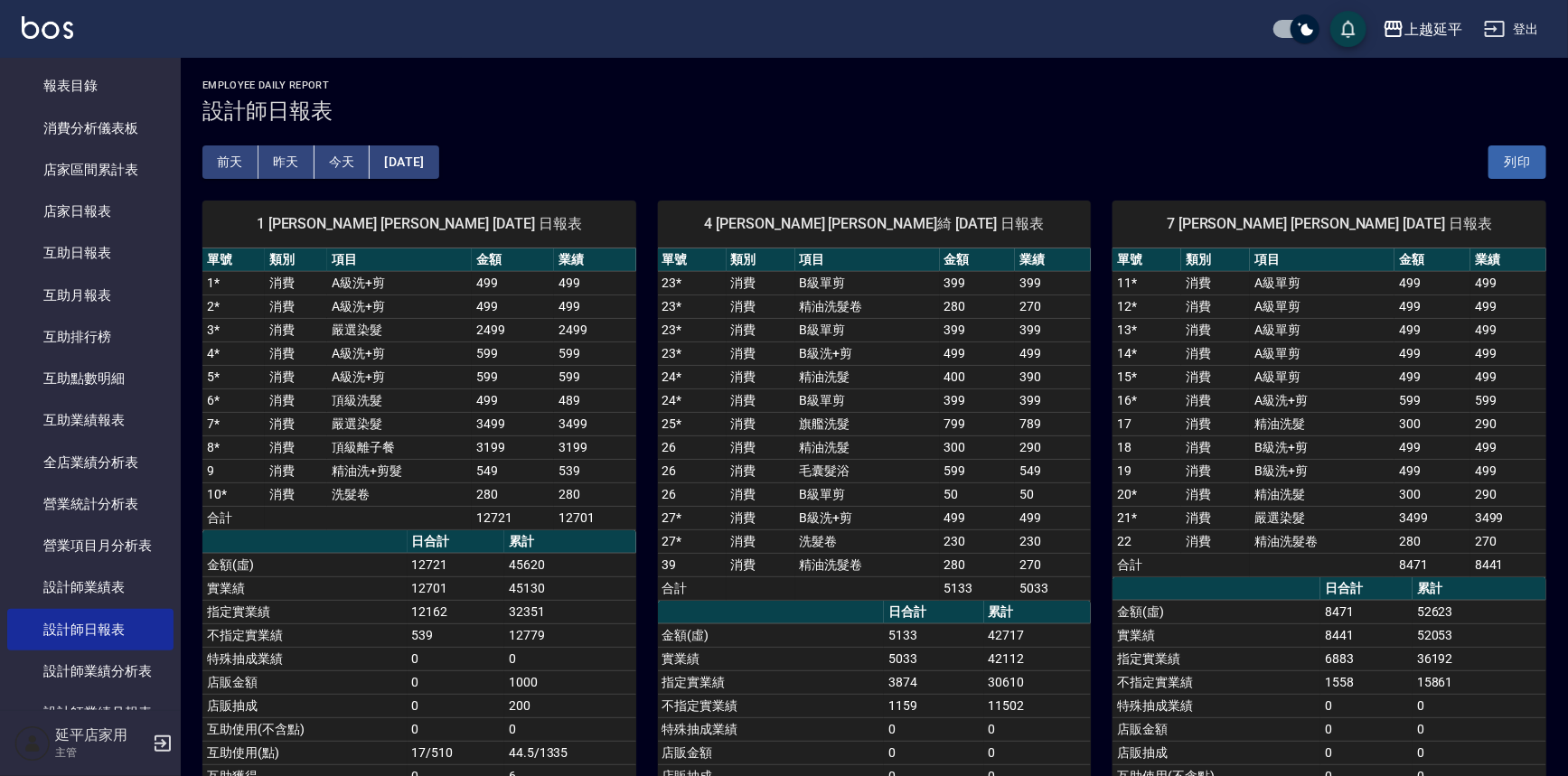
click at [425, 167] on button "[DATE]" at bounding box center [404, 162] width 69 height 33
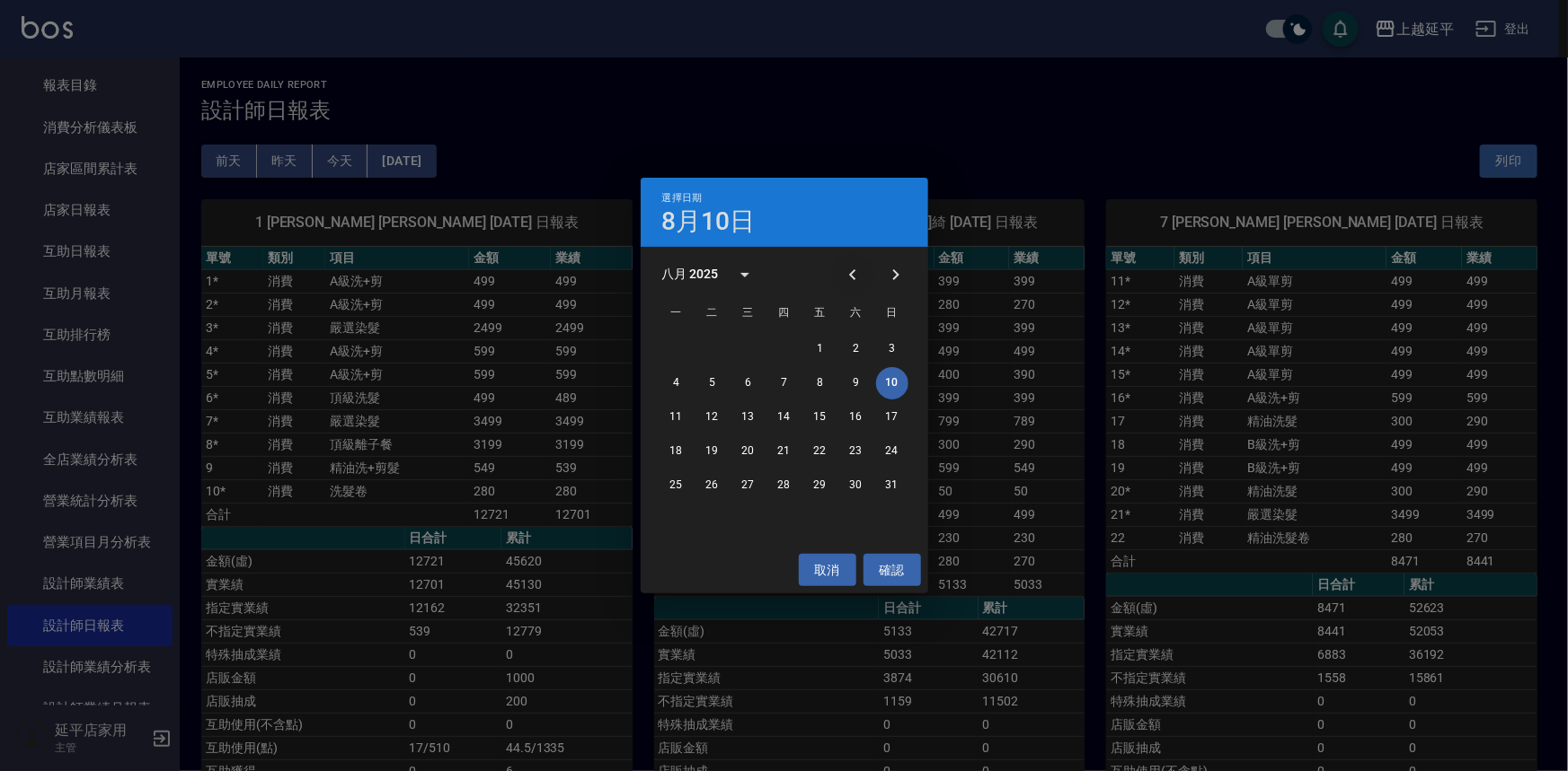
click at [850, 274] on icon "Previous month" at bounding box center [852, 274] width 7 height 10
click at [779, 379] on button "10" at bounding box center [784, 383] width 32 height 32
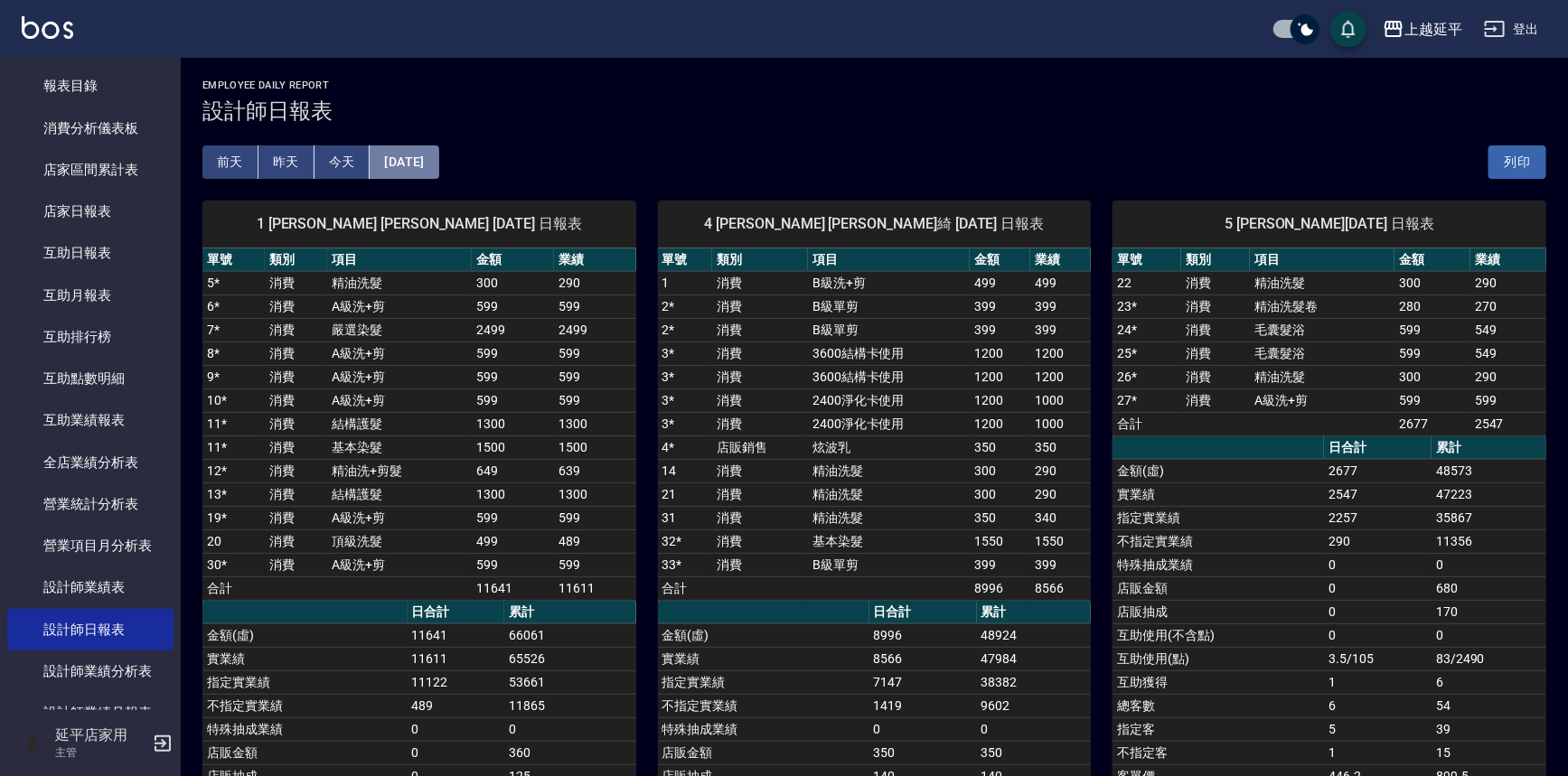
click at [435, 163] on button "[DATE]" at bounding box center [404, 162] width 69 height 33
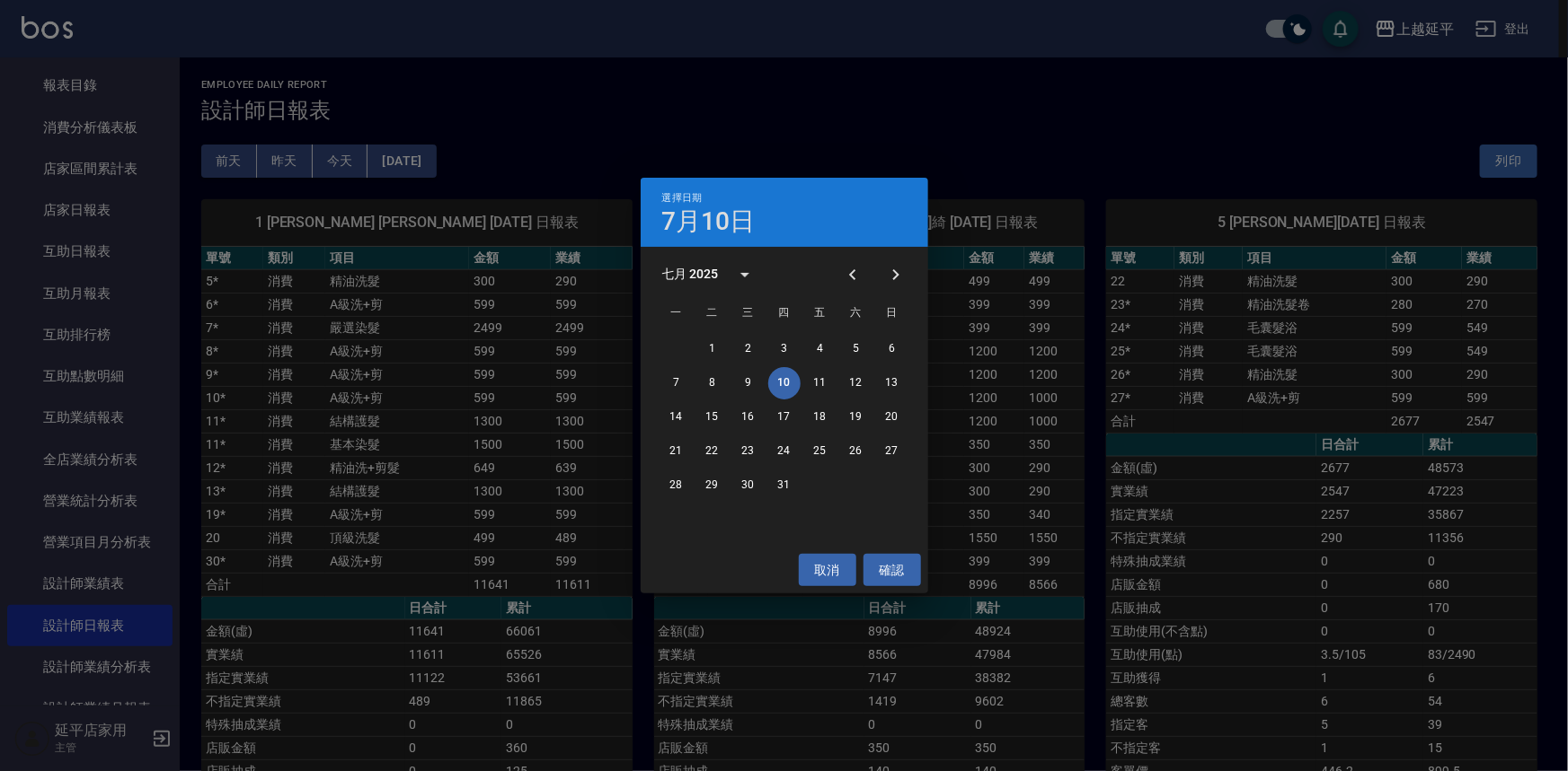
click at [943, 390] on div "選擇日期 [DATE] 七月 2025 一 二 三 四 五 六 日 1 2 3 4 5 6 7 8 9 10 11 12 13 14 15 16 17 18 …" at bounding box center [784, 385] width 1568 height 771
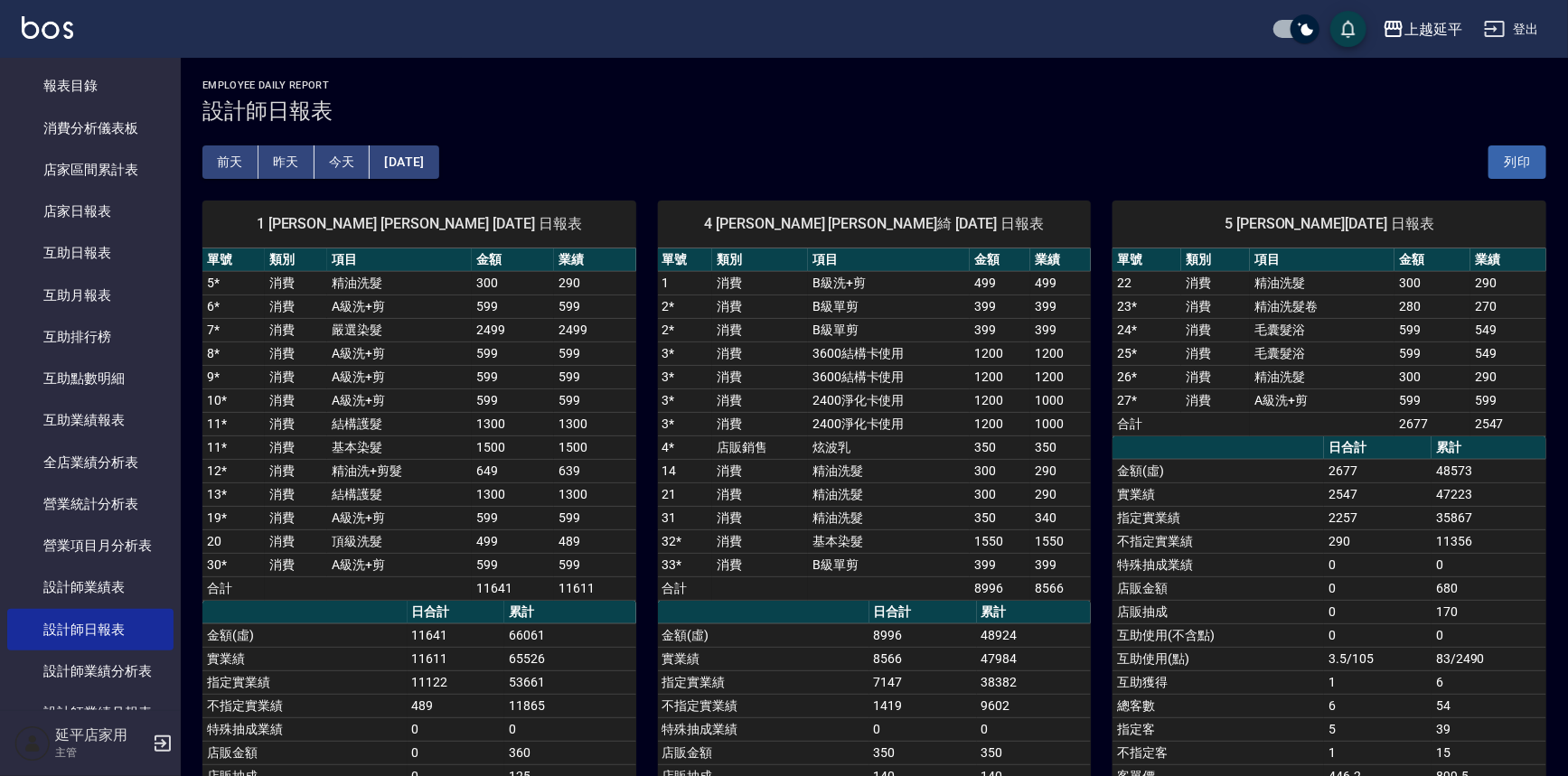
click at [431, 148] on div "[DATE] [DATE] [DATE] [DATE] 列印" at bounding box center [874, 162] width 1344 height 77
click at [433, 155] on button "[DATE]" at bounding box center [404, 162] width 69 height 33
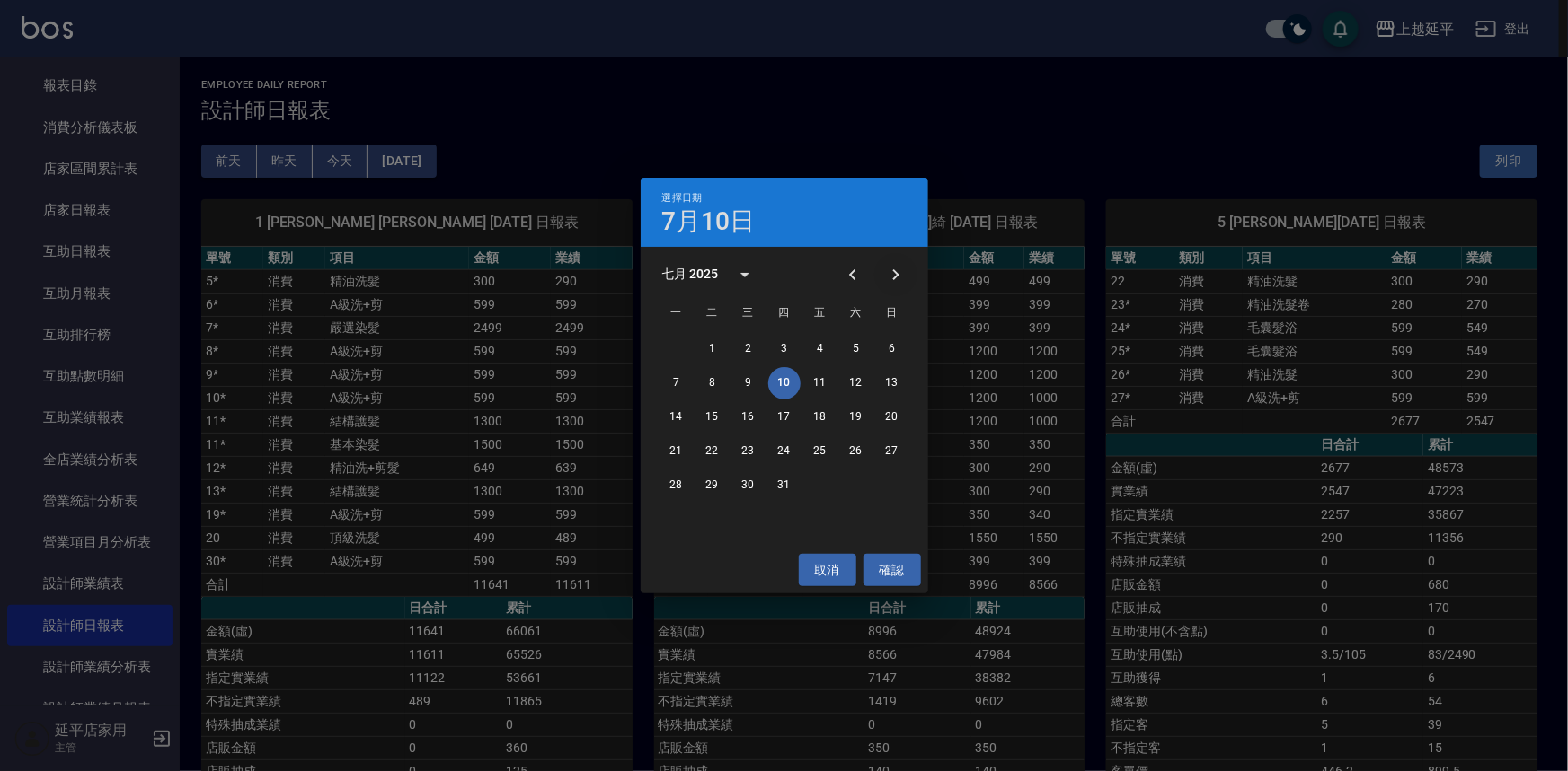
click at [888, 268] on icon "Next month" at bounding box center [895, 274] width 22 height 22
click at [750, 377] on button "10" at bounding box center [748, 383] width 32 height 32
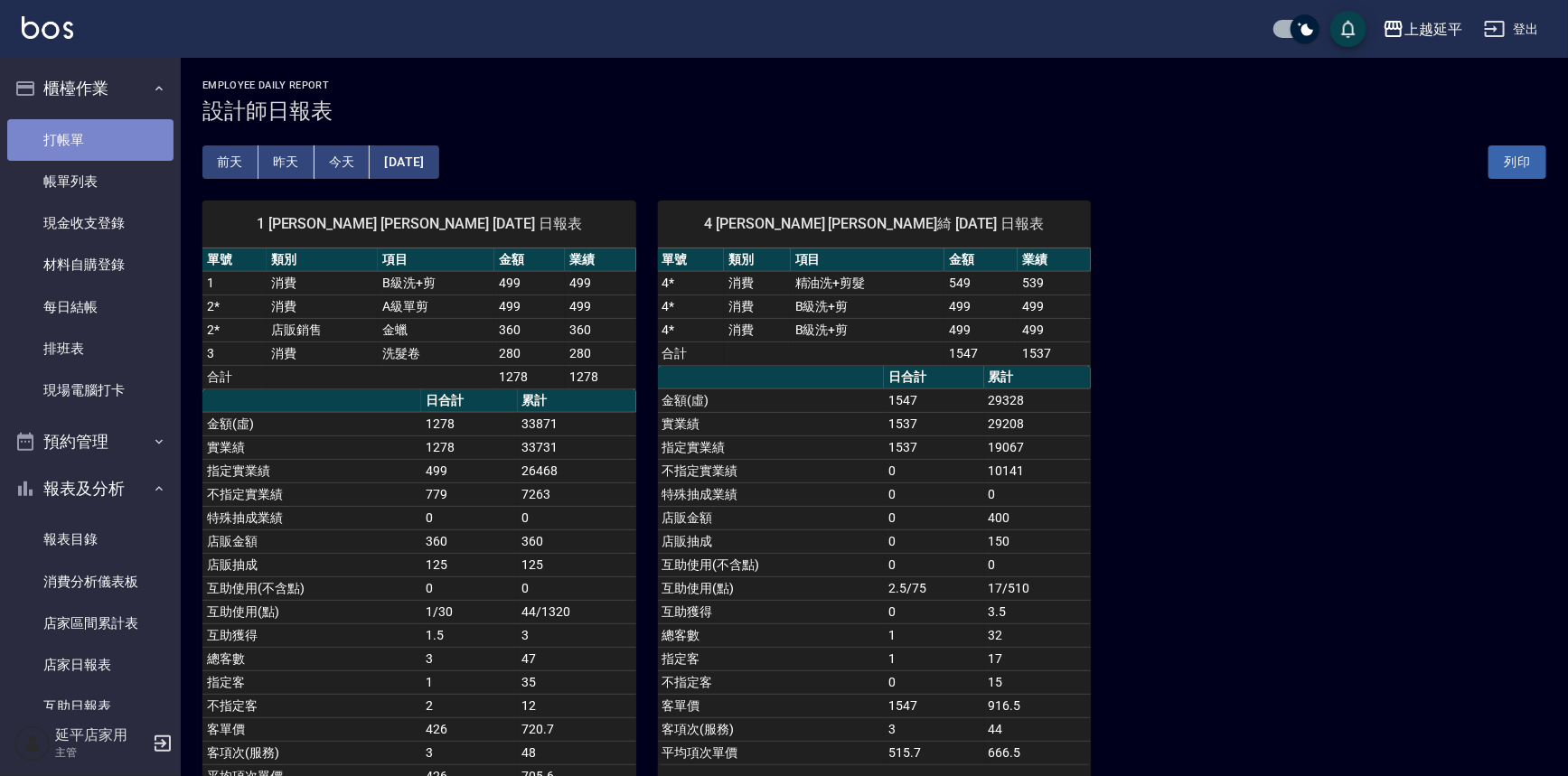
click at [95, 142] on link "打帳單" at bounding box center [91, 140] width 166 height 42
